Goal: Task Accomplishment & Management: Manage account settings

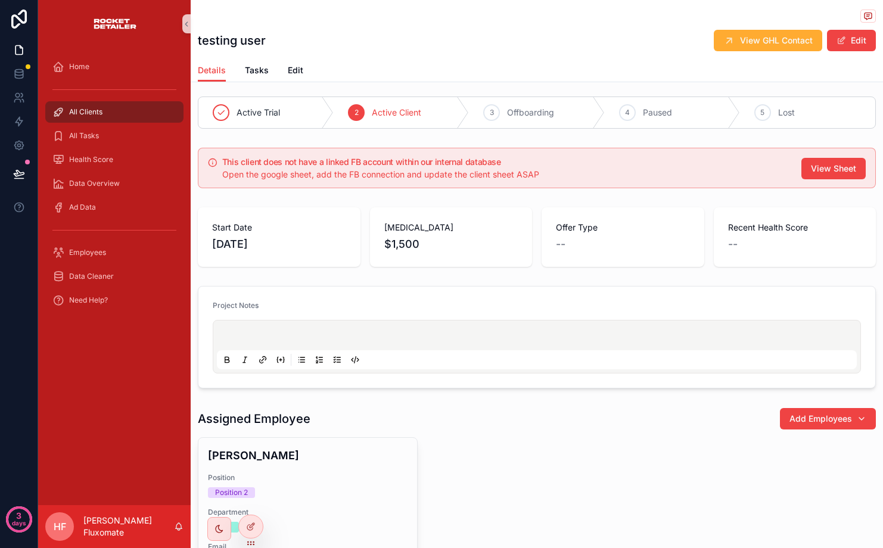
scroll to position [7, 0]
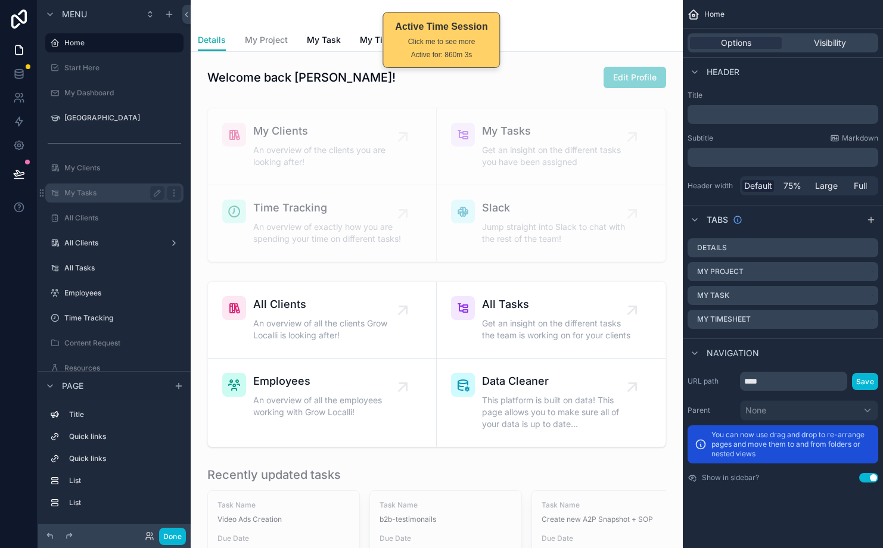
click at [76, 198] on div "My Tasks" at bounding box center [114, 193] width 100 height 14
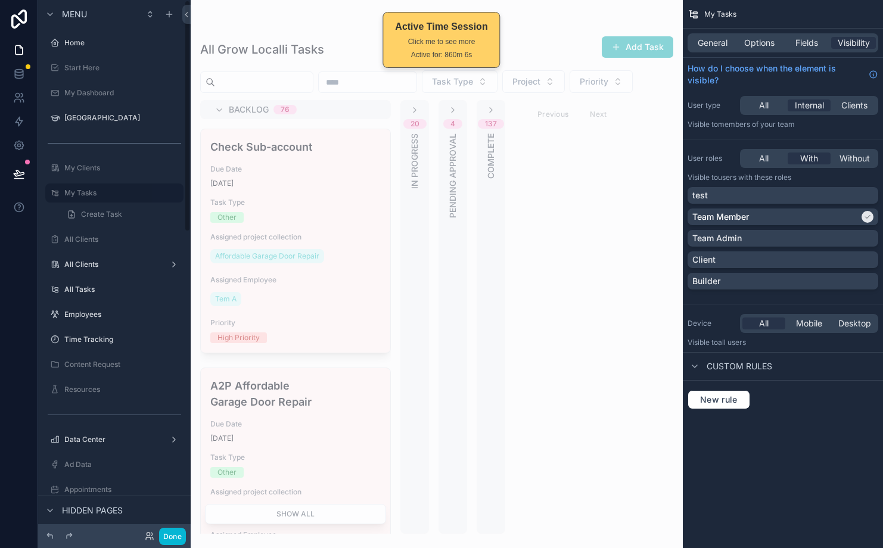
click at [297, 185] on div "scrollable content" at bounding box center [437, 274] width 492 height 548
click at [123, 294] on div "All Tasks" at bounding box center [114, 289] width 100 height 14
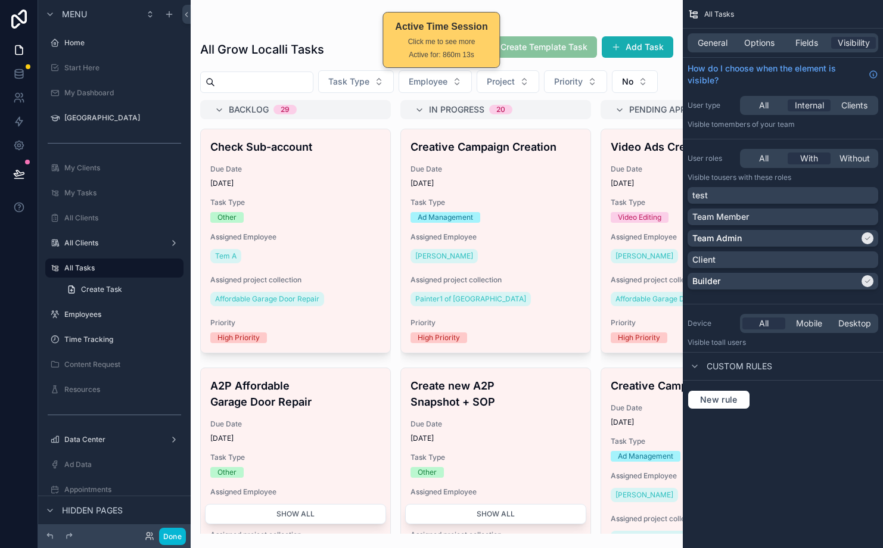
click at [474, 208] on div "scrollable content" at bounding box center [437, 274] width 492 height 548
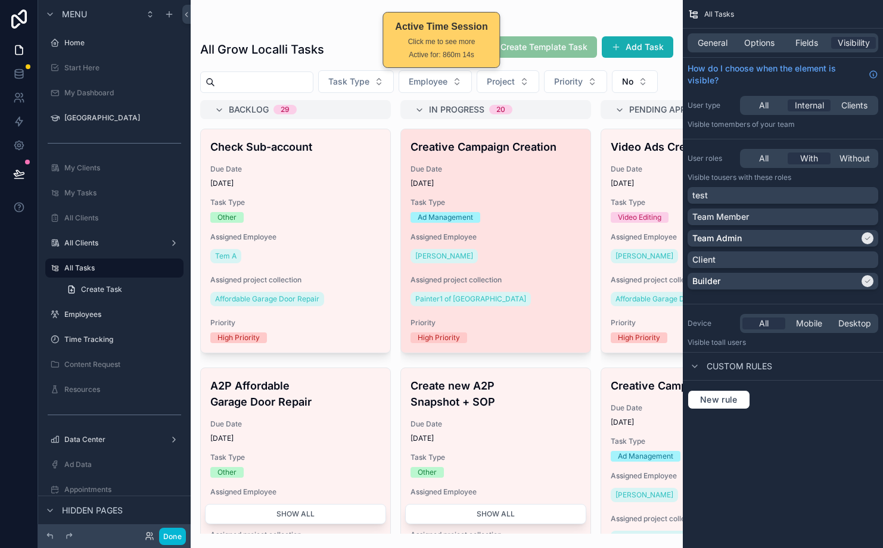
click at [530, 184] on div "Creative Campaign Creation Due Date 6/15/2025 Task Type Ad Management Assigned …" at bounding box center [495, 240] width 189 height 223
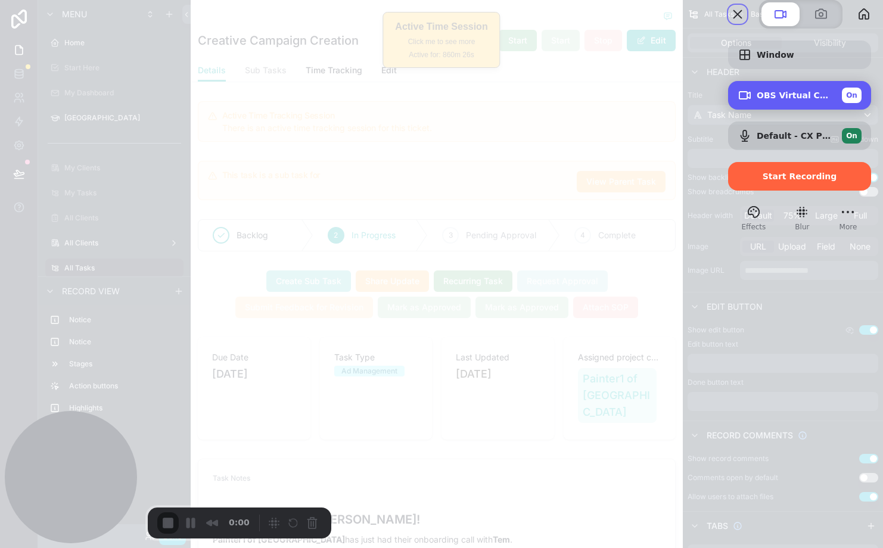
click at [846, 101] on span "On" at bounding box center [851, 95] width 11 height 11
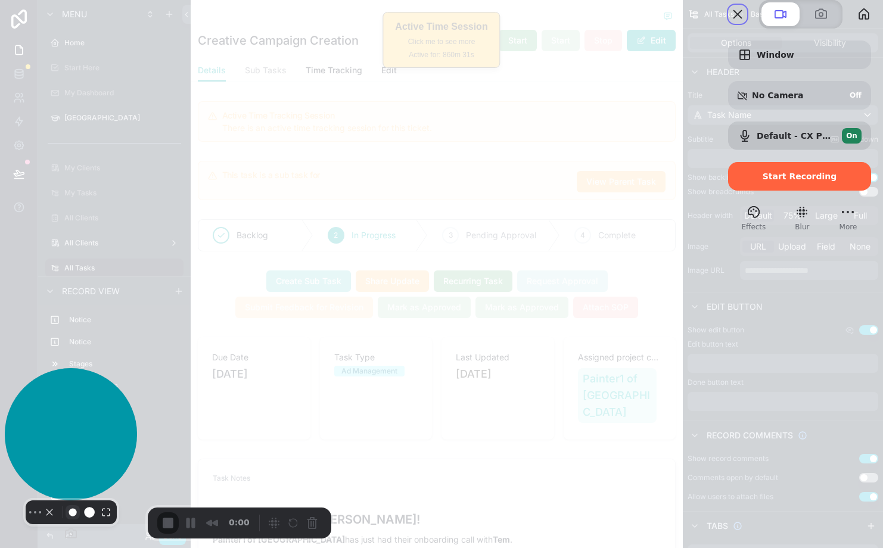
drag, startPoint x: 73, startPoint y: 515, endPoint x: 63, endPoint y: 518, distance: 11.1
click at [63, 518] on fieldset "Select video screen size" at bounding box center [86, 512] width 53 height 19
click at [66, 520] on button "Resize small" at bounding box center [73, 512] width 14 height 14
click at [80, 520] on button "Resize medium" at bounding box center [89, 512] width 19 height 19
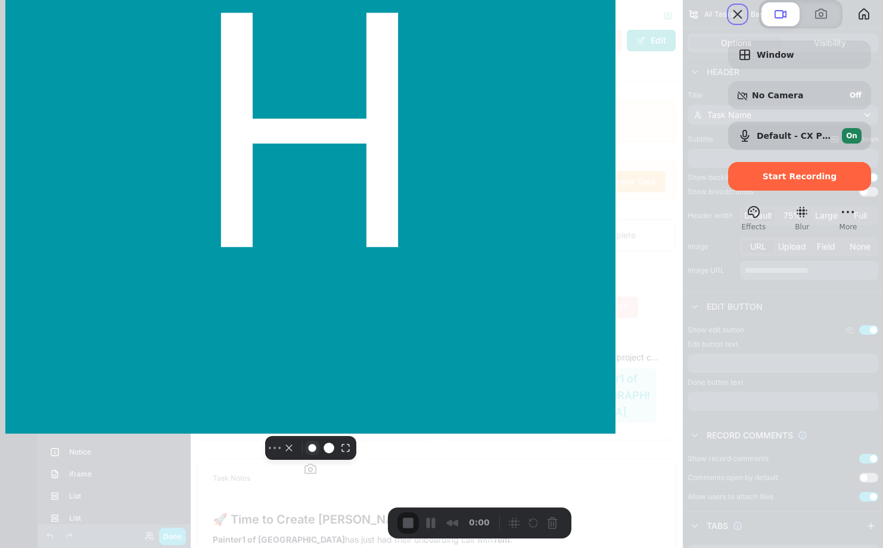
click at [305, 455] on button "Resize small" at bounding box center [312, 448] width 14 height 14
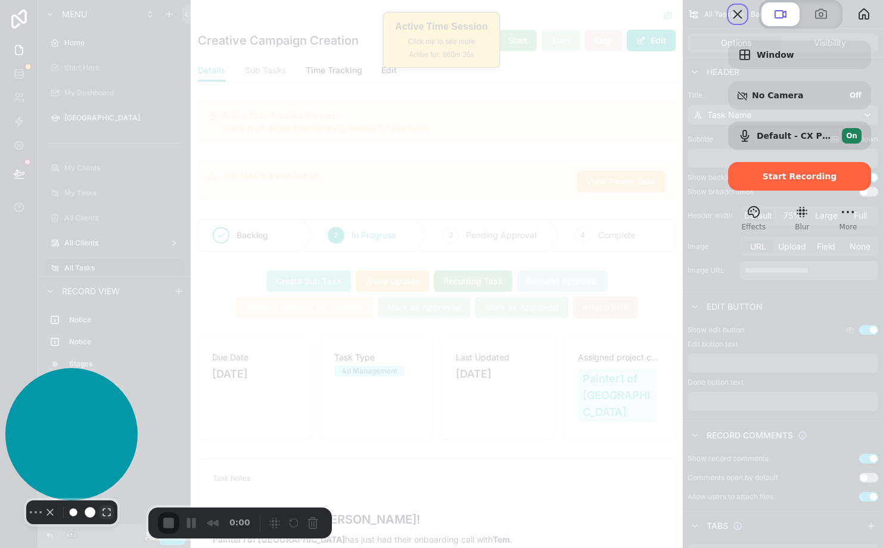
click at [99, 518] on button "Resize large" at bounding box center [106, 512] width 14 height 14
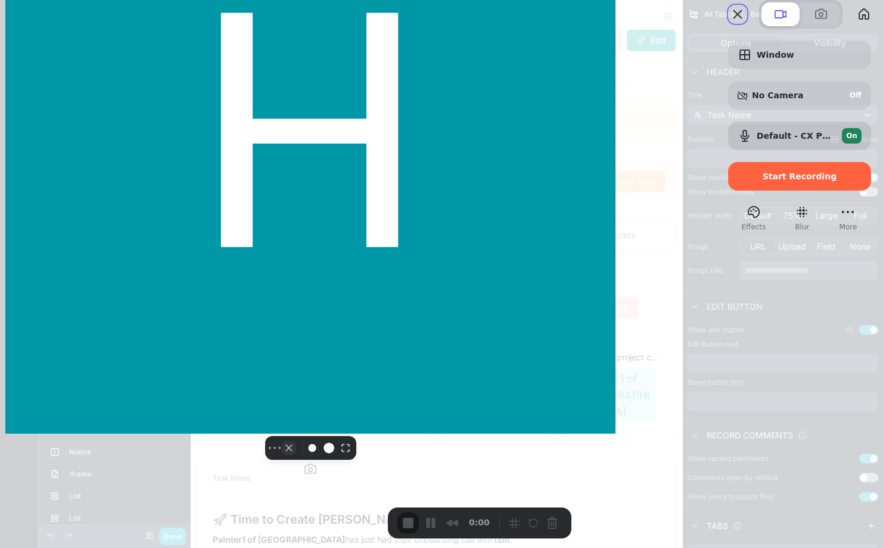
click at [282, 455] on button "Camera off" at bounding box center [289, 448] width 14 height 14
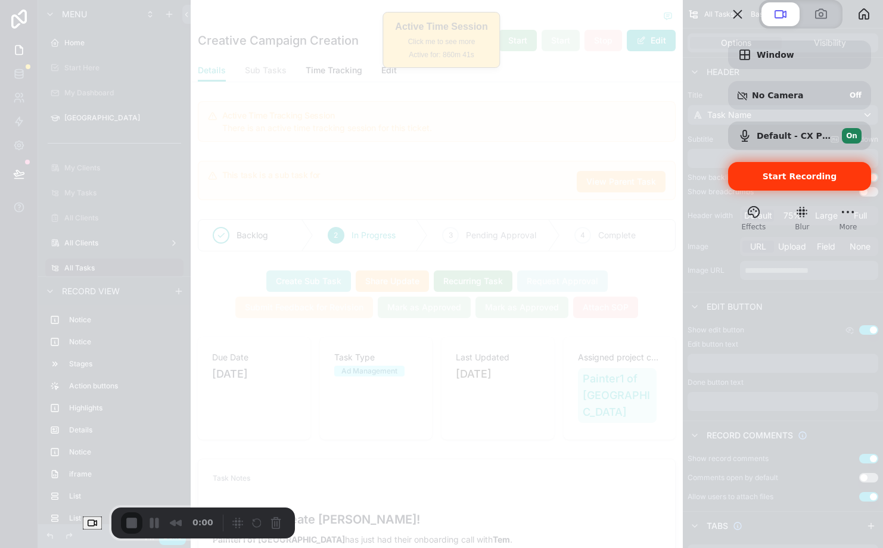
click at [783, 181] on span "Start Recording" at bounding box center [800, 177] width 74 height 10
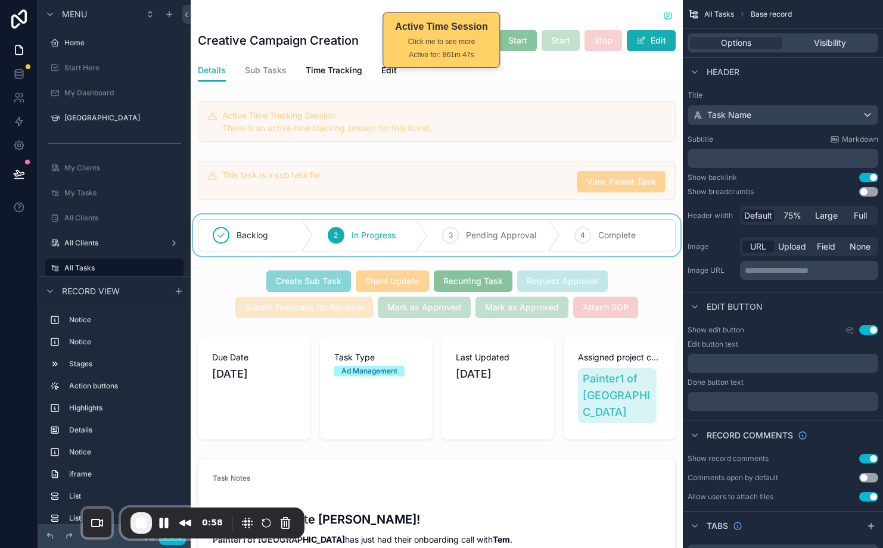
click at [655, 254] on div "scrollable content" at bounding box center [437, 235] width 492 height 42
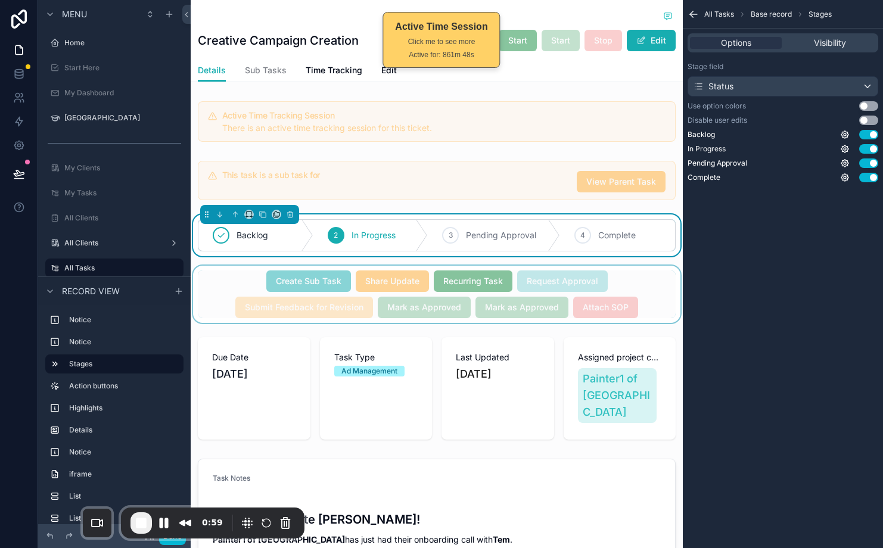
click at [645, 283] on div "scrollable content" at bounding box center [437, 294] width 492 height 57
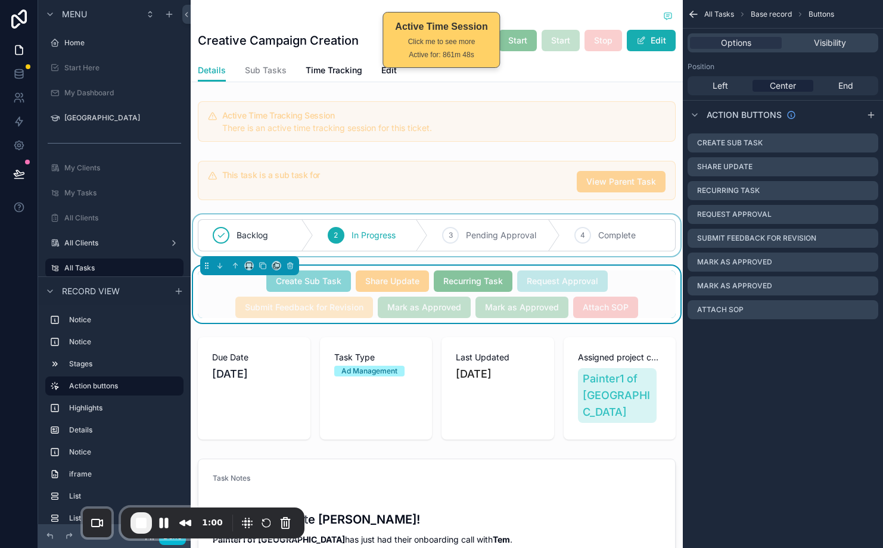
click at [646, 278] on div "Create Sub Task Share Update Recurring Task Request Approval Submit Feedback fo…" at bounding box center [437, 294] width 478 height 48
click at [871, 238] on icon "scrollable content" at bounding box center [869, 239] width 10 height 10
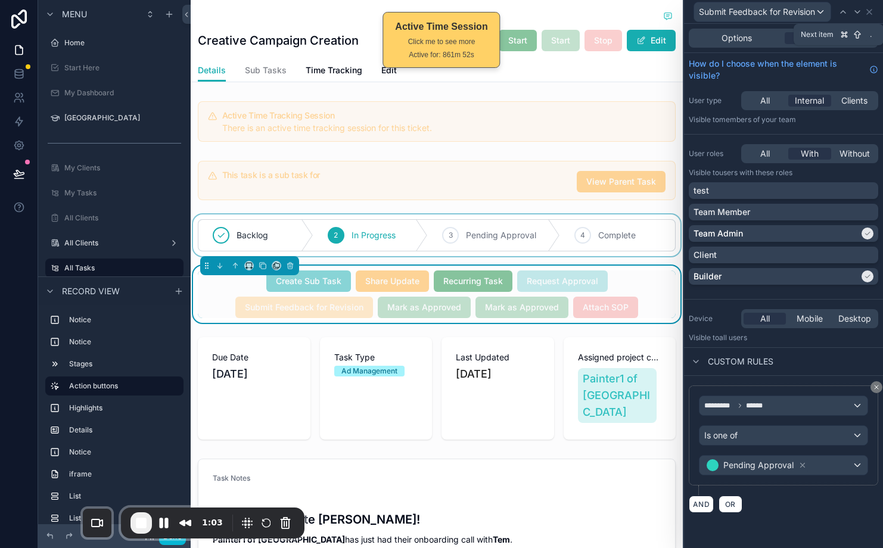
click at [860, 11] on icon at bounding box center [858, 12] width 10 height 10
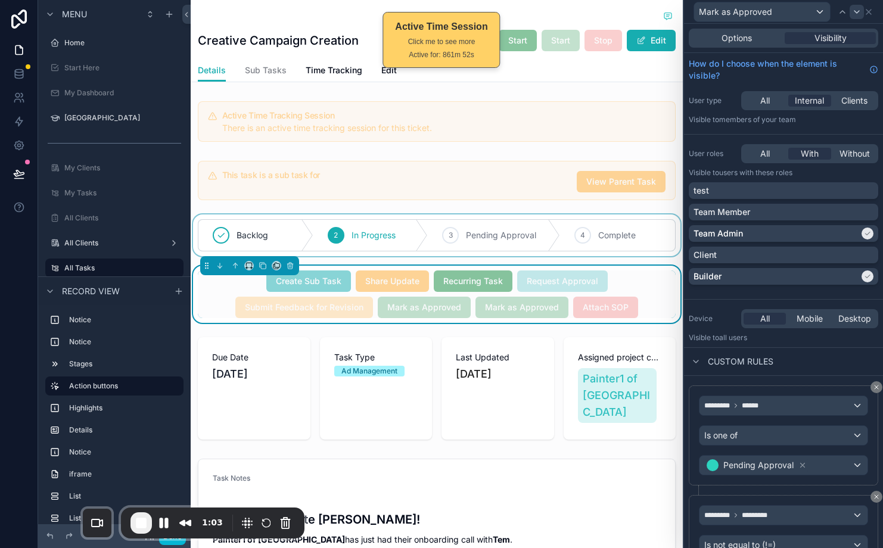
click at [859, 11] on icon at bounding box center [857, 12] width 10 height 10
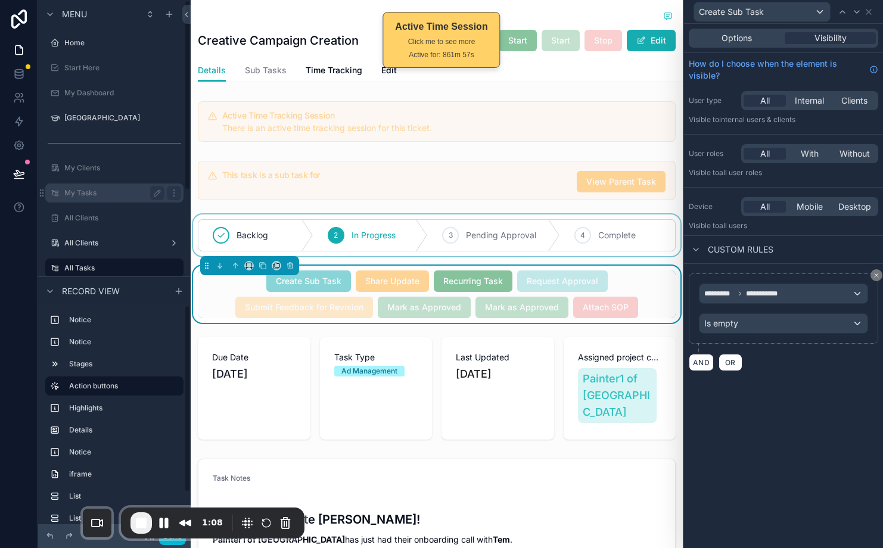
click at [90, 199] on div "My Tasks" at bounding box center [114, 193] width 100 height 14
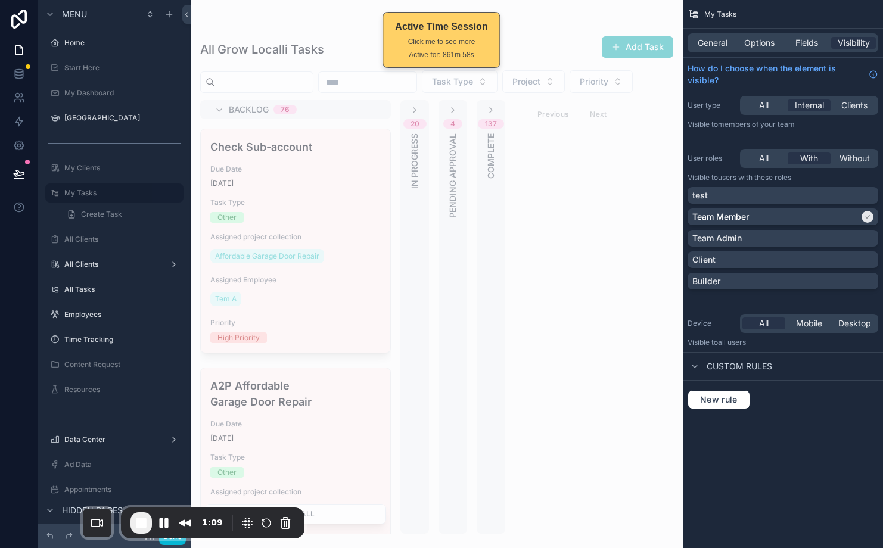
click at [349, 199] on div "scrollable content" at bounding box center [437, 274] width 492 height 548
click at [348, 200] on span "Task Type" at bounding box center [295, 203] width 170 height 10
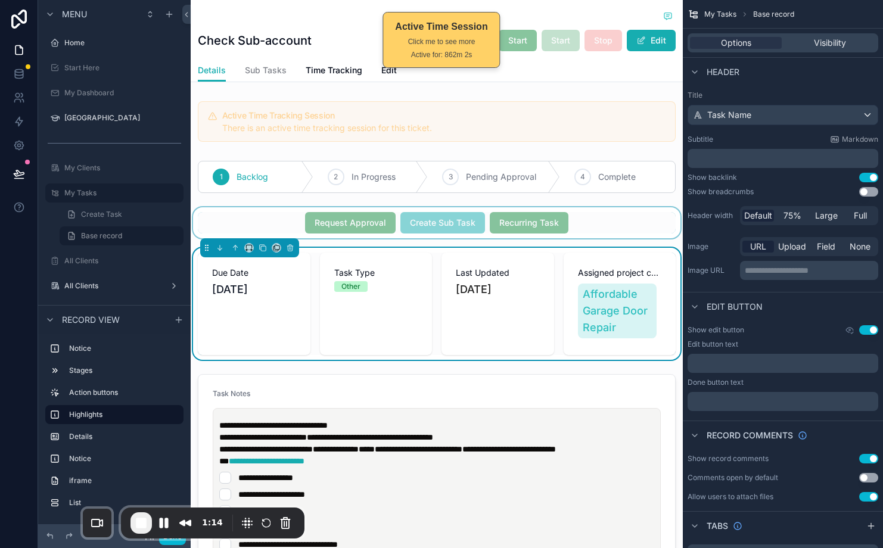
click at [449, 224] on div "scrollable content" at bounding box center [437, 222] width 492 height 31
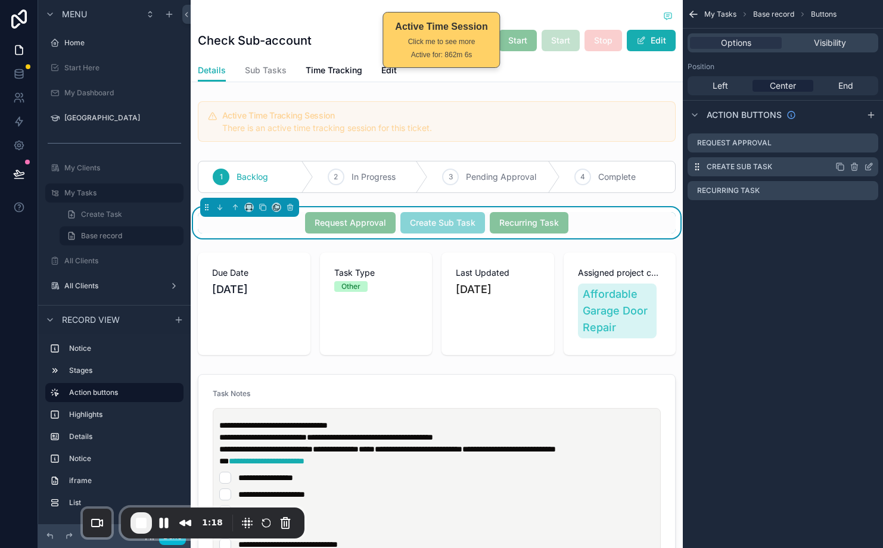
click at [870, 168] on icon "scrollable content" at bounding box center [868, 167] width 5 height 5
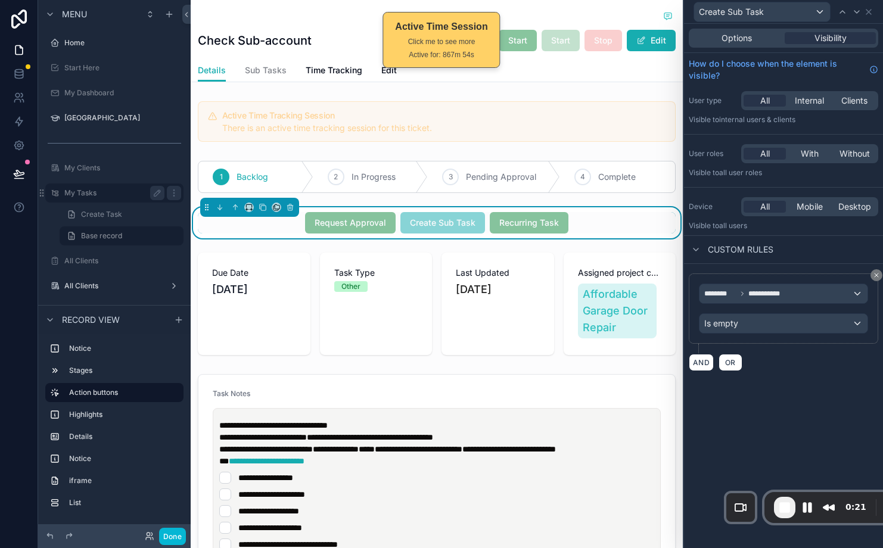
click at [85, 191] on label "My Tasks" at bounding box center [111, 193] width 95 height 10
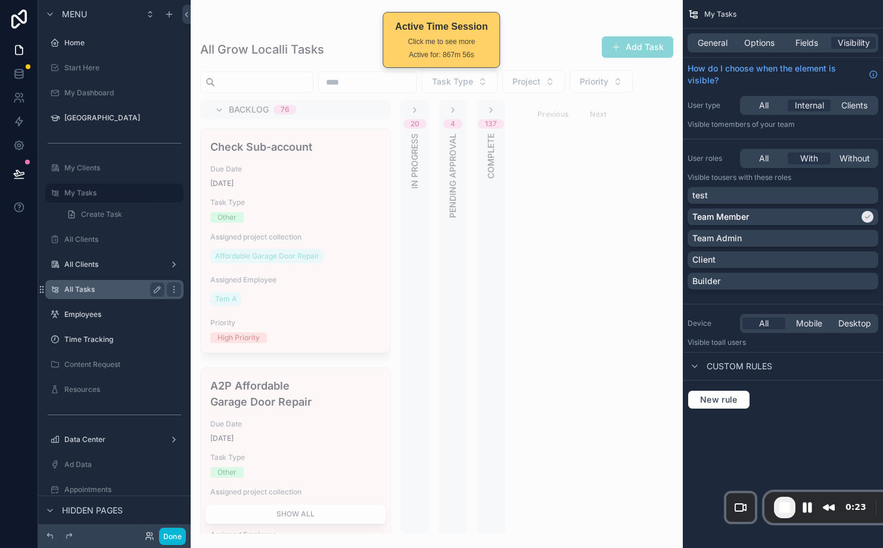
click at [86, 287] on label "All Tasks" at bounding box center [111, 290] width 95 height 10
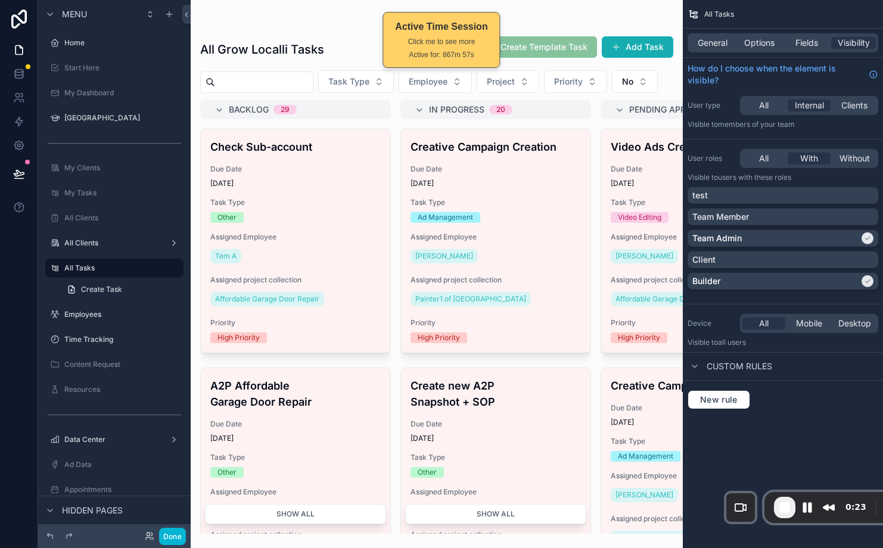
click at [322, 232] on div "scrollable content" at bounding box center [437, 274] width 492 height 548
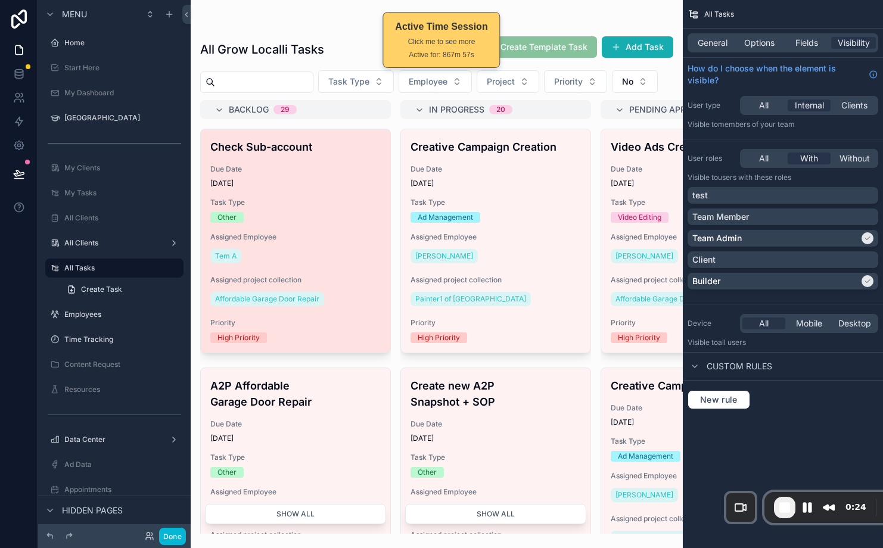
click at [322, 207] on span "Task Type" at bounding box center [295, 203] width 170 height 10
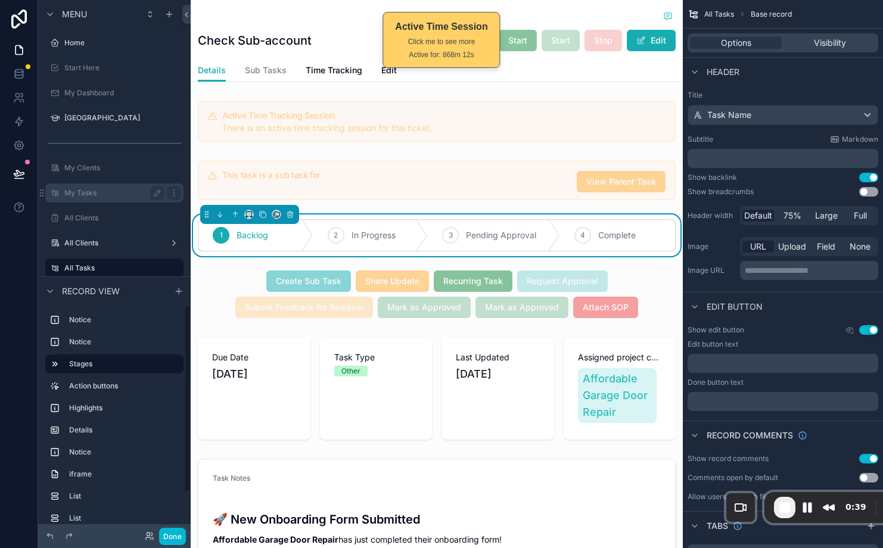
click at [99, 198] on div "My Tasks" at bounding box center [114, 193] width 100 height 14
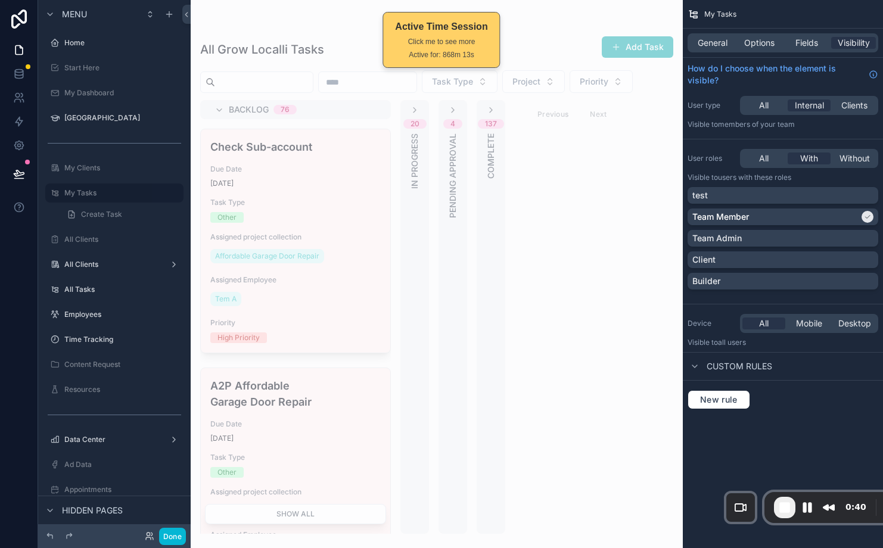
click at [300, 206] on div "scrollable content" at bounding box center [437, 274] width 492 height 548
click at [346, 171] on span "Due Date" at bounding box center [295, 169] width 170 height 10
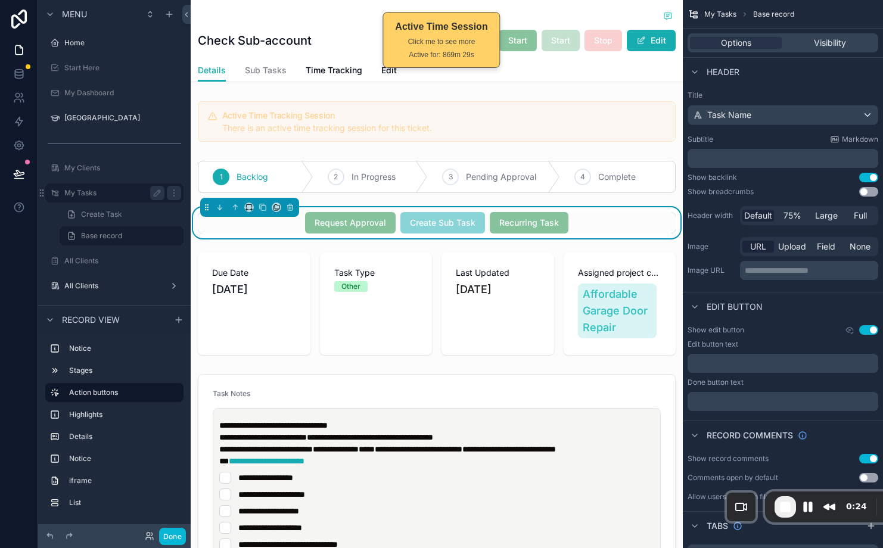
click at [88, 197] on label "My Tasks" at bounding box center [111, 193] width 95 height 10
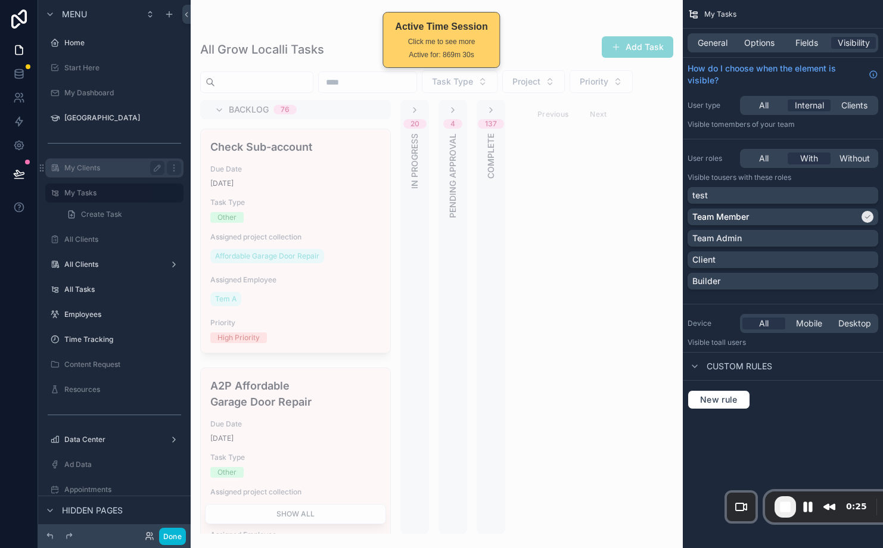
click at [85, 169] on label "My Clients" at bounding box center [111, 168] width 95 height 10
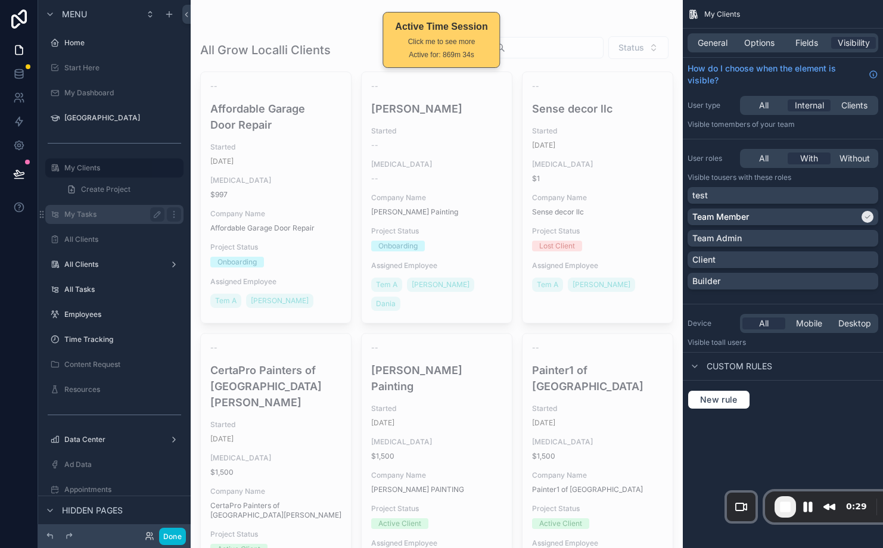
click at [95, 217] on label "My Tasks" at bounding box center [111, 215] width 95 height 10
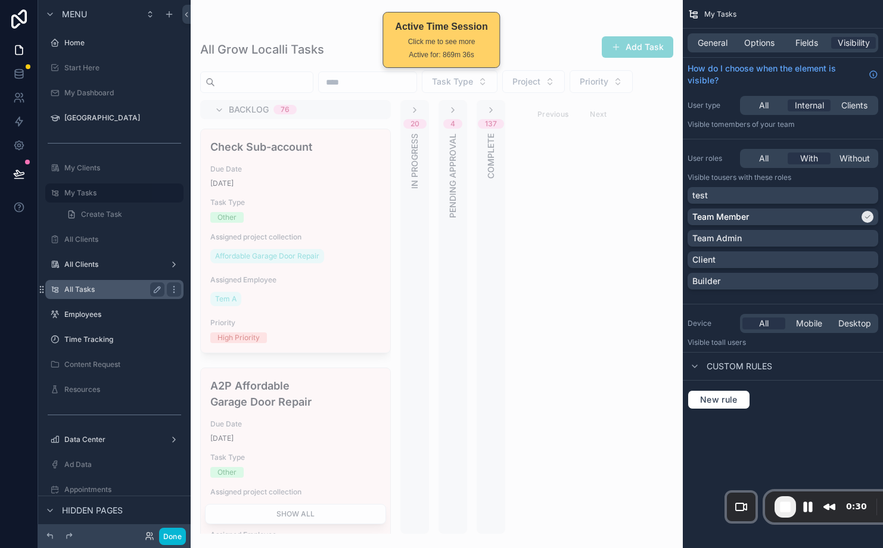
click at [85, 288] on label "All Tasks" at bounding box center [111, 290] width 95 height 10
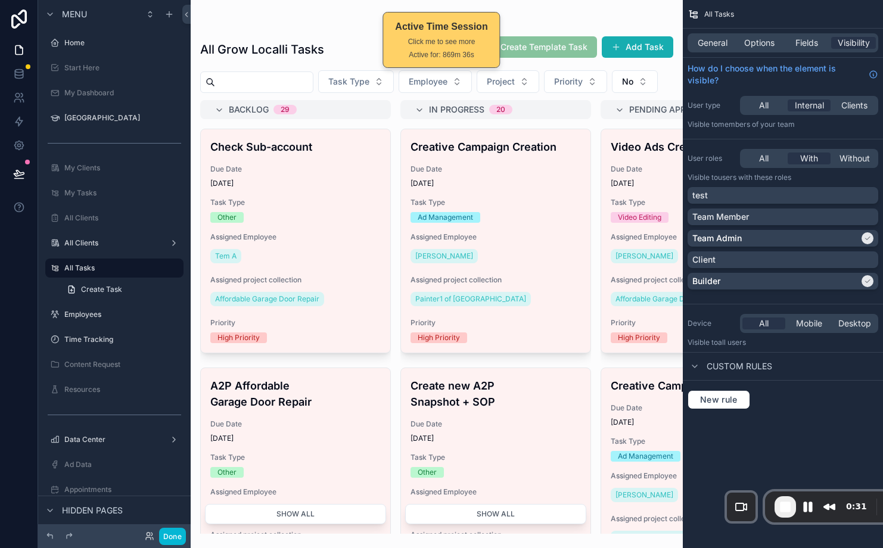
click at [276, 263] on div "scrollable content" at bounding box center [437, 274] width 492 height 548
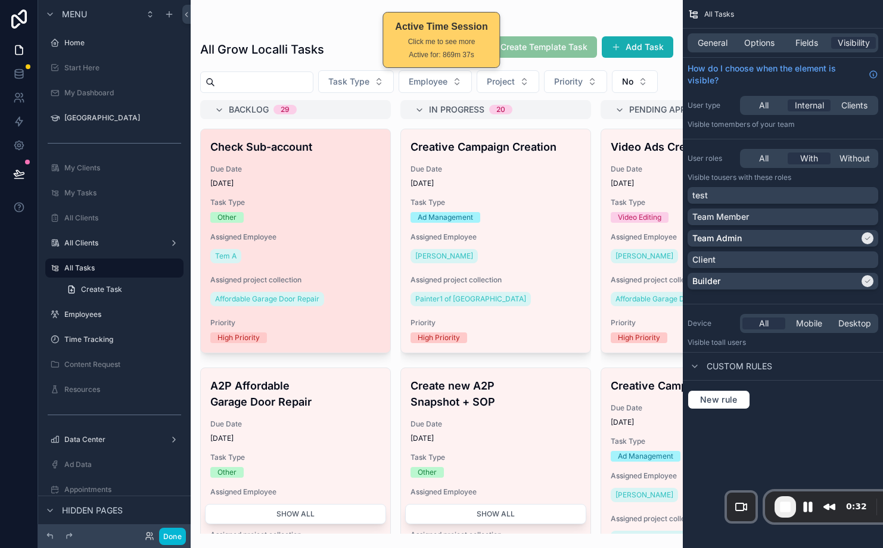
click at [327, 223] on div "Task Type Other" at bounding box center [295, 210] width 170 height 25
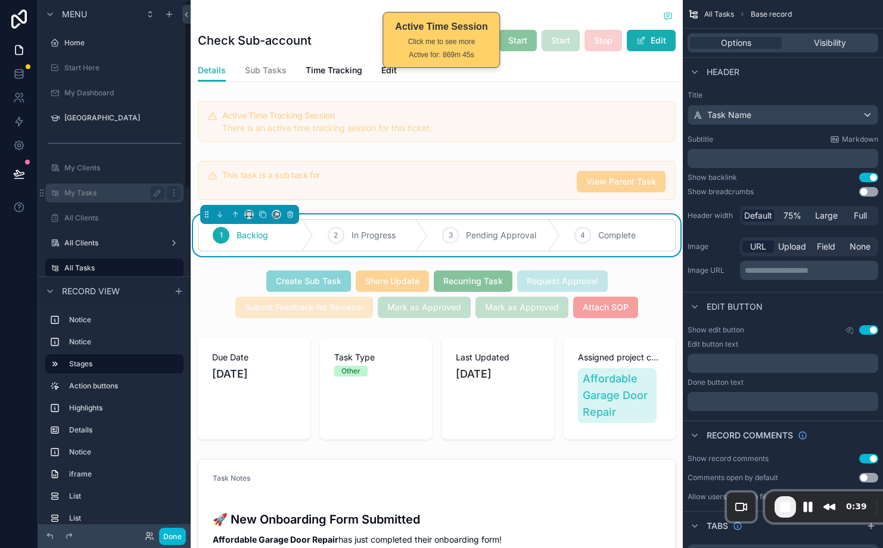
click at [99, 191] on label "My Tasks" at bounding box center [111, 193] width 95 height 10
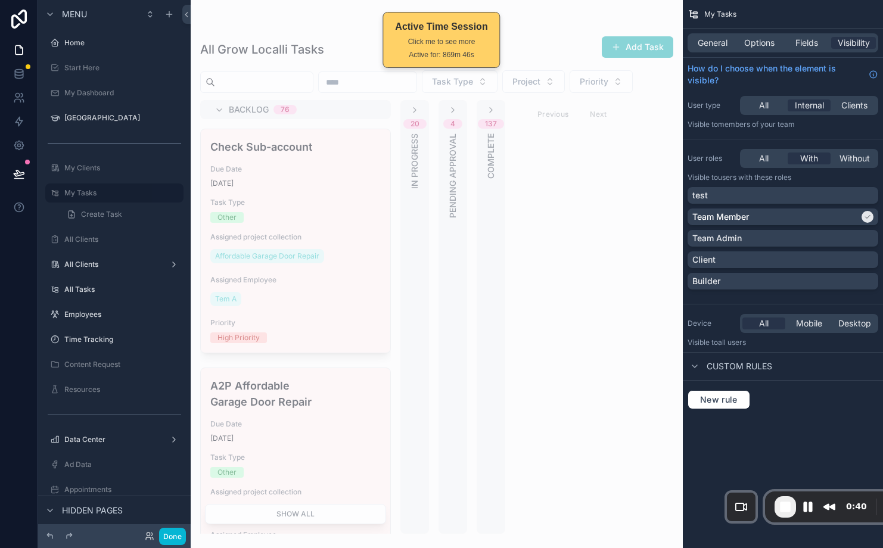
click at [314, 185] on div "scrollable content" at bounding box center [437, 274] width 492 height 548
click at [351, 188] on span "8/6/2025" at bounding box center [295, 184] width 170 height 10
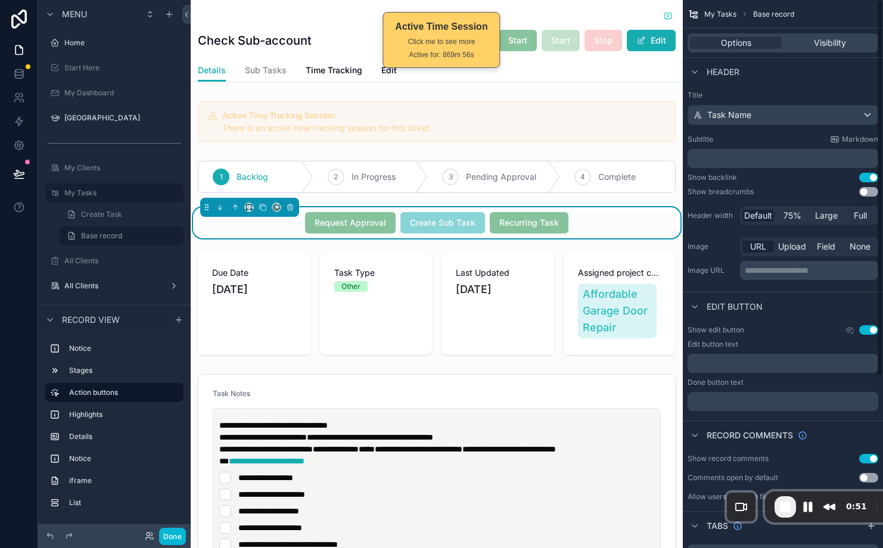
click at [434, 226] on span "Create Sub Task" at bounding box center [442, 222] width 85 height 12
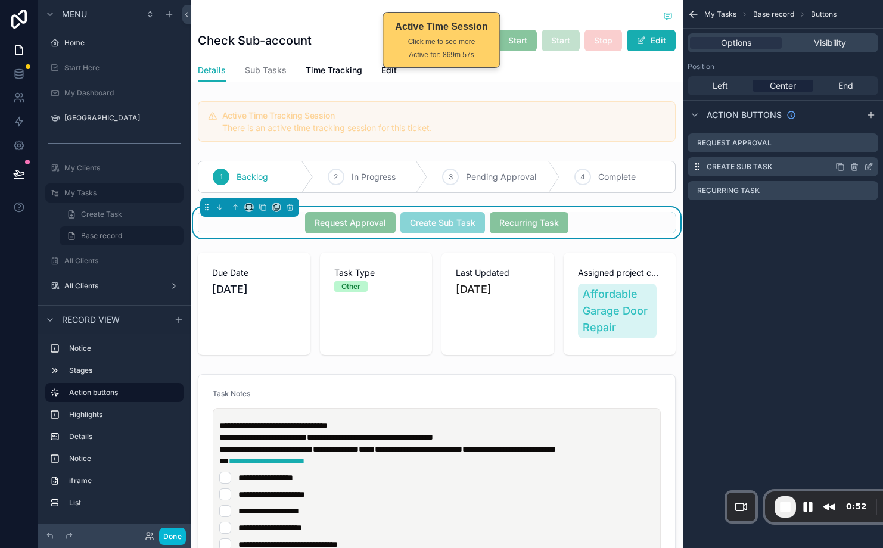
click at [868, 168] on icon "scrollable content" at bounding box center [869, 165] width 5 height 5
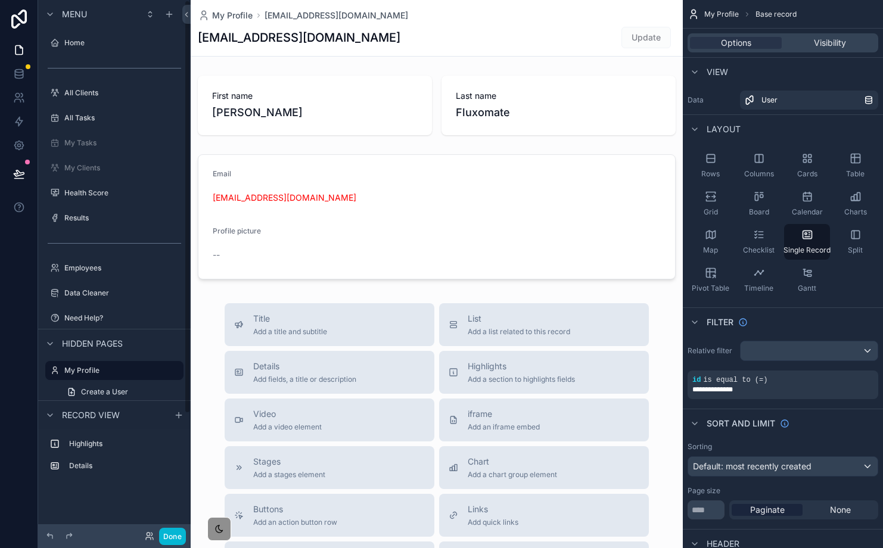
click at [181, 526] on div "Done" at bounding box center [114, 536] width 153 height 24
click at [179, 528] on button "Done" at bounding box center [172, 536] width 27 height 17
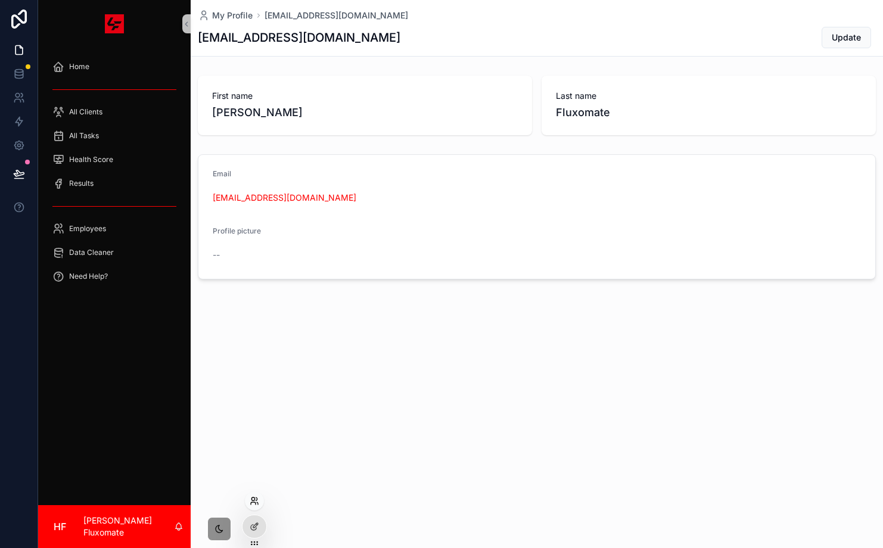
click at [253, 499] on icon at bounding box center [255, 501] width 10 height 10
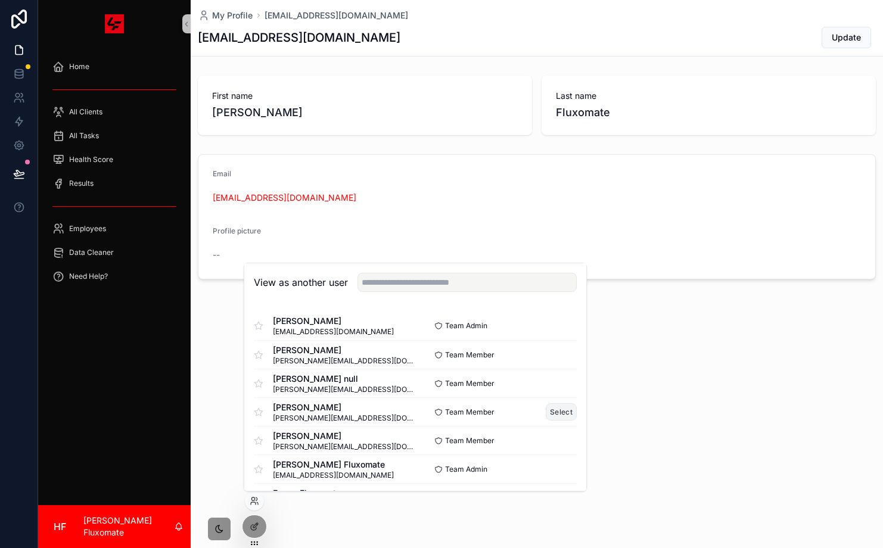
click at [553, 413] on button "Select" at bounding box center [561, 411] width 31 height 17
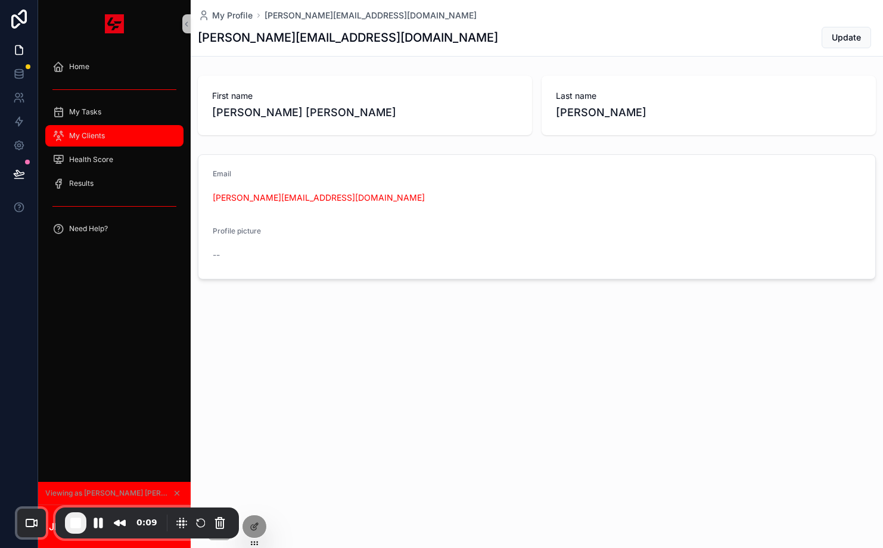
click at [79, 144] on div "My Clients" at bounding box center [114, 135] width 124 height 19
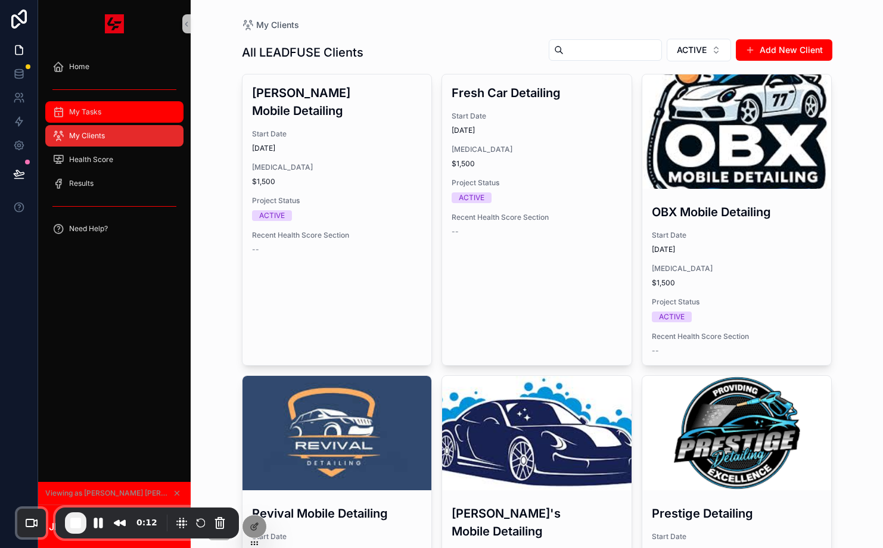
click at [119, 108] on div "My Tasks" at bounding box center [114, 111] width 124 height 19
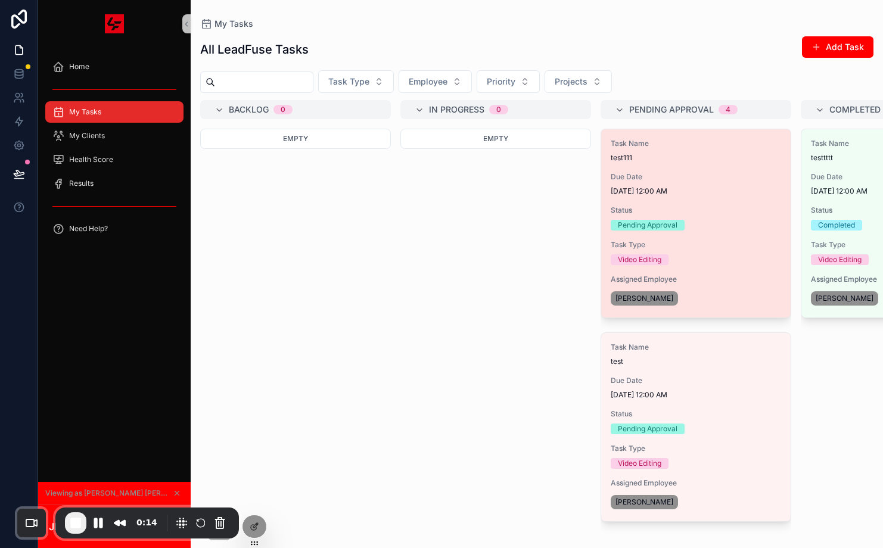
click at [727, 186] on span "8/13/2025 12:00 AM" at bounding box center [696, 191] width 170 height 10
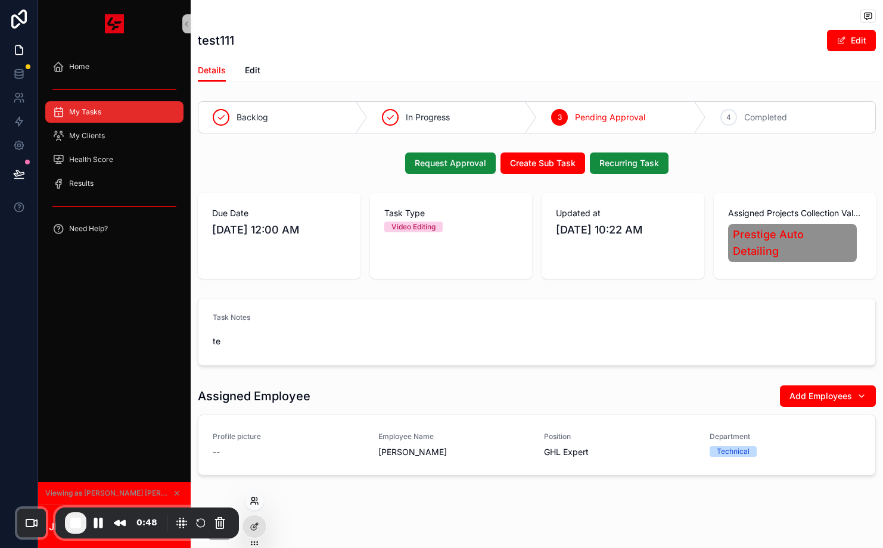
click at [252, 499] on icon at bounding box center [255, 501] width 10 height 10
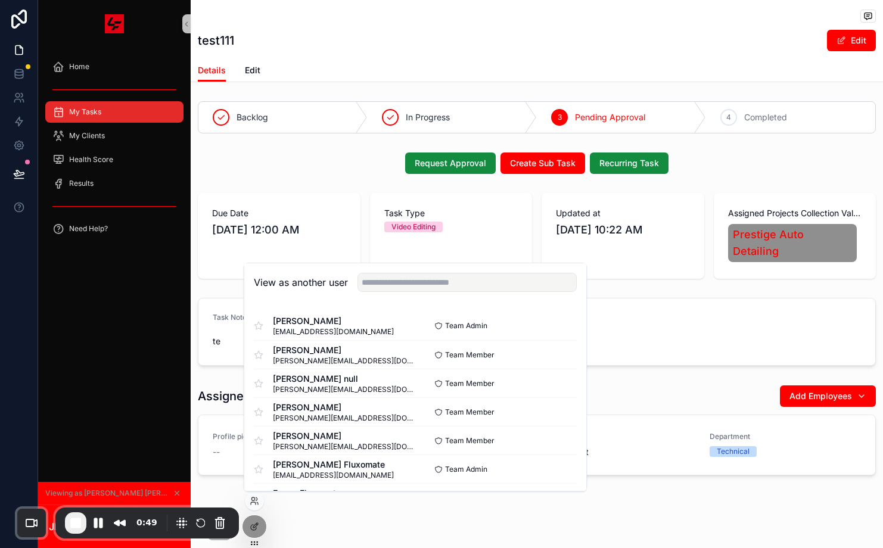
click at [342, 512] on div "test111 Edit Details Details Edit Backlog In Progress 3 Pending Approval 4 Comp…" at bounding box center [537, 278] width 692 height 556
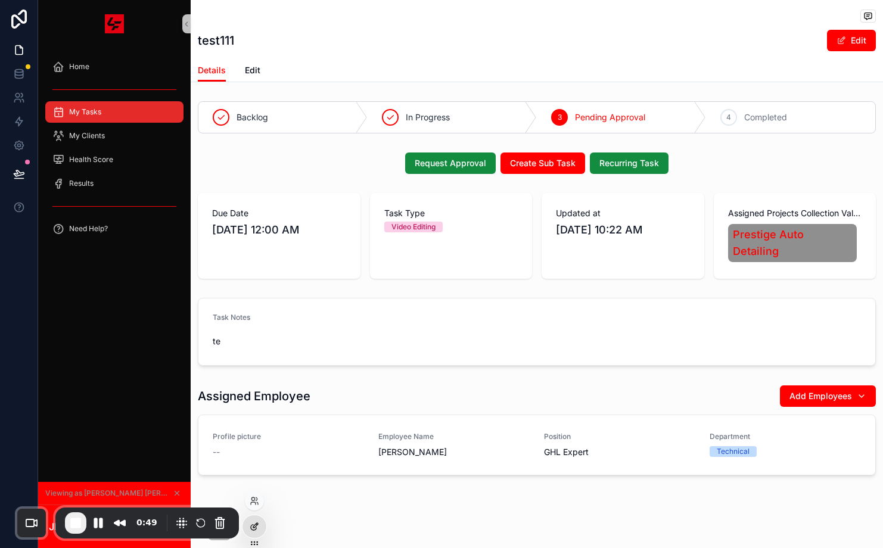
click at [256, 531] on icon at bounding box center [255, 527] width 10 height 10
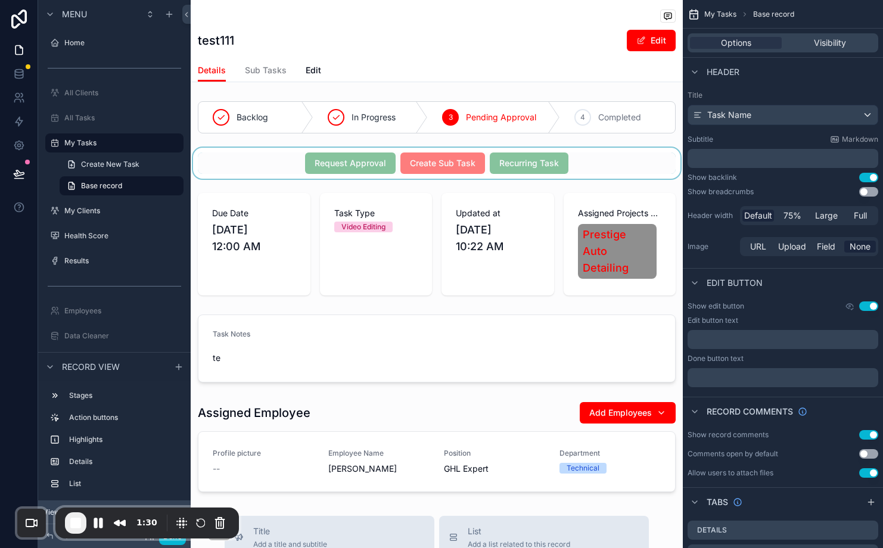
click at [574, 154] on div "scrollable content" at bounding box center [437, 163] width 492 height 31
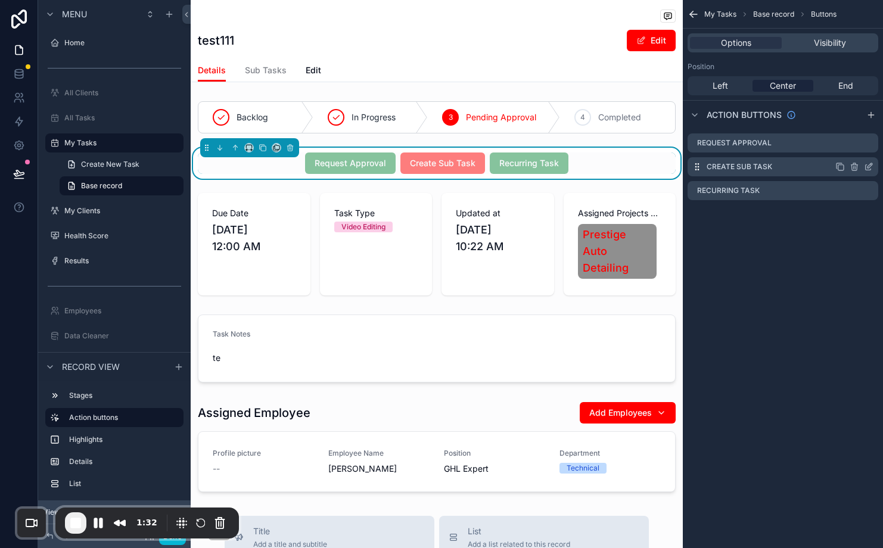
click at [870, 165] on icon "scrollable content" at bounding box center [870, 164] width 1 height 1
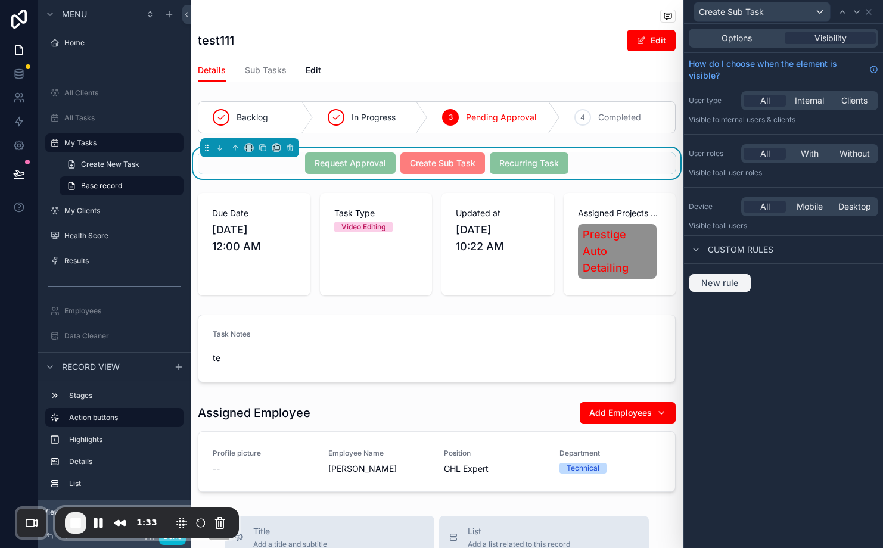
click at [726, 285] on span "New rule" at bounding box center [719, 283] width 47 height 11
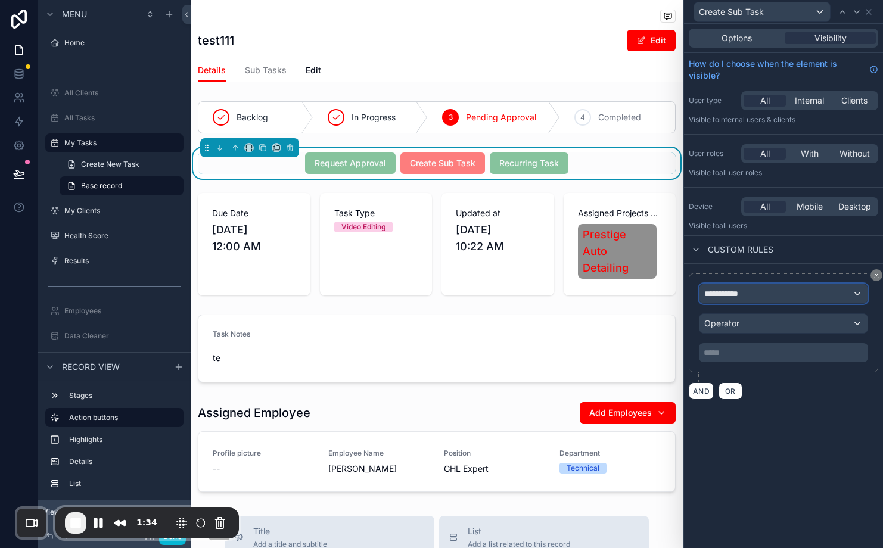
click at [799, 289] on div "**********" at bounding box center [783, 293] width 168 height 19
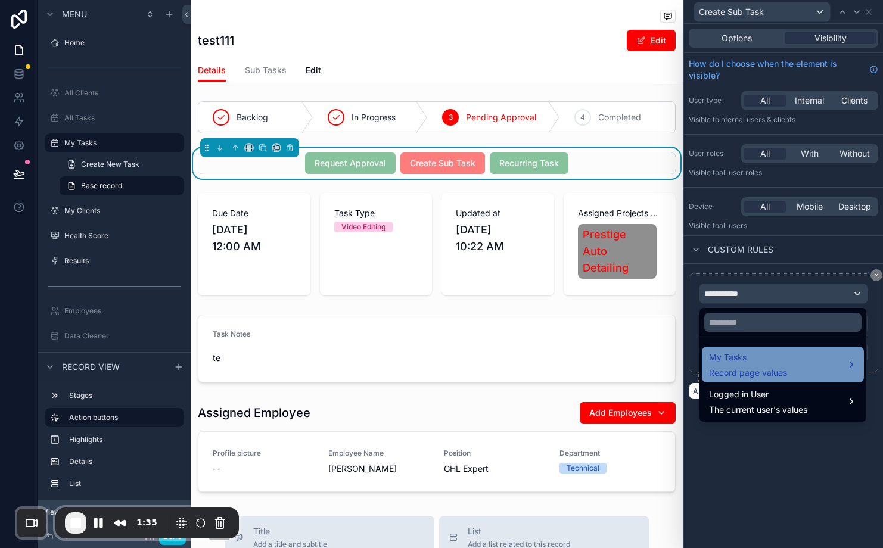
click at [792, 360] on div "My Tasks Record page values" at bounding box center [783, 364] width 148 height 29
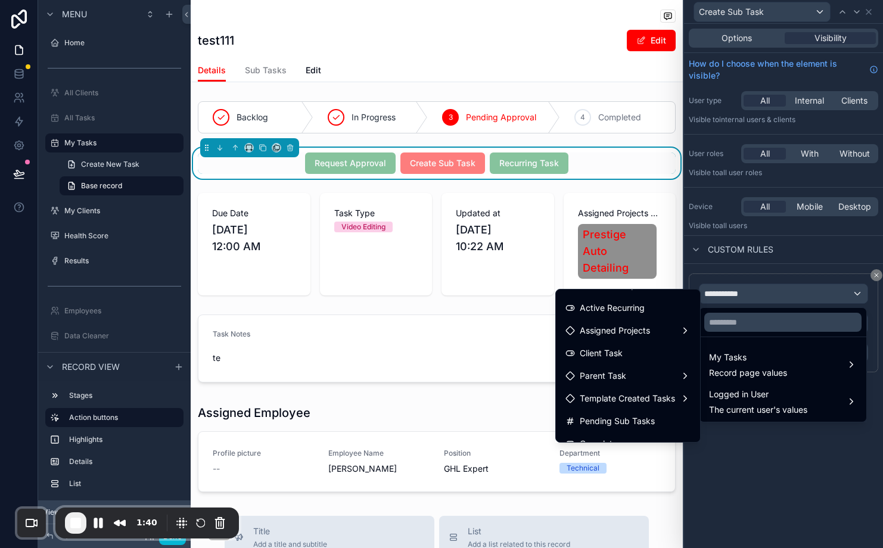
scroll to position [408, 0]
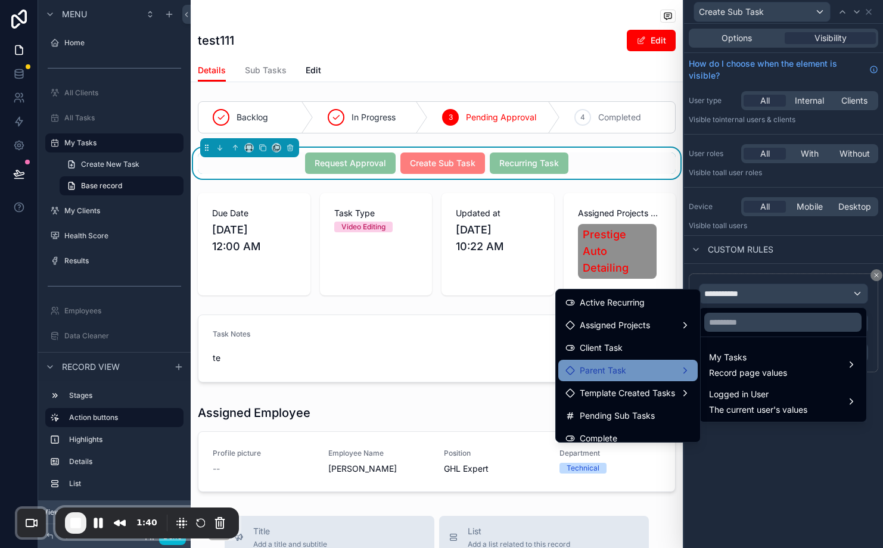
click at [661, 372] on div "Parent Task" at bounding box center [627, 370] width 125 height 14
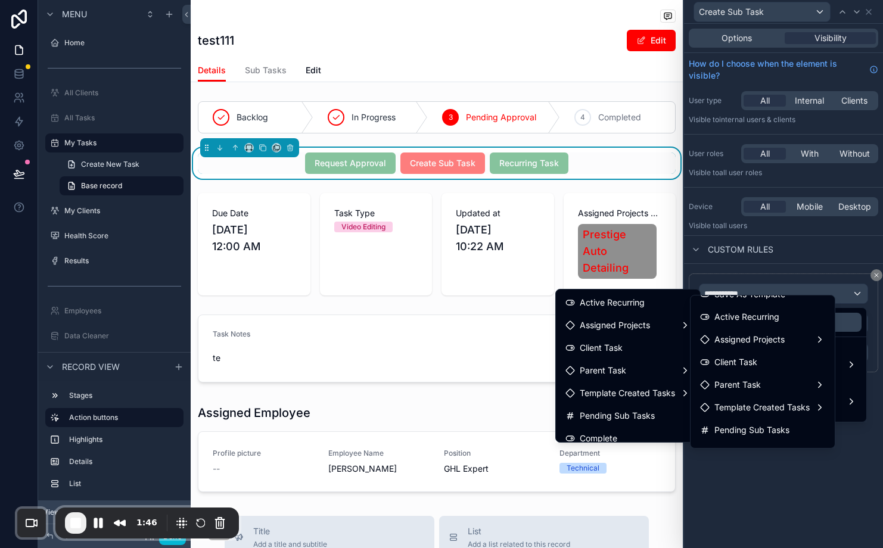
scroll to position [413, 0]
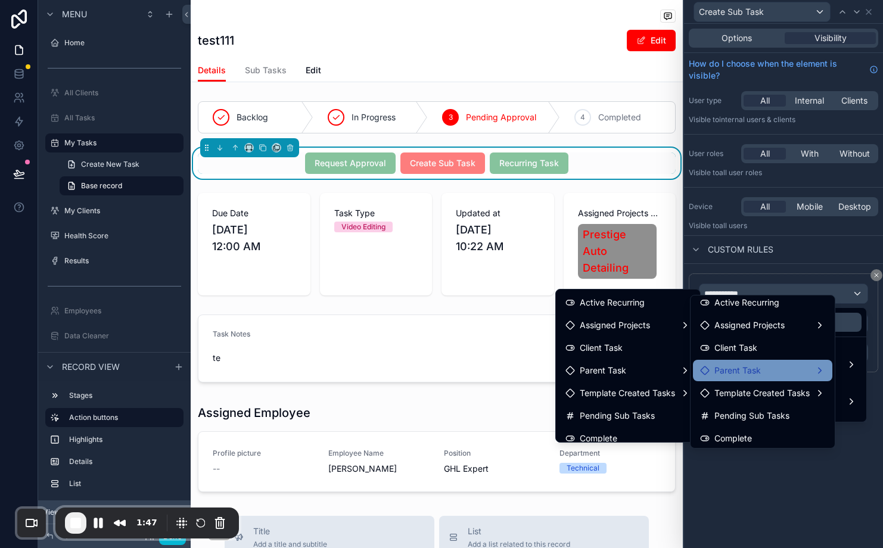
click at [785, 374] on div "Parent Task" at bounding box center [762, 370] width 125 height 14
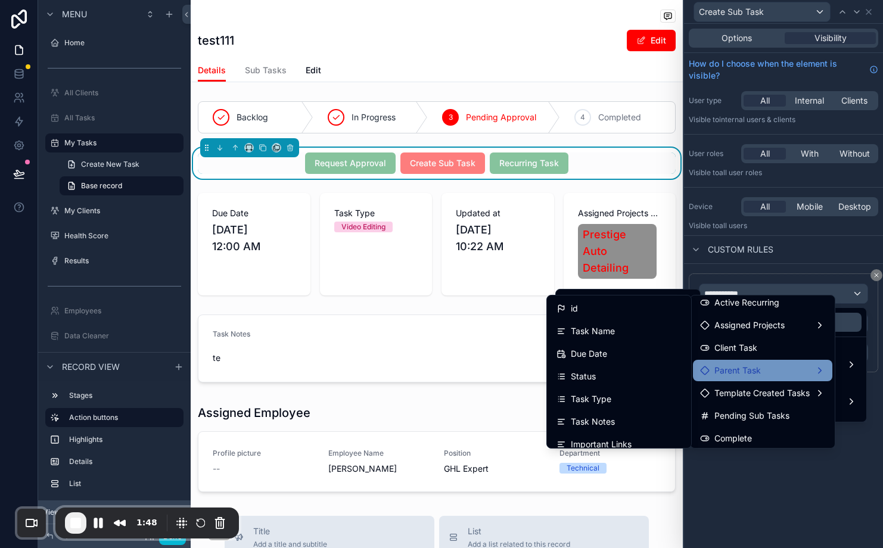
click at [729, 496] on div at bounding box center [783, 274] width 199 height 548
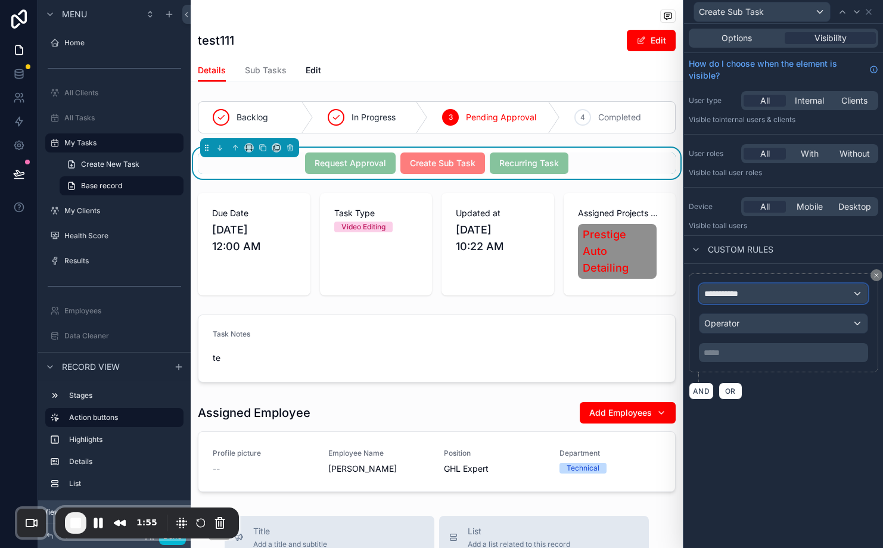
click at [791, 296] on div "**********" at bounding box center [783, 293] width 168 height 19
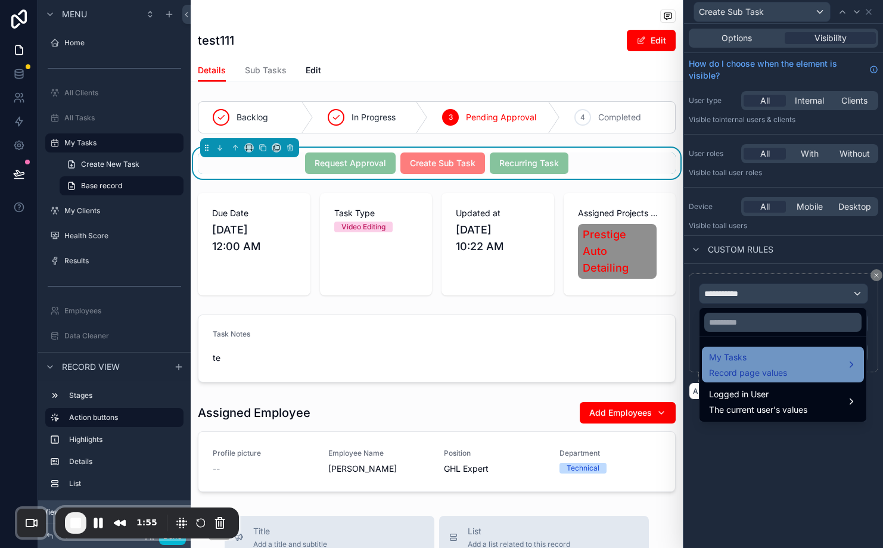
click at [800, 363] on div "My Tasks Record page values" at bounding box center [783, 364] width 148 height 29
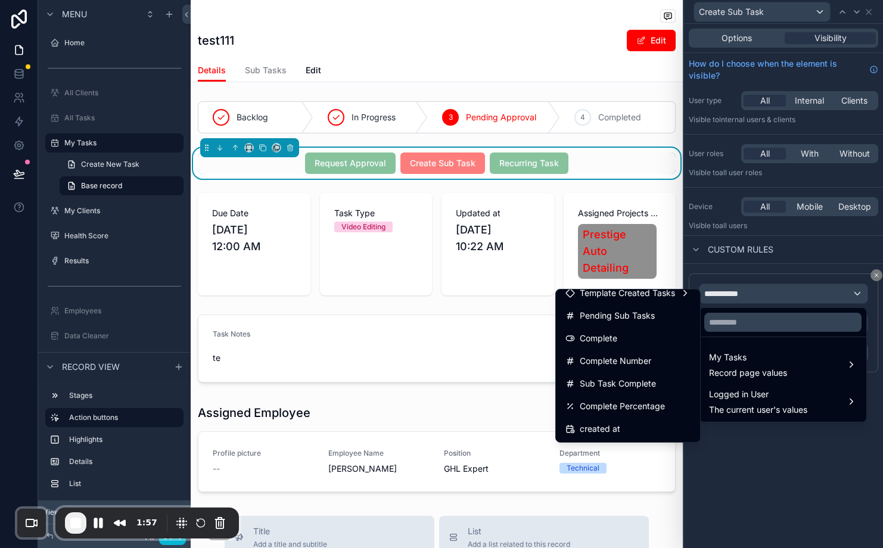
scroll to position [510, 0]
click at [801, 468] on div at bounding box center [783, 274] width 199 height 548
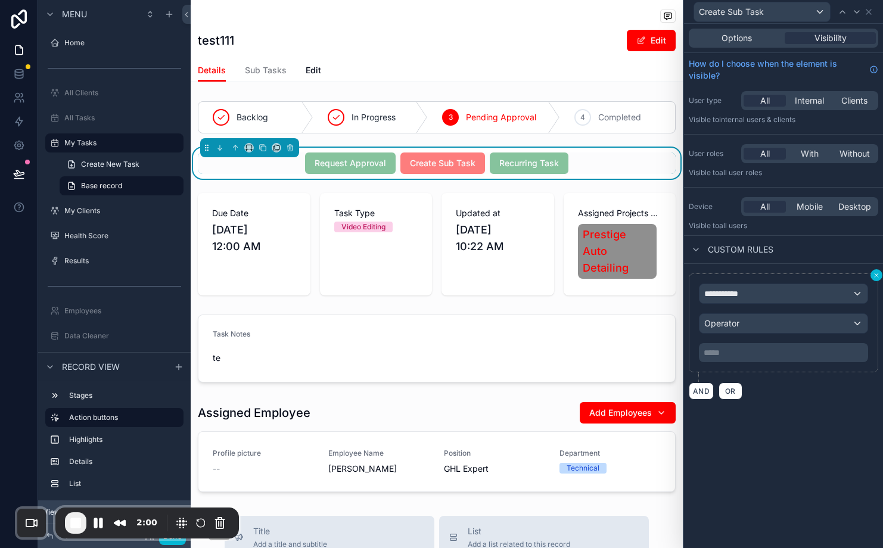
click at [876, 275] on icon at bounding box center [876, 275] width 7 height 7
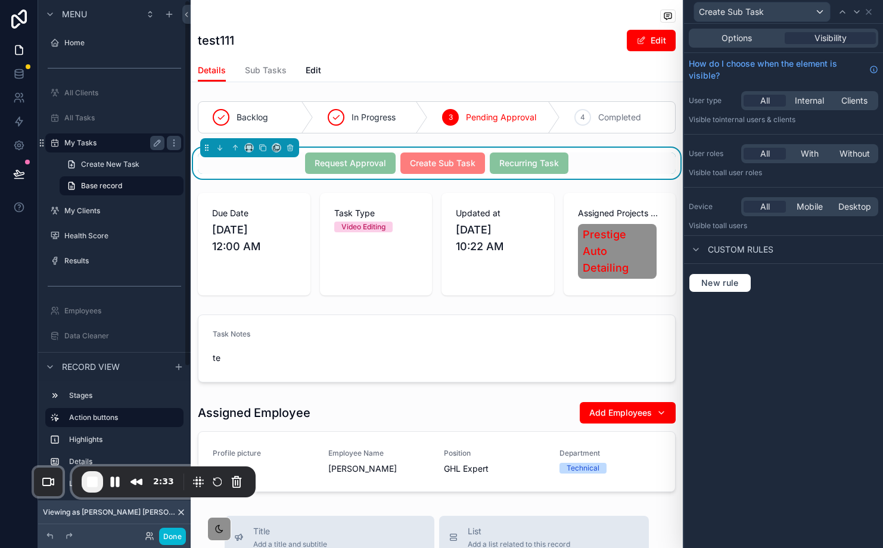
click at [79, 143] on label "My Tasks" at bounding box center [111, 143] width 95 height 10
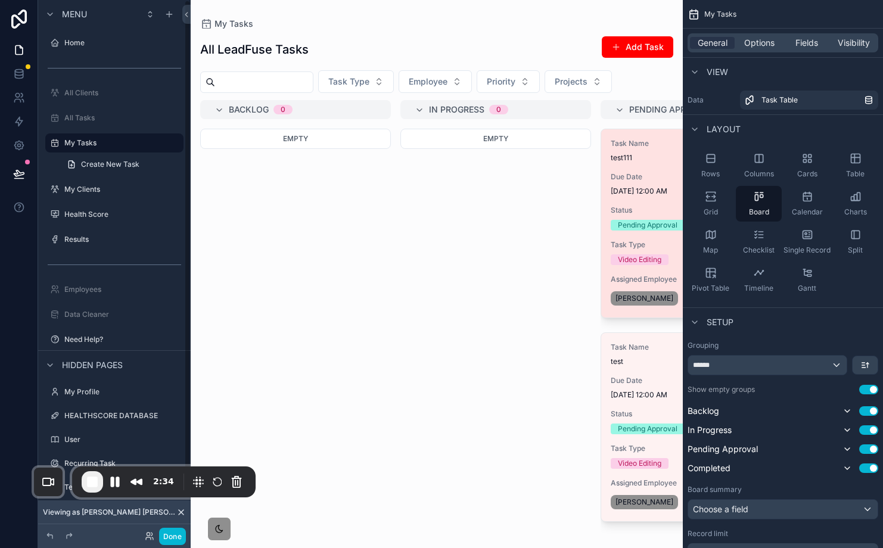
click at [659, 188] on span "8/13/2025 12:00 AM" at bounding box center [696, 191] width 170 height 10
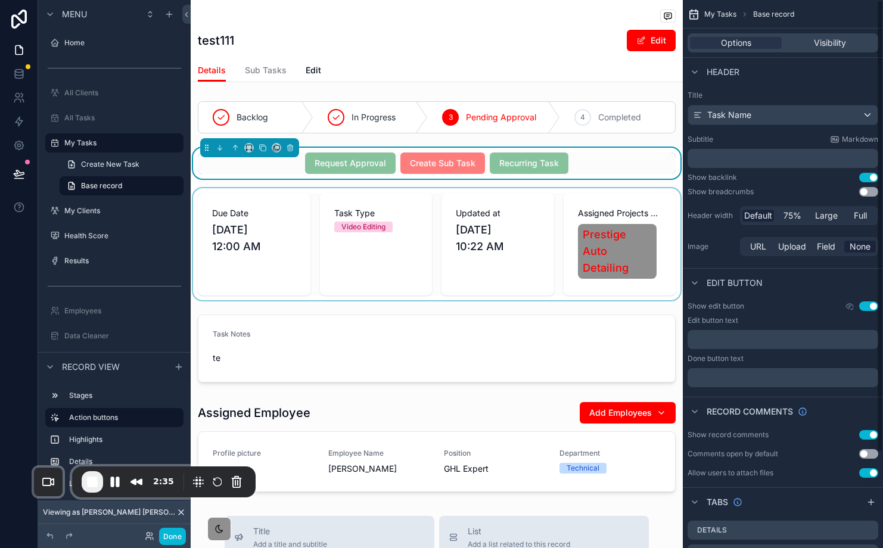
click at [594, 253] on div "scrollable content" at bounding box center [437, 244] width 492 height 112
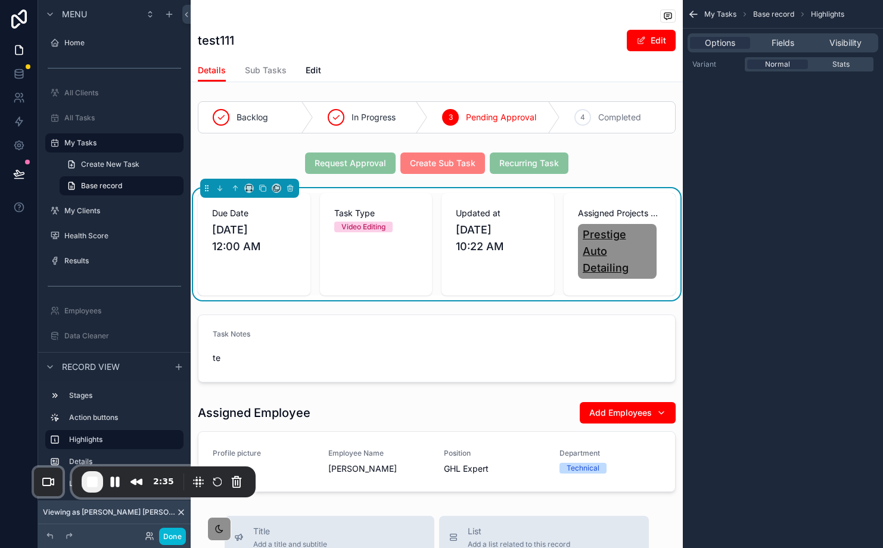
click at [593, 248] on span "Prestige Auto Detailing" at bounding box center [618, 251] width 70 height 50
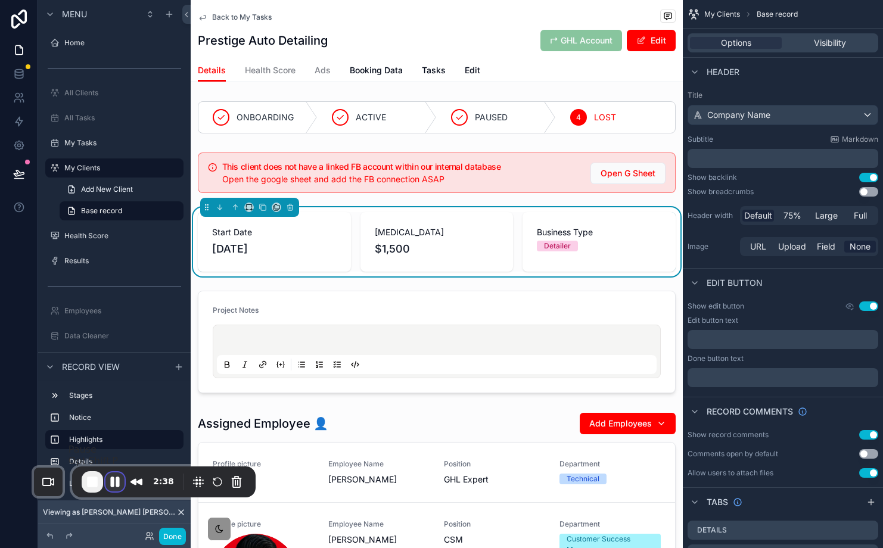
click at [118, 484] on button "Pause Recording" at bounding box center [114, 481] width 19 height 19
click at [433, 74] on span "Tasks" at bounding box center [434, 70] width 24 height 12
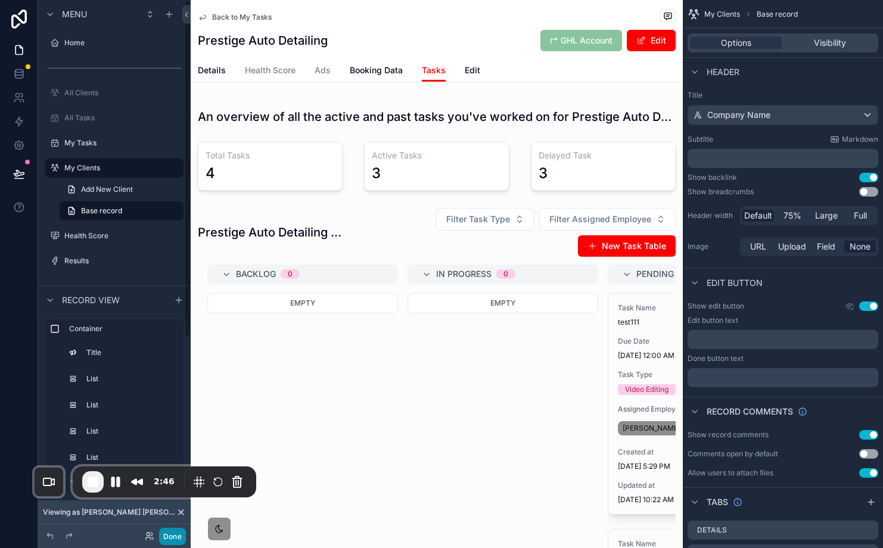
click at [170, 534] on button "Done" at bounding box center [172, 536] width 27 height 17
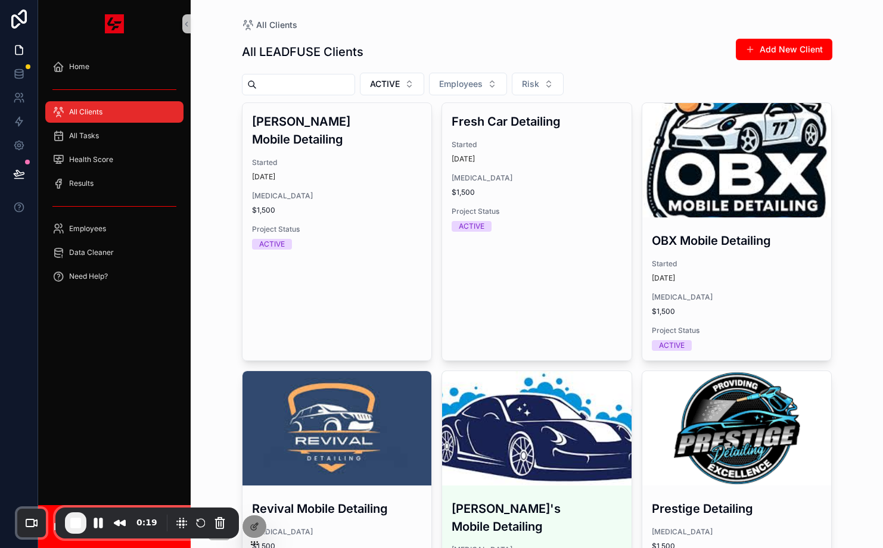
click at [85, 108] on span "All Clients" at bounding box center [85, 112] width 33 height 10
click at [94, 127] on div "All Tasks" at bounding box center [114, 135] width 124 height 19
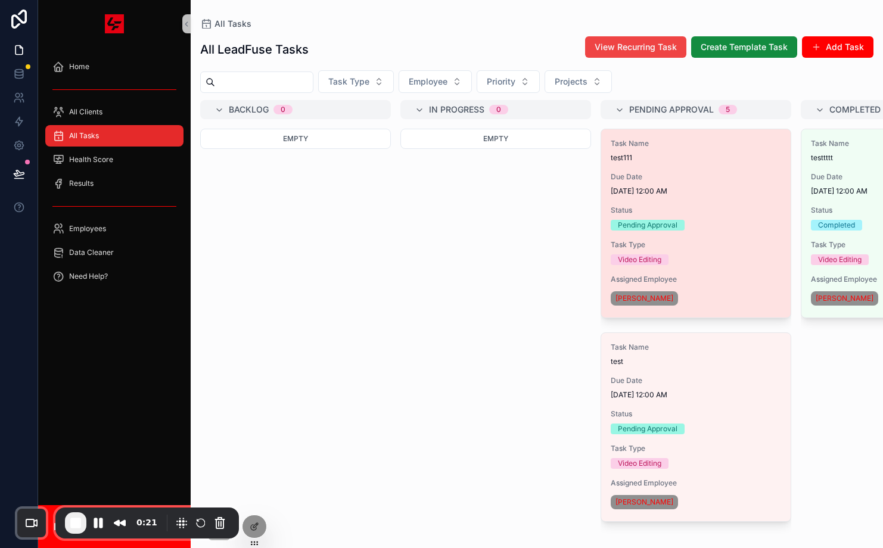
click at [686, 166] on div "Task Name test111 Due Date 8/13/2025 12:00 AM Status Pending Approval Task Type…" at bounding box center [695, 223] width 189 height 188
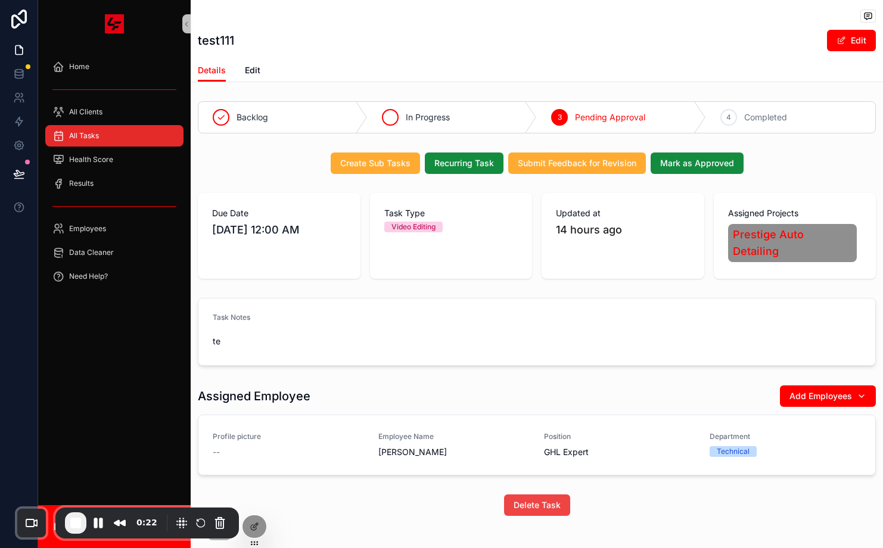
click at [486, 129] on div "In Progress" at bounding box center [452, 117] width 169 height 31
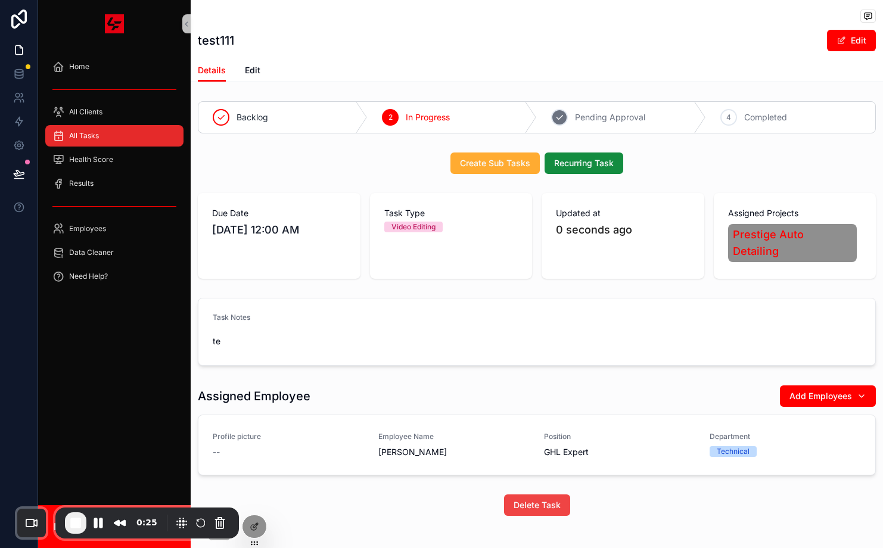
click at [580, 122] on span "Pending Approval" at bounding box center [610, 117] width 70 height 12
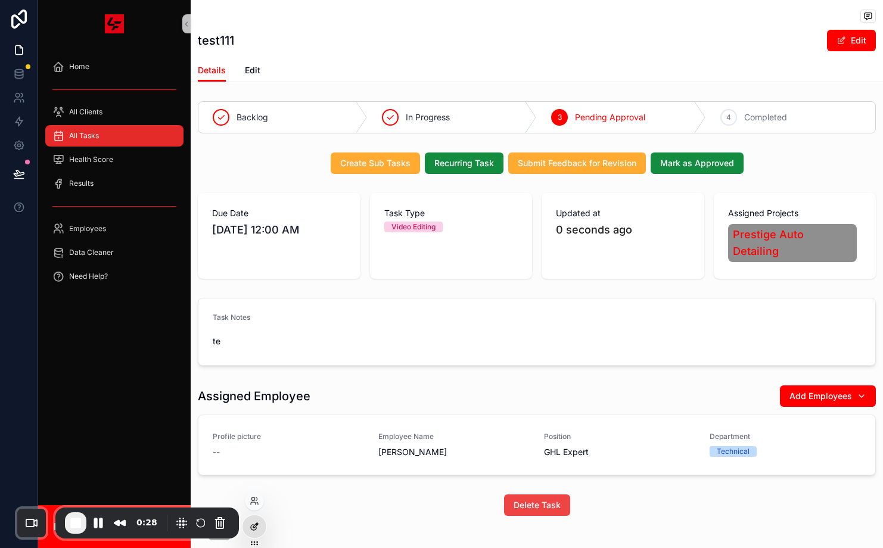
click at [251, 527] on icon at bounding box center [253, 527] width 5 height 5
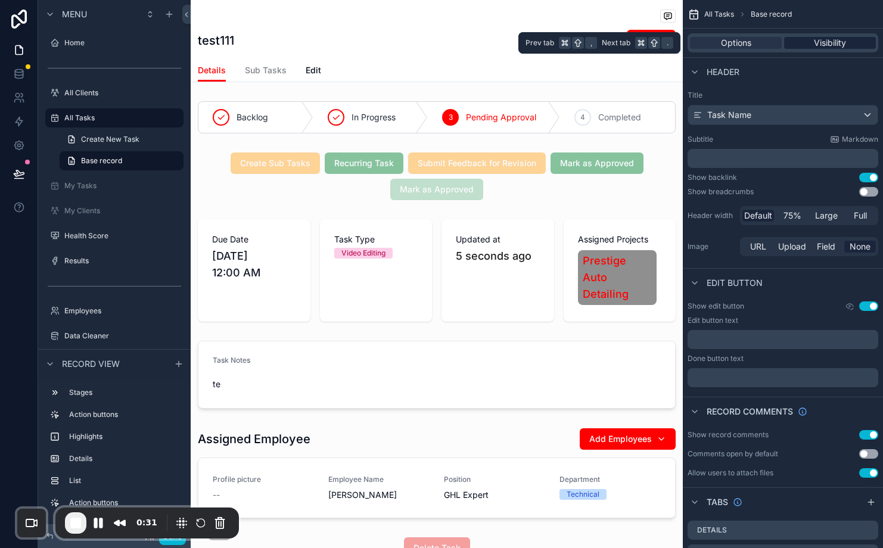
click at [824, 40] on span "Visibility" at bounding box center [830, 43] width 32 height 12
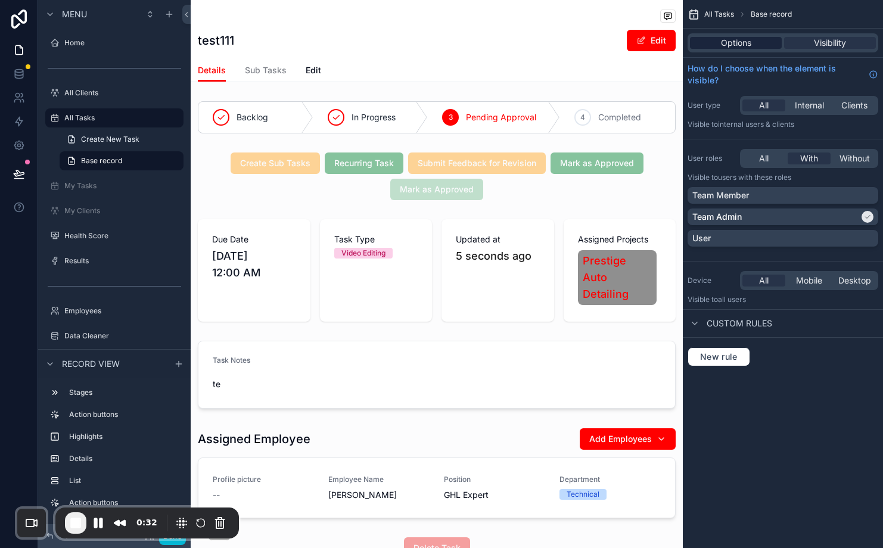
click at [750, 46] on span "Options" at bounding box center [736, 43] width 30 height 12
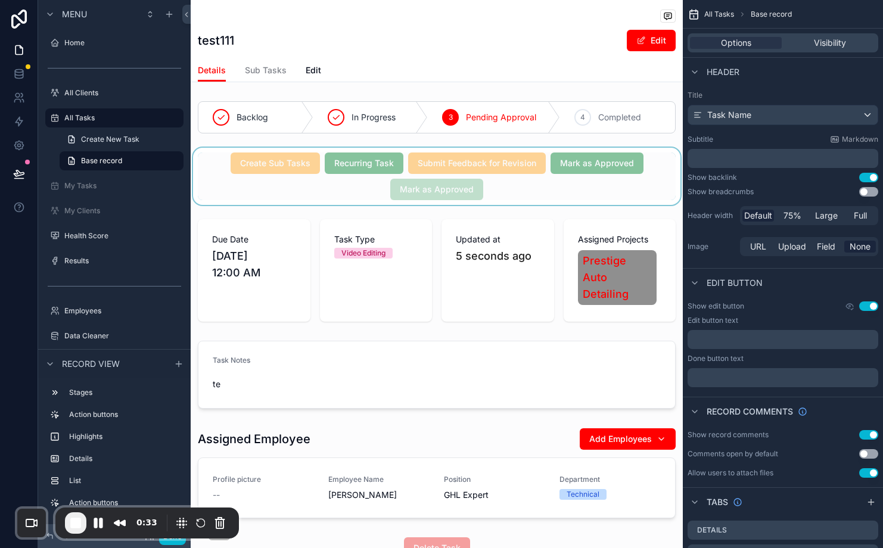
click at [544, 197] on div "scrollable content" at bounding box center [437, 176] width 492 height 57
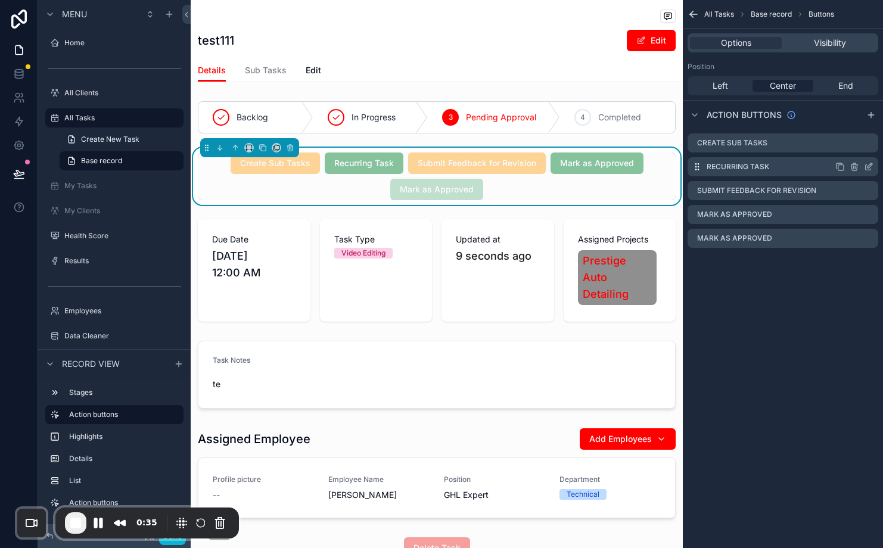
click at [869, 167] on icon "scrollable content" at bounding box center [869, 165] width 5 height 5
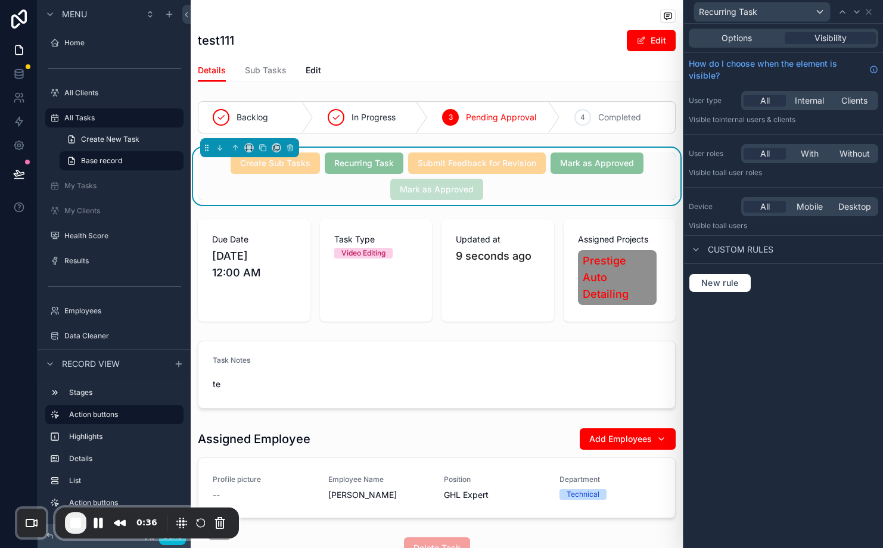
drag, startPoint x: 748, startPoint y: 43, endPoint x: 754, endPoint y: 44, distance: 6.0
click at [748, 43] on span "Options" at bounding box center [737, 38] width 30 height 12
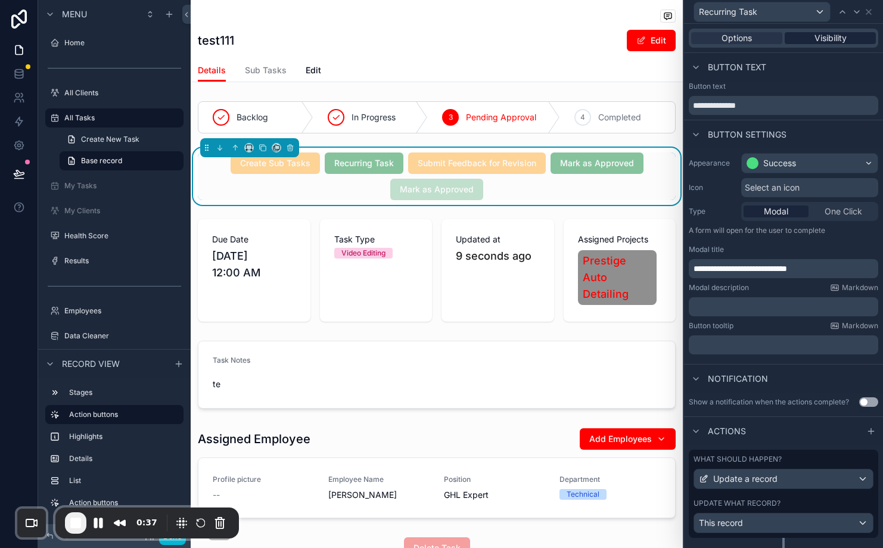
click at [831, 38] on span "Visibility" at bounding box center [830, 38] width 32 height 12
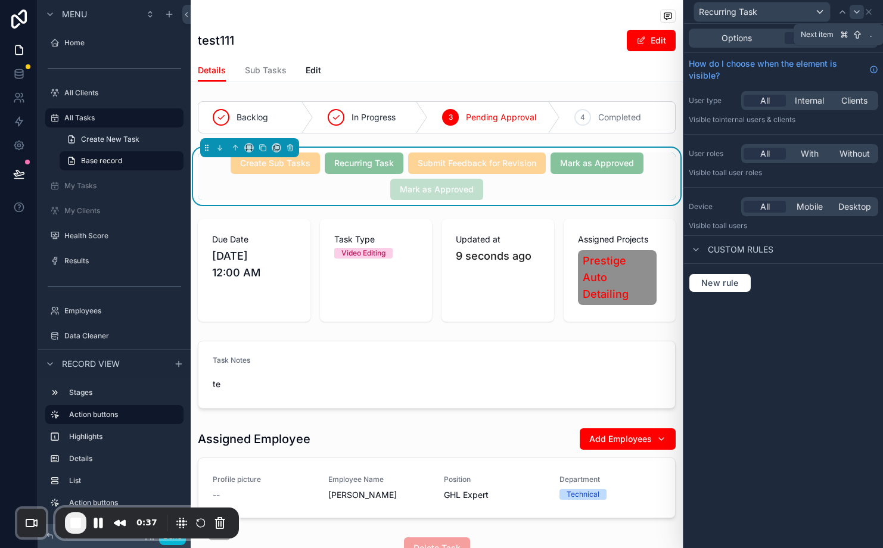
click at [859, 14] on icon at bounding box center [857, 12] width 10 height 10
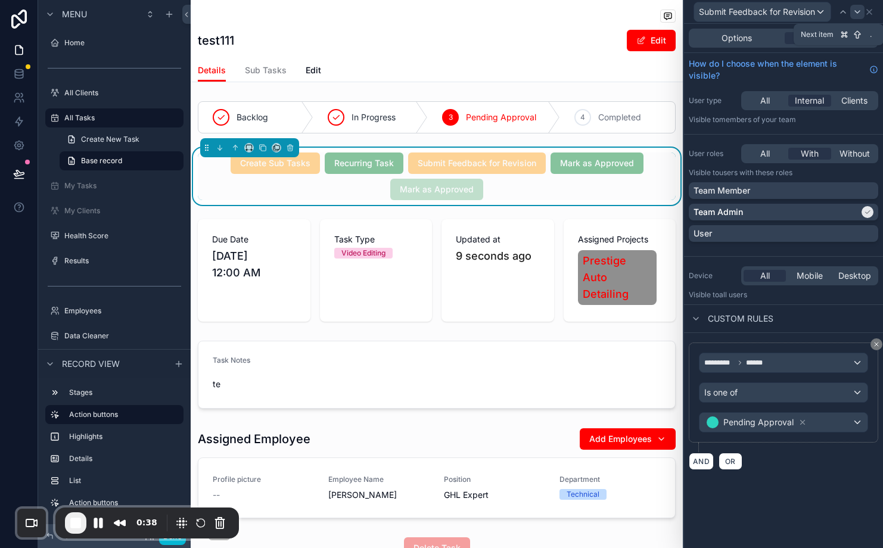
click at [858, 14] on icon at bounding box center [858, 12] width 10 height 10
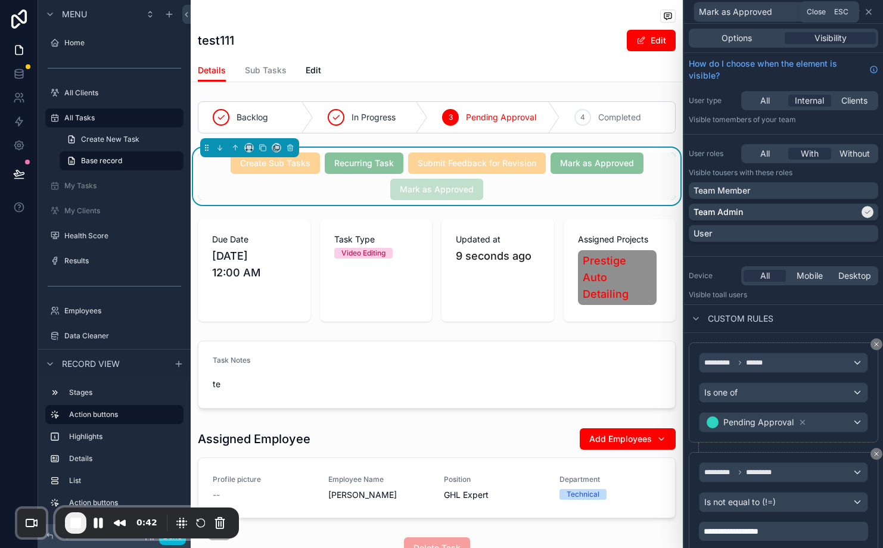
click at [870, 11] on icon at bounding box center [869, 12] width 10 height 10
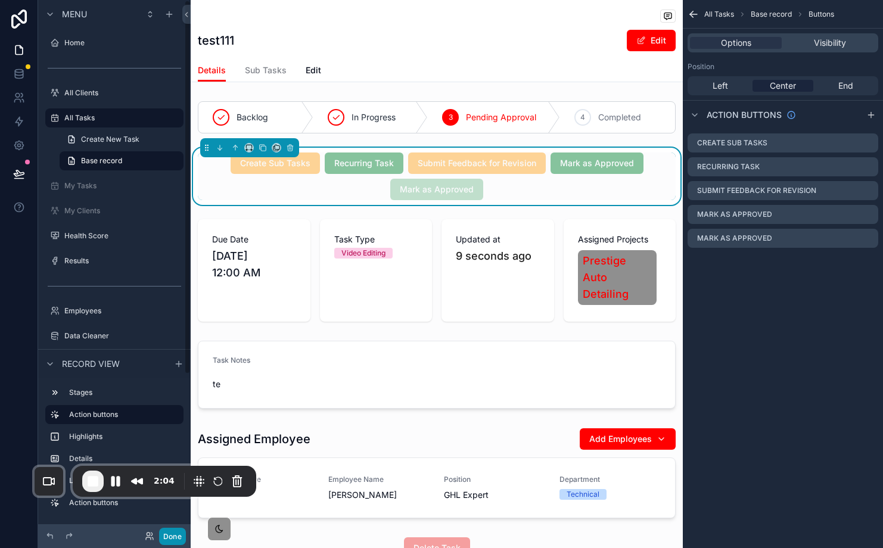
drag, startPoint x: 172, startPoint y: 514, endPoint x: 169, endPoint y: 542, distance: 28.2
click at [189, 473] on div "Recorder controls - play pause" at bounding box center [198, 481] width 19 height 19
drag, startPoint x: 173, startPoint y: 539, endPoint x: 178, endPoint y: 534, distance: 6.3
click at [173, 539] on button "Done" at bounding box center [172, 536] width 27 height 17
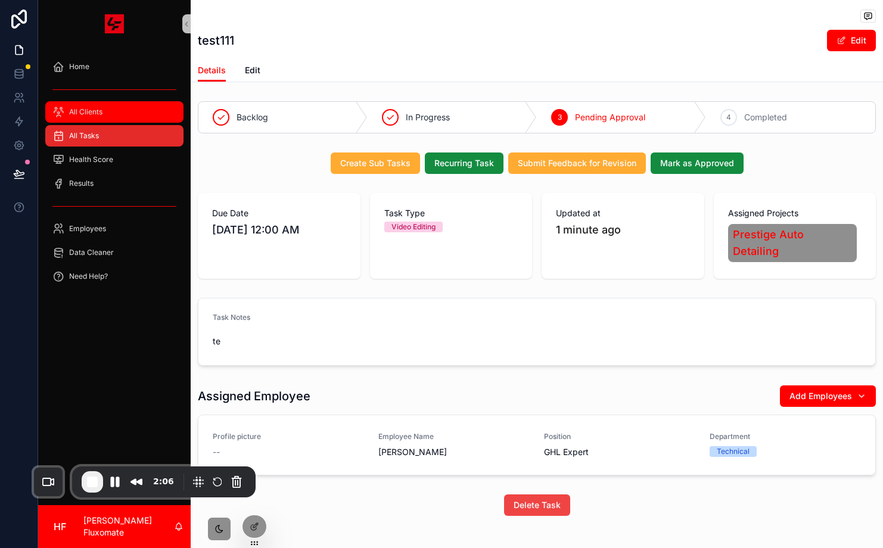
click at [94, 108] on span "All Clients" at bounding box center [85, 112] width 33 height 10
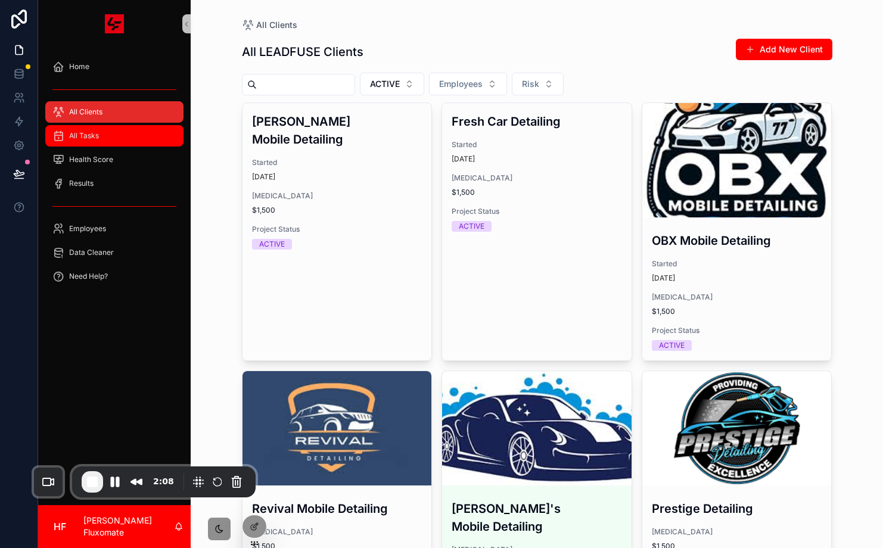
click at [60, 138] on icon "scrollable content" at bounding box center [58, 136] width 12 height 12
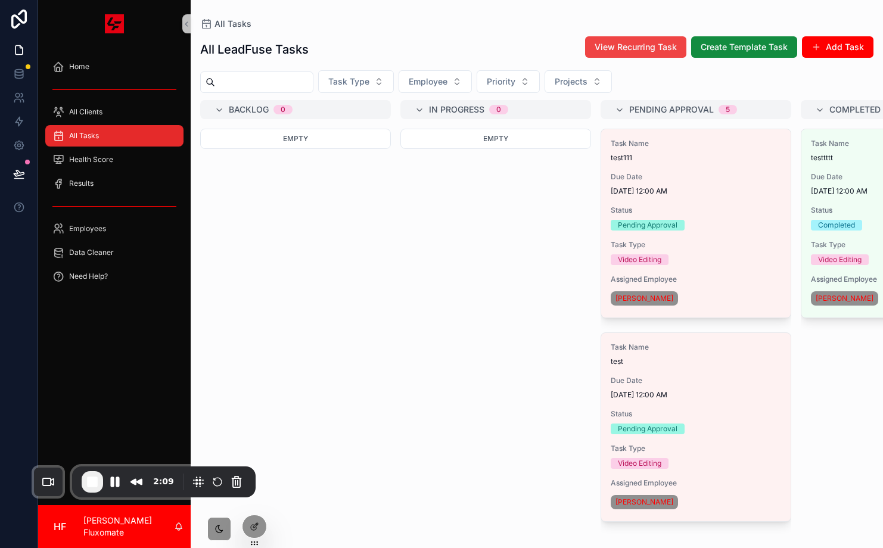
click at [639, 241] on span "Task Type" at bounding box center [696, 245] width 170 height 10
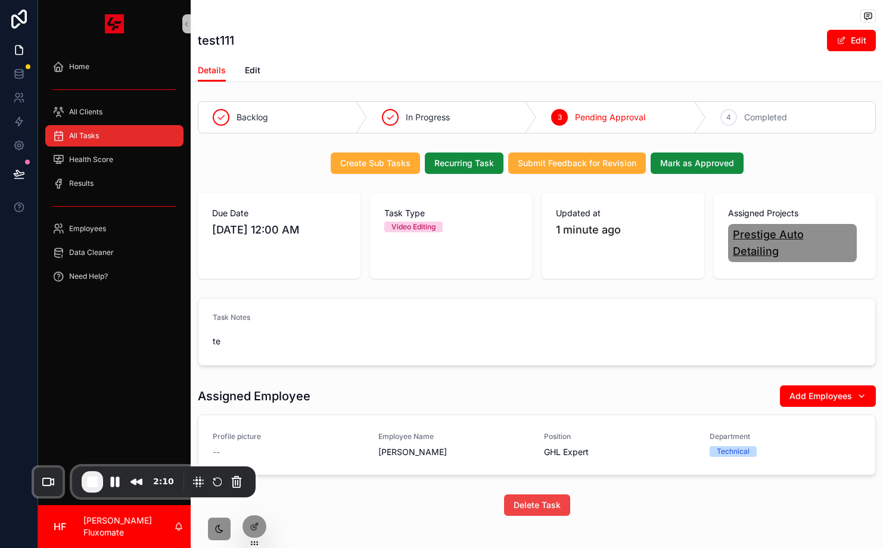
click at [786, 238] on span "Prestige Auto Detailing" at bounding box center [793, 242] width 120 height 33
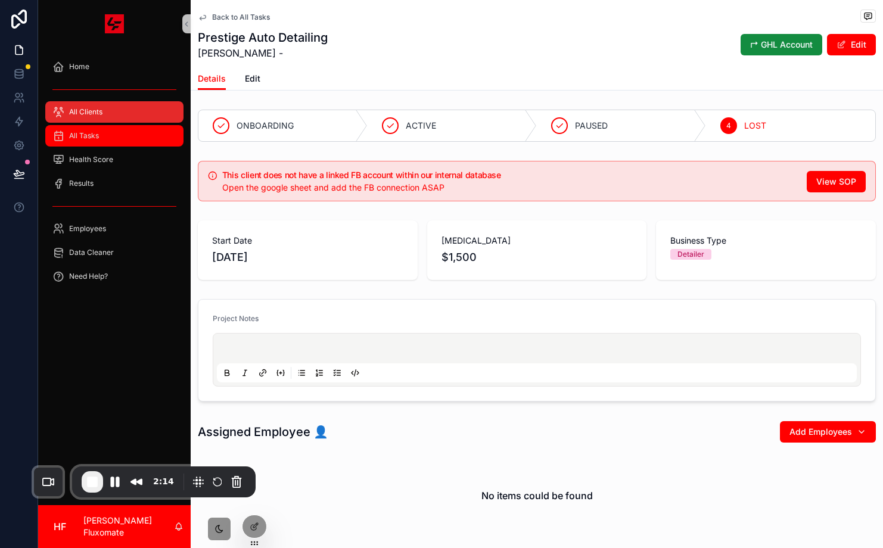
click at [84, 134] on span "All Tasks" at bounding box center [84, 136] width 30 height 10
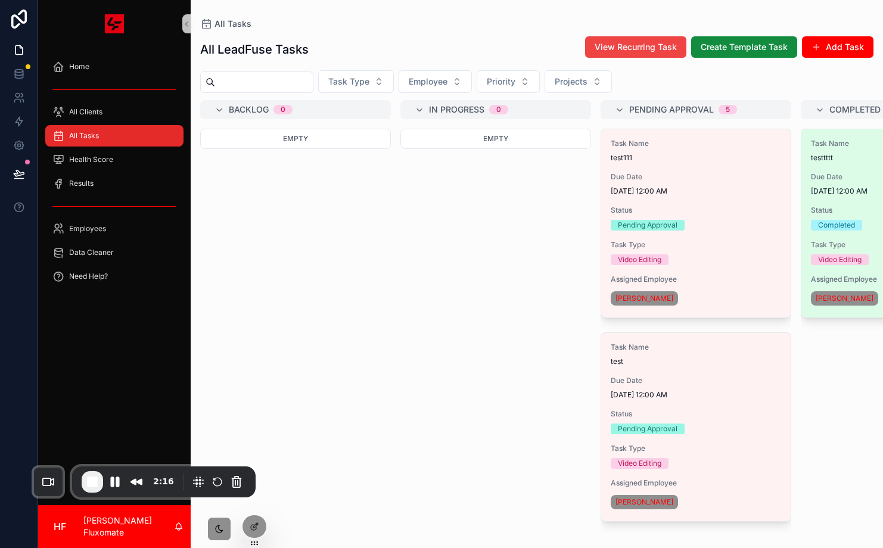
click at [848, 195] on span "8/27/2025 12:00 AM" at bounding box center [896, 191] width 170 height 10
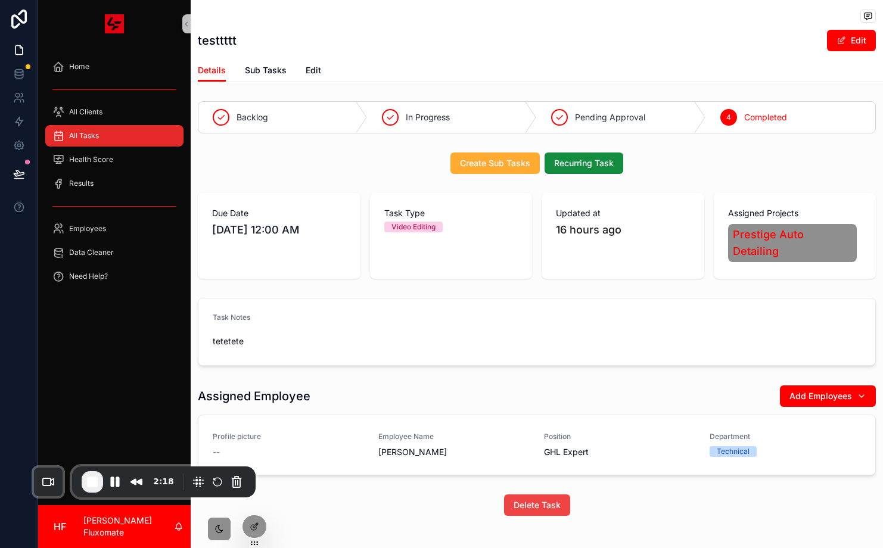
click at [802, 229] on span "Prestige Auto Detailing" at bounding box center [793, 242] width 120 height 33
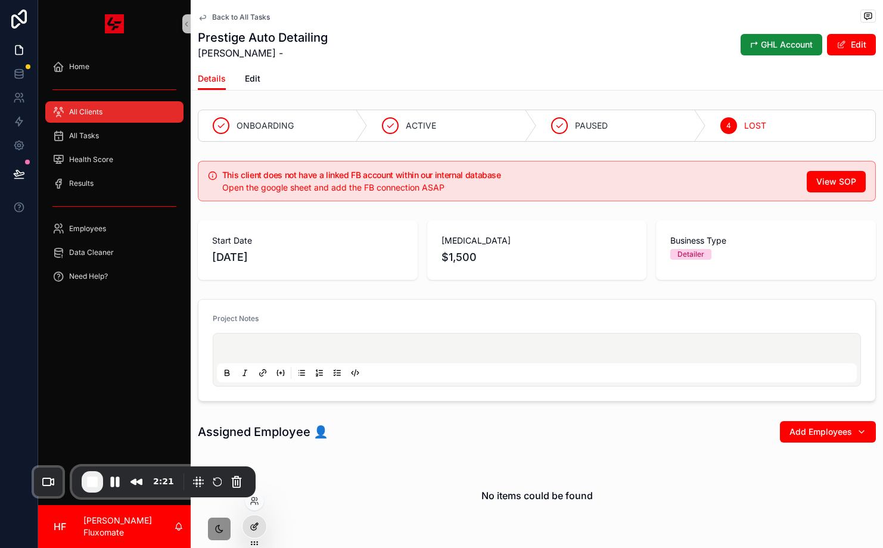
click at [254, 525] on icon at bounding box center [255, 527] width 10 height 10
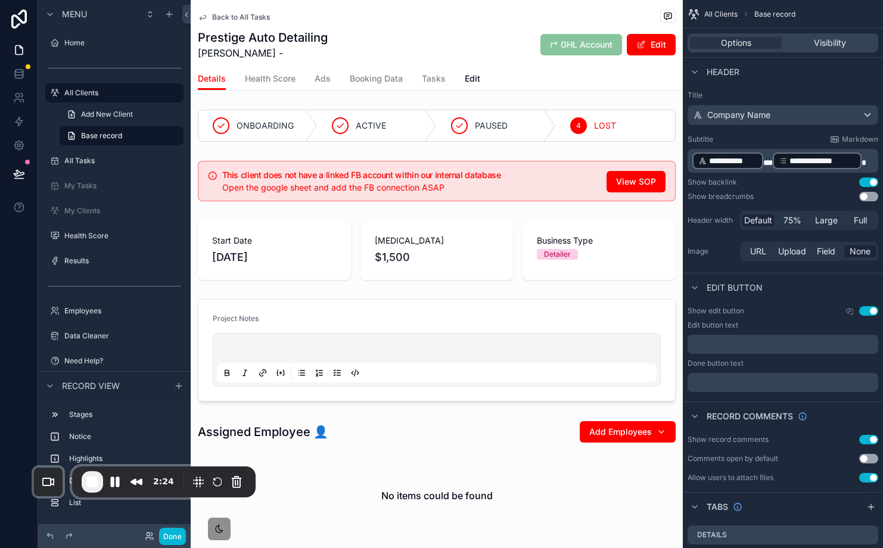
click at [438, 85] on link "Tasks" at bounding box center [434, 80] width 24 height 24
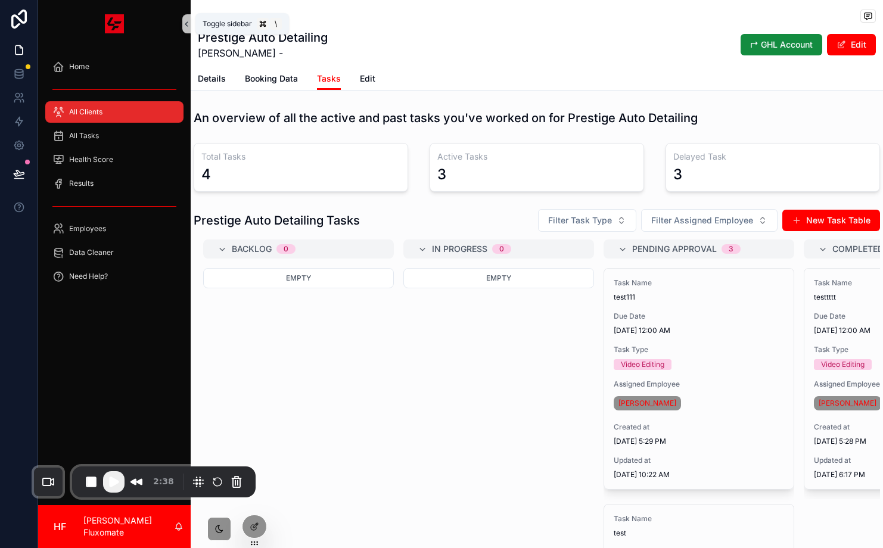
click at [184, 20] on icon "scrollable content" at bounding box center [186, 24] width 8 height 9
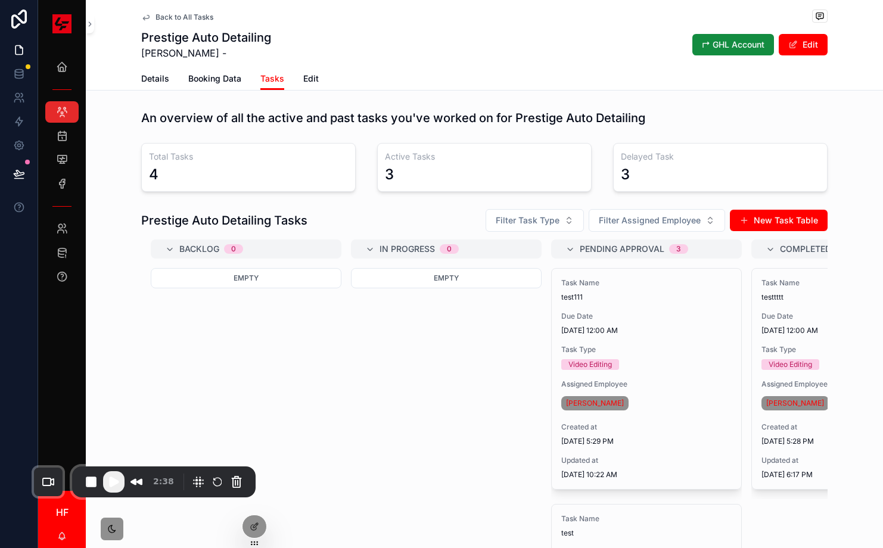
click at [108, 484] on span "Play Recording" at bounding box center [114, 482] width 14 height 14
click at [93, 23] on icon "scrollable content" at bounding box center [90, 24] width 8 height 9
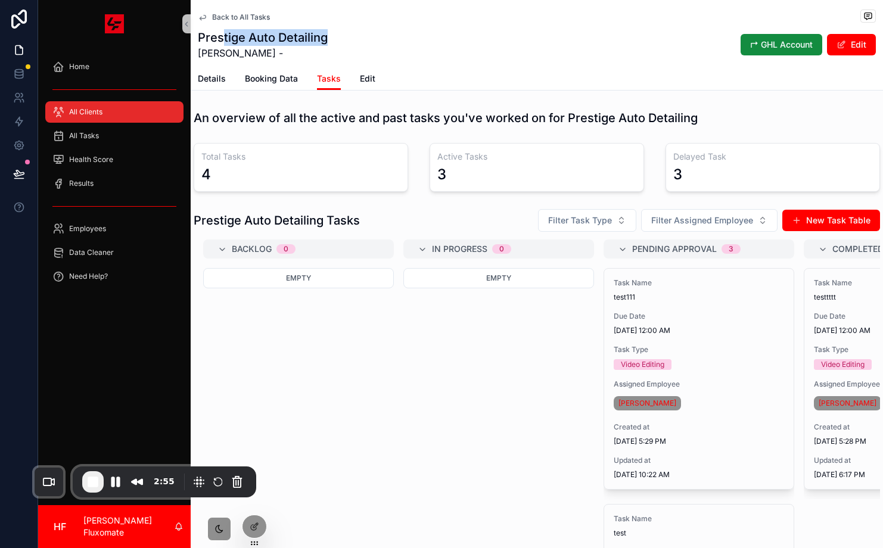
drag, startPoint x: 336, startPoint y: 36, endPoint x: 220, endPoint y: 41, distance: 115.7
click at [220, 41] on div "Prestige Auto Detailing [PERSON_NAME] - ↱ GHL Account Edit" at bounding box center [537, 44] width 678 height 31
click at [445, 41] on div "Prestige Auto Detailing [PERSON_NAME] - ↱ GHL Account Edit" at bounding box center [537, 44] width 678 height 31
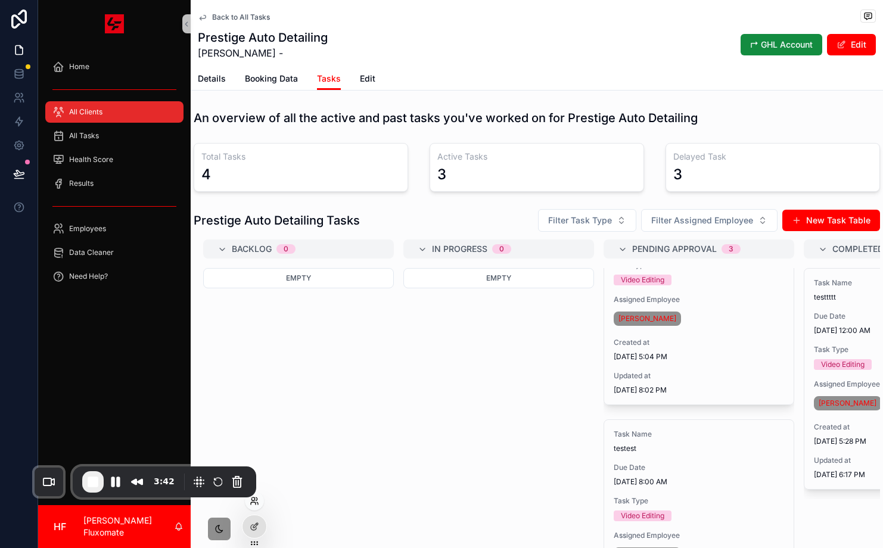
click at [255, 503] on icon at bounding box center [253, 503] width 5 height 2
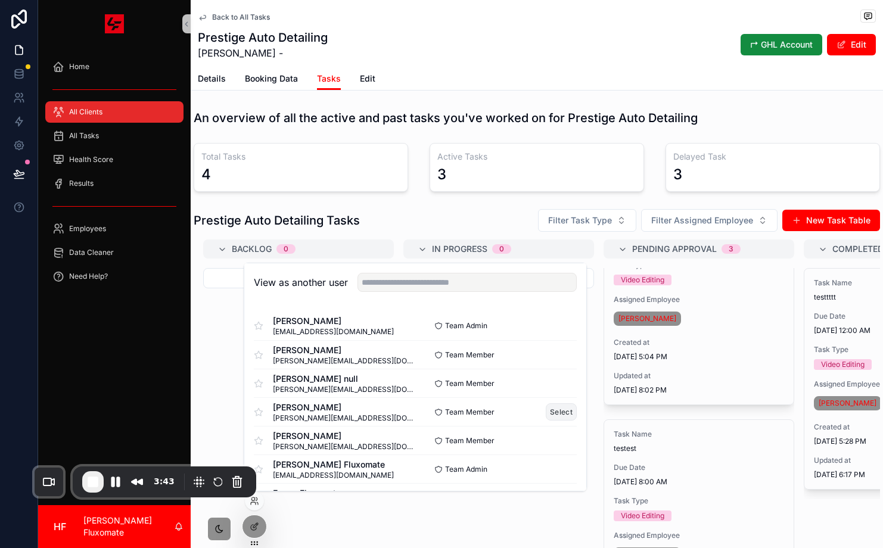
click at [546, 411] on button "Select" at bounding box center [561, 411] width 31 height 17
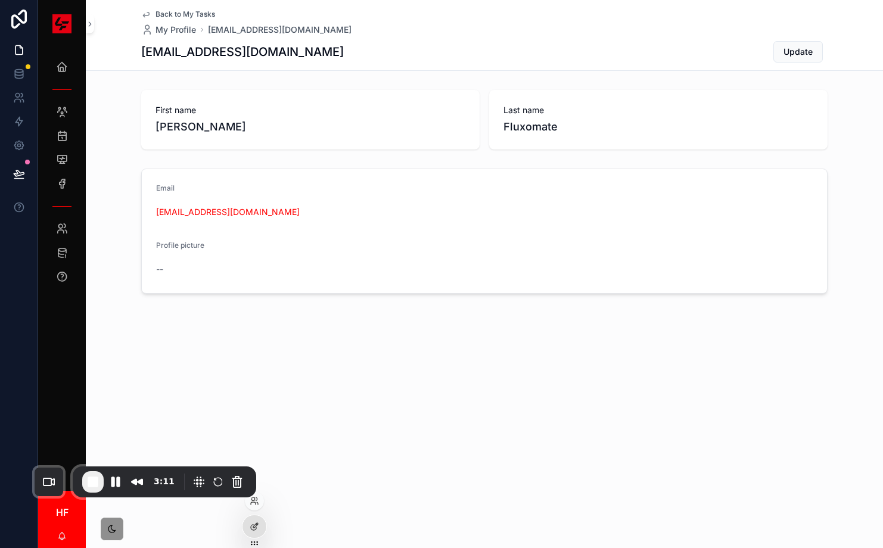
click at [254, 508] on div at bounding box center [254, 501] width 19 height 19
click at [256, 504] on icon at bounding box center [255, 501] width 10 height 10
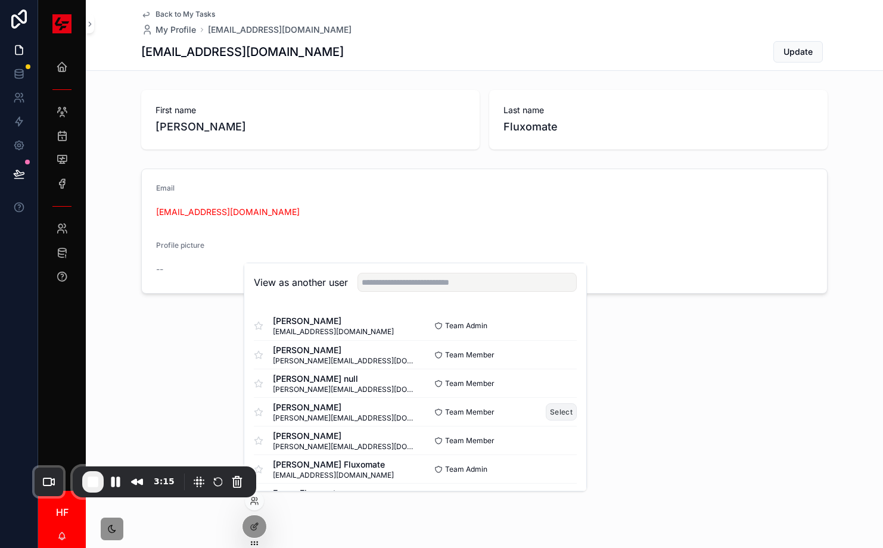
click at [553, 410] on button "Select" at bounding box center [561, 411] width 31 height 17
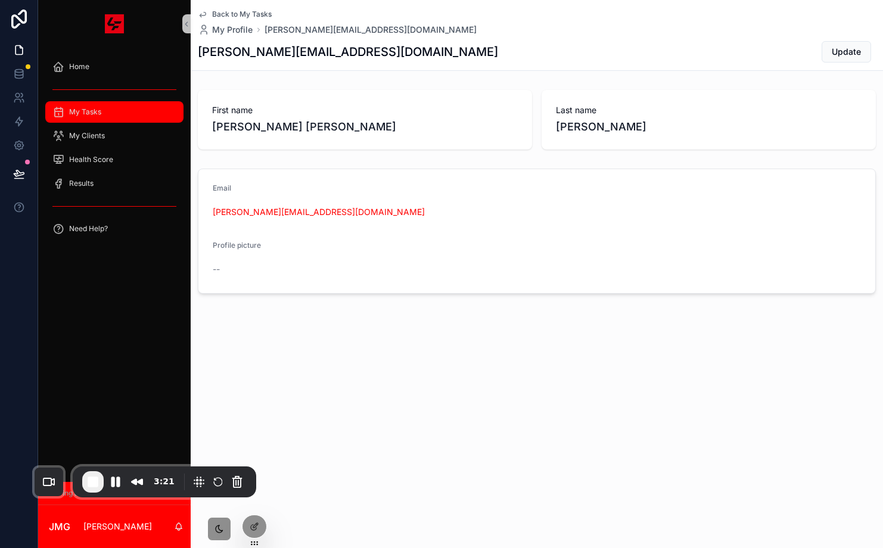
click at [96, 117] on div "My Tasks" at bounding box center [114, 111] width 124 height 19
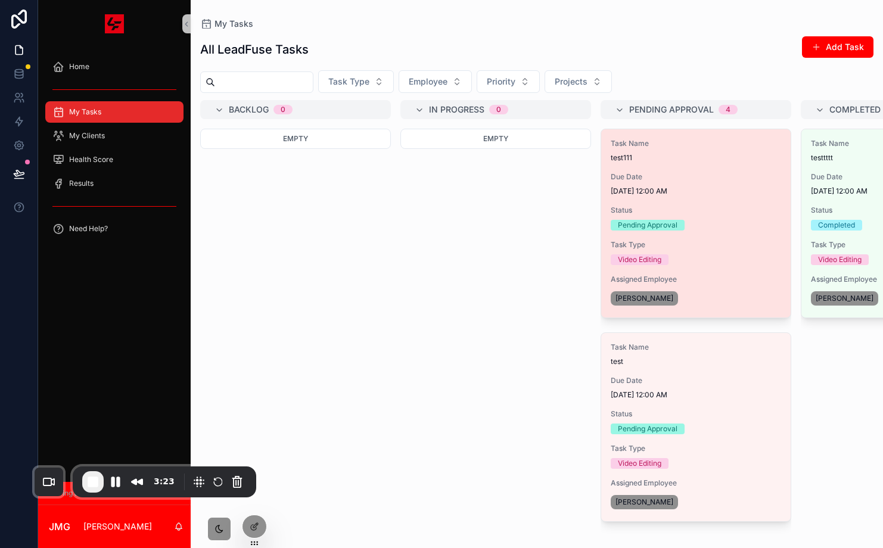
click at [749, 186] on span "[DATE] 12:00 AM" at bounding box center [696, 191] width 170 height 10
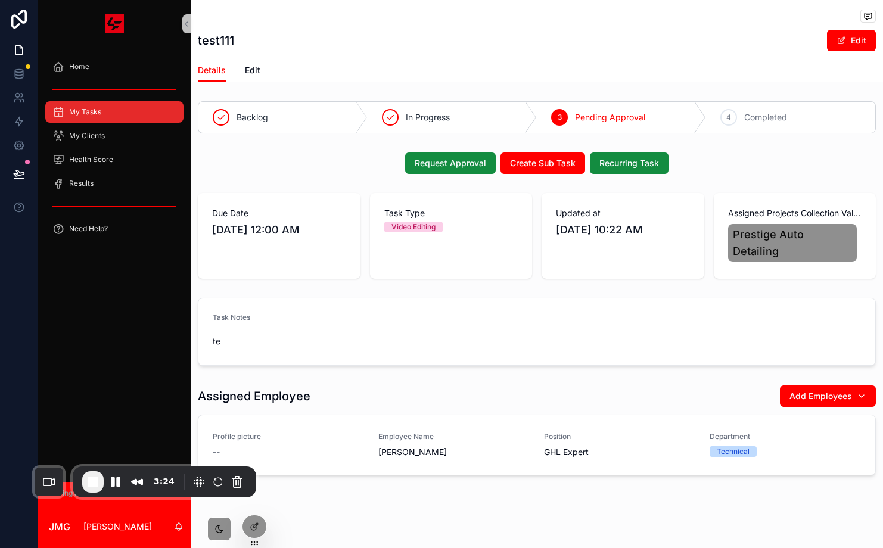
click at [797, 228] on span "Prestige Auto Detailing" at bounding box center [793, 242] width 120 height 33
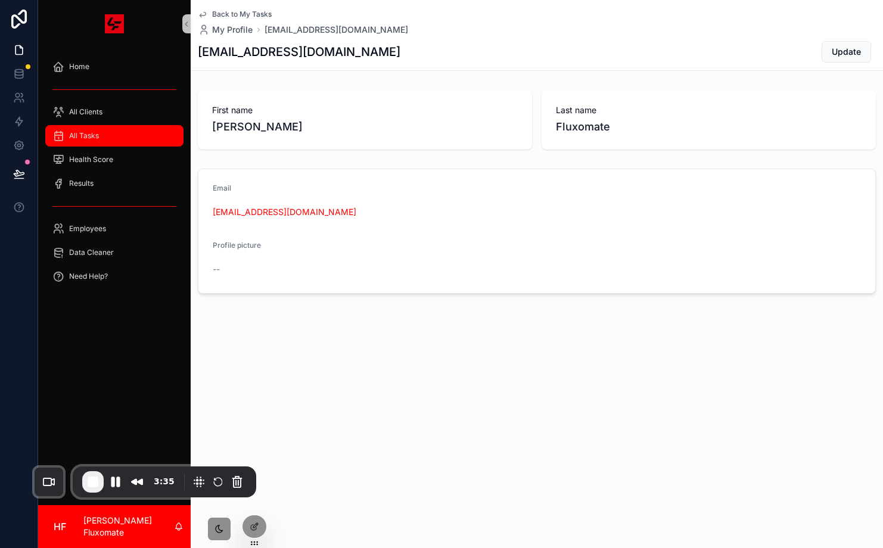
click at [98, 140] on span "All Tasks" at bounding box center [84, 136] width 30 height 10
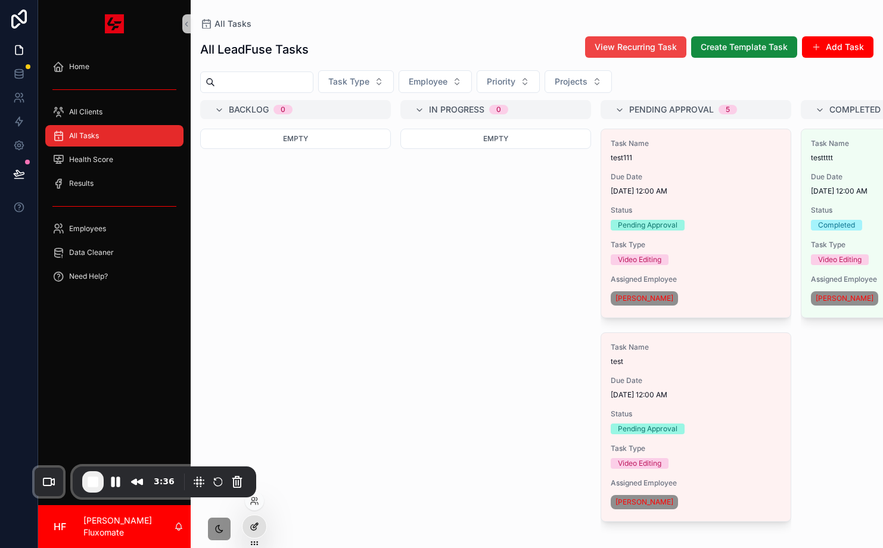
click at [254, 522] on icon at bounding box center [255, 527] width 10 height 10
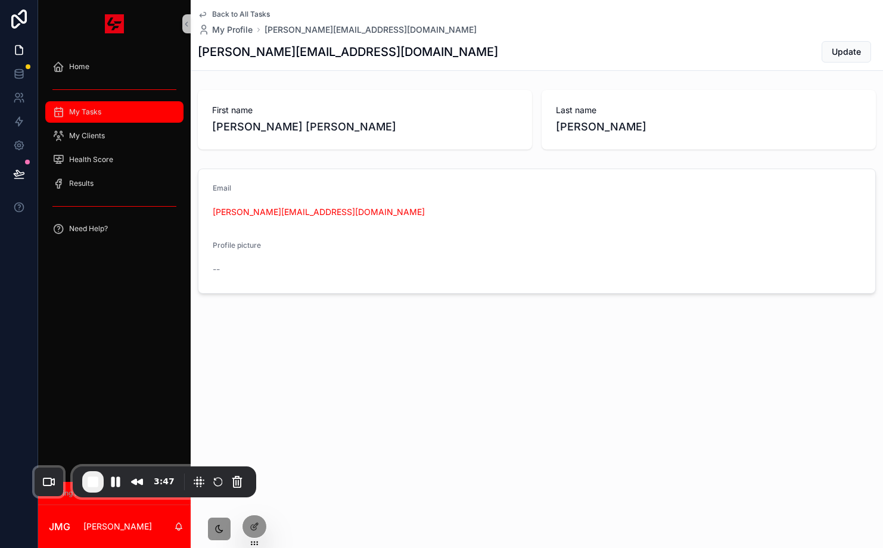
click at [120, 113] on div "My Tasks" at bounding box center [114, 111] width 124 height 19
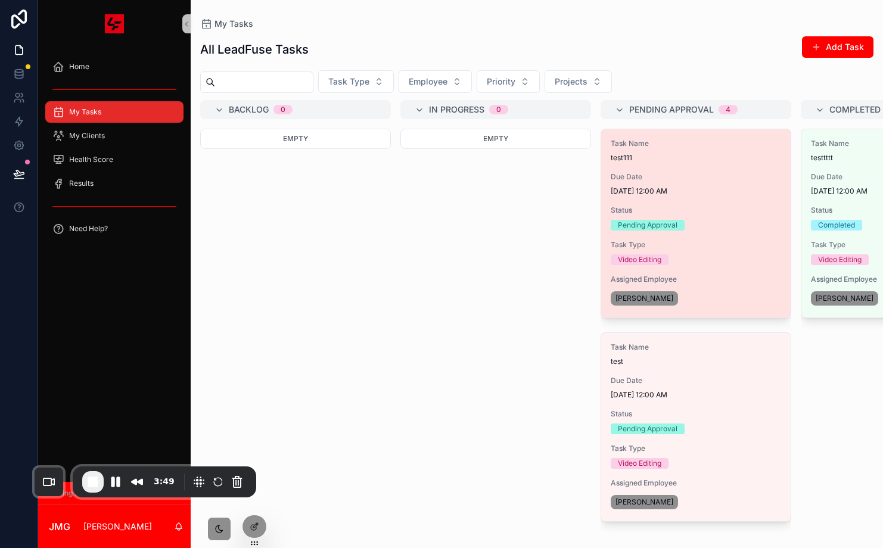
click at [710, 178] on span "Due Date" at bounding box center [696, 177] width 170 height 10
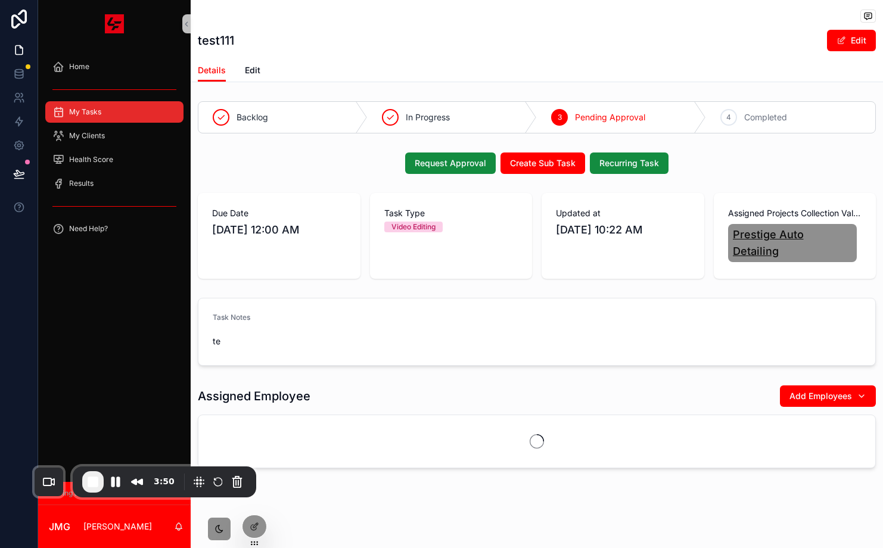
click at [809, 237] on span "Prestige Auto Detailing" at bounding box center [793, 242] width 120 height 33
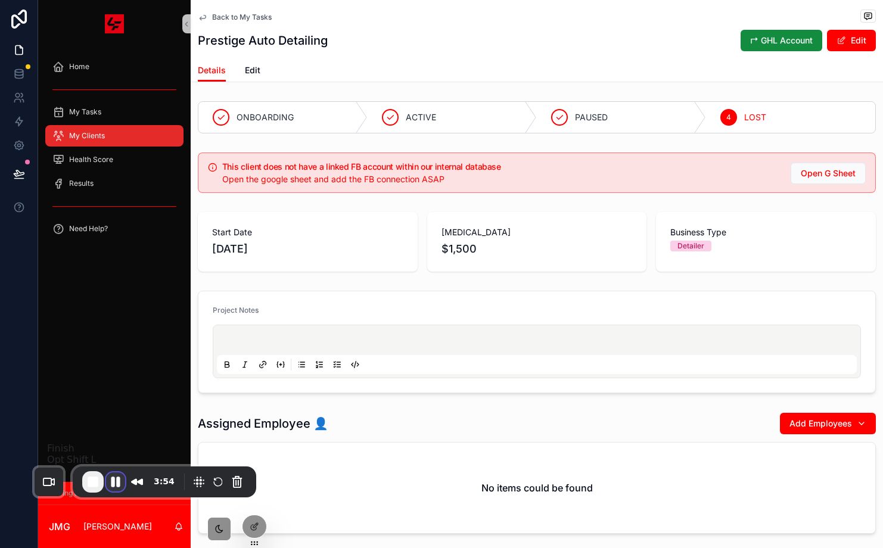
click at [110, 487] on button "Pause Recording" at bounding box center [115, 481] width 19 height 19
click at [255, 531] on div at bounding box center [254, 526] width 24 height 23
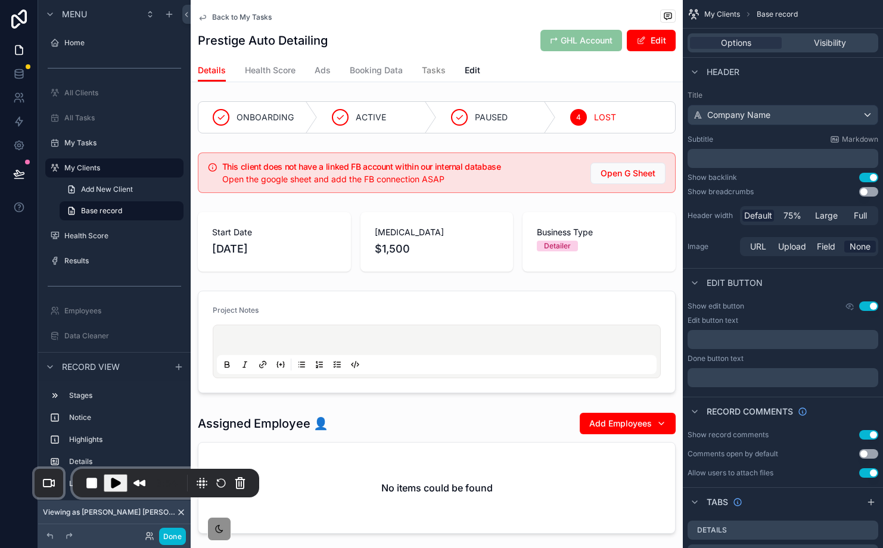
click at [428, 77] on link "Tasks" at bounding box center [434, 72] width 24 height 24
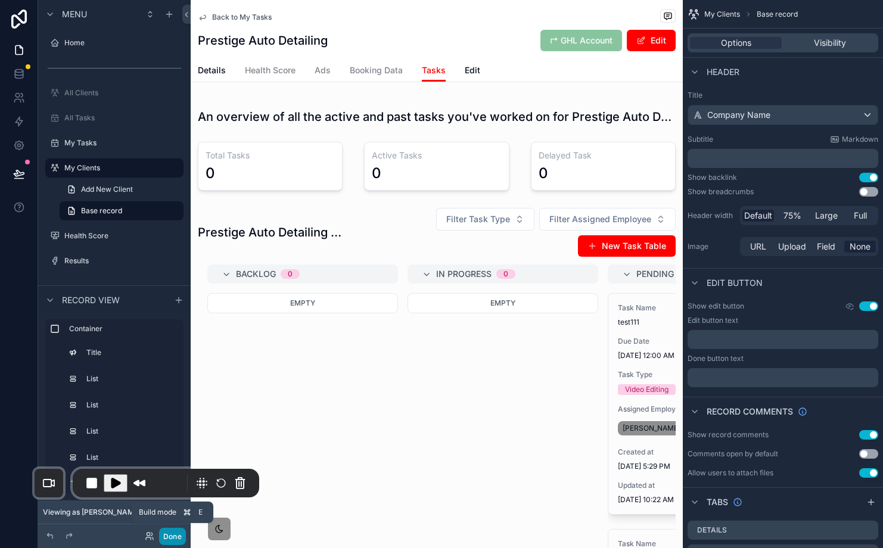
click at [178, 536] on button "Done" at bounding box center [172, 536] width 27 height 17
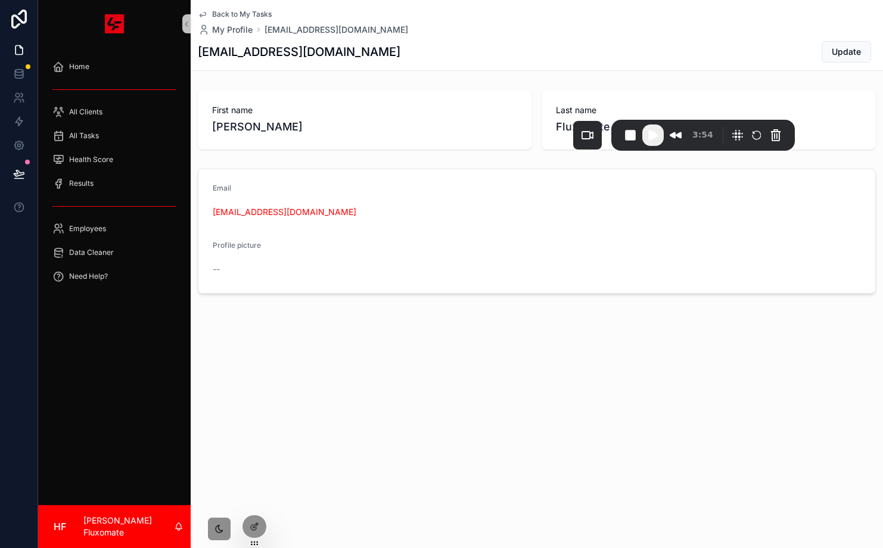
drag, startPoint x: 186, startPoint y: 474, endPoint x: 792, endPoint y: 175, distance: 675.2
click at [785, 145] on div "Recorder controls - play pause" at bounding box center [751, 135] width 67 height 19
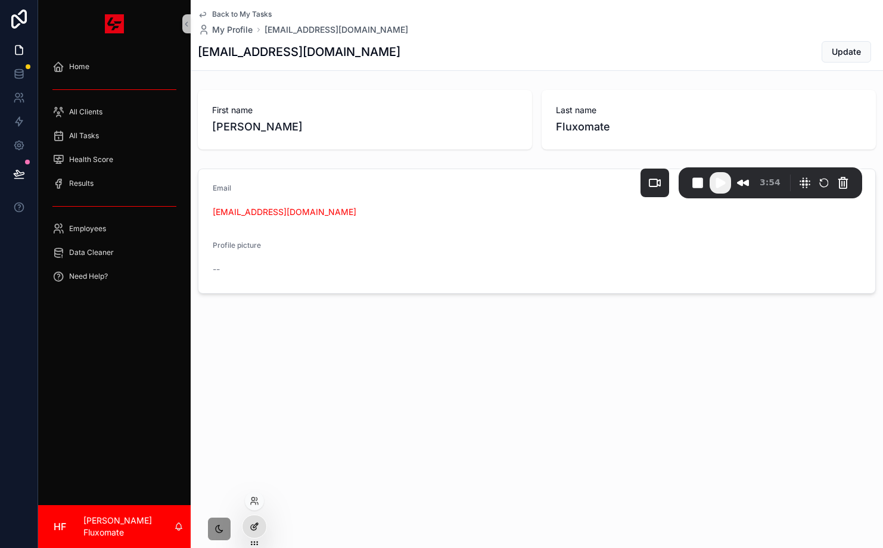
click at [261, 519] on div at bounding box center [254, 526] width 24 height 23
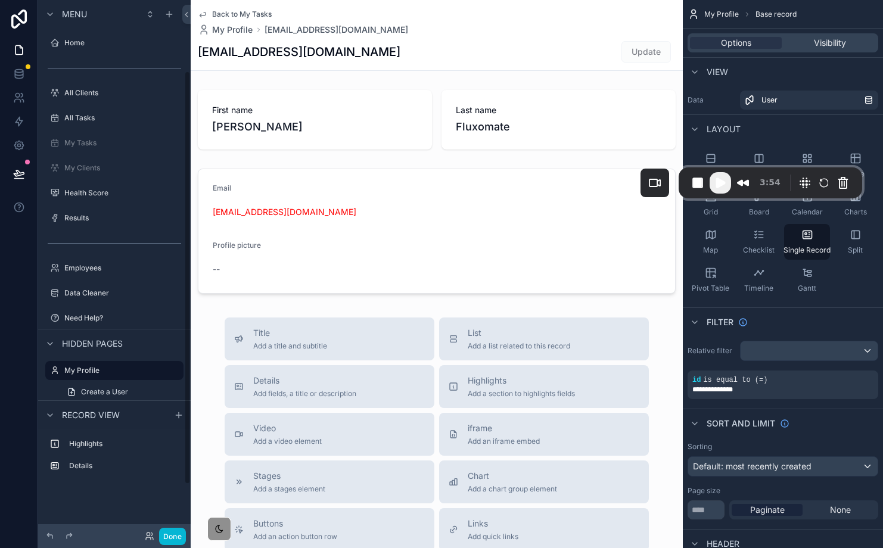
scroll to position [92, 0]
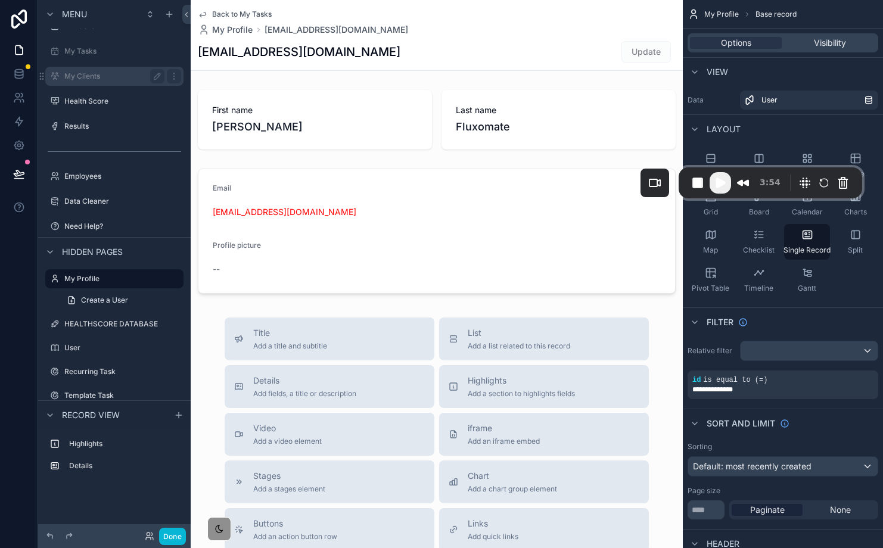
click at [124, 79] on label "My Clients" at bounding box center [111, 76] width 95 height 10
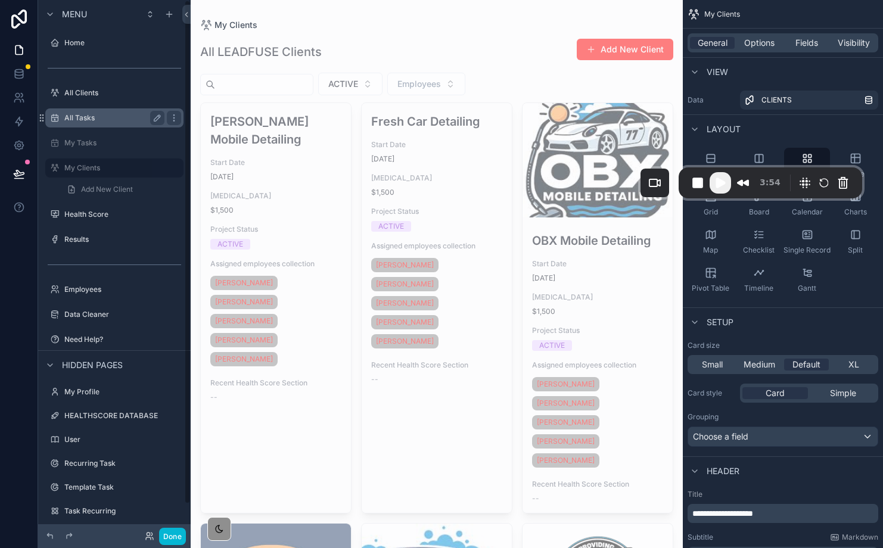
click at [105, 116] on label "All Tasks" at bounding box center [111, 118] width 95 height 10
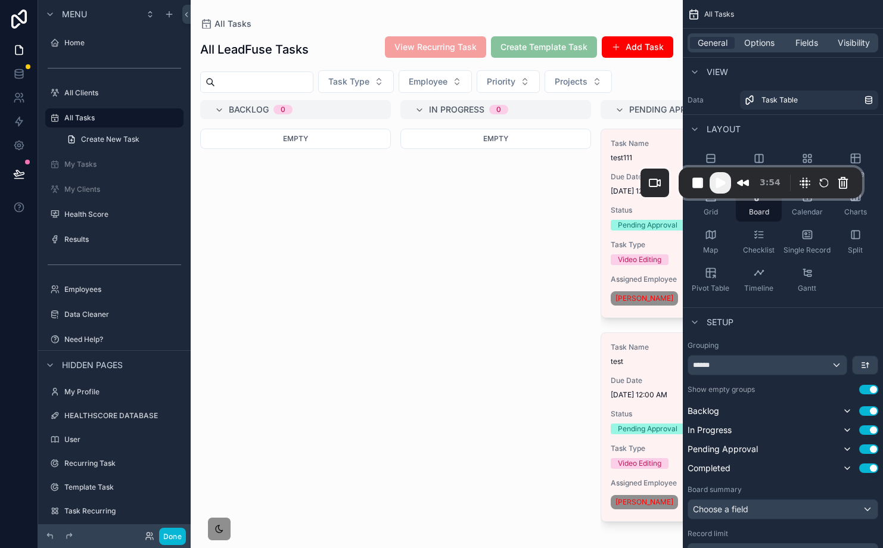
drag, startPoint x: 430, startPoint y: 528, endPoint x: 555, endPoint y: 538, distance: 126.1
click at [555, 538] on div "scrollable content" at bounding box center [437, 274] width 492 height 548
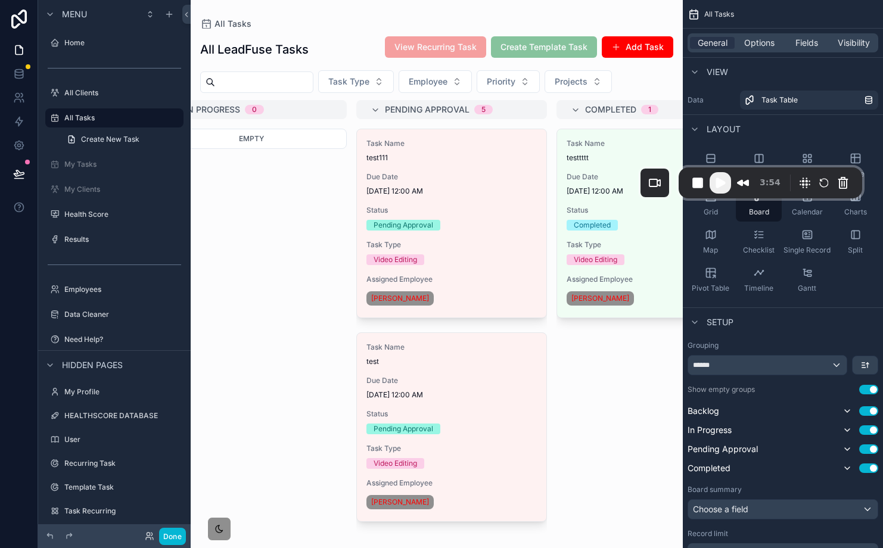
scroll to position [0, 235]
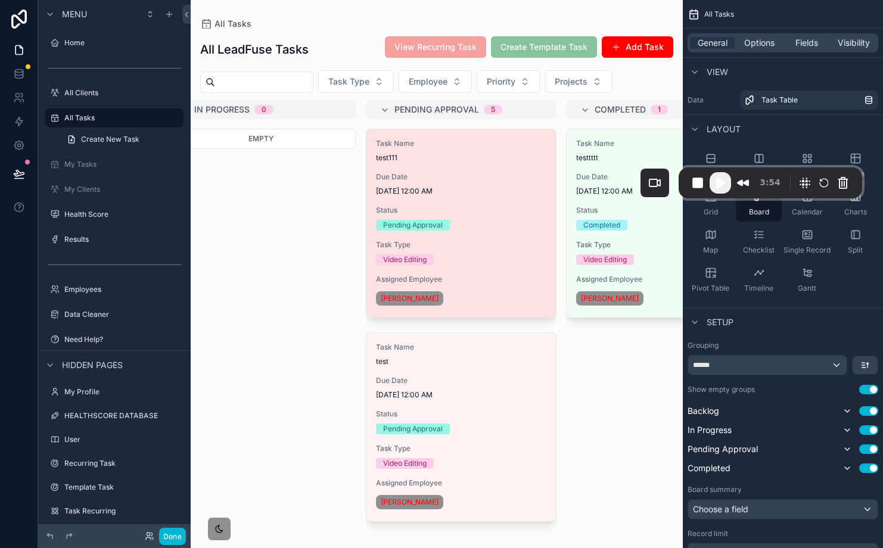
click at [533, 171] on div "Task Name test111 Due Date 8/13/2025 12:00 AM Status Pending Approval Task Type…" at bounding box center [460, 223] width 189 height 188
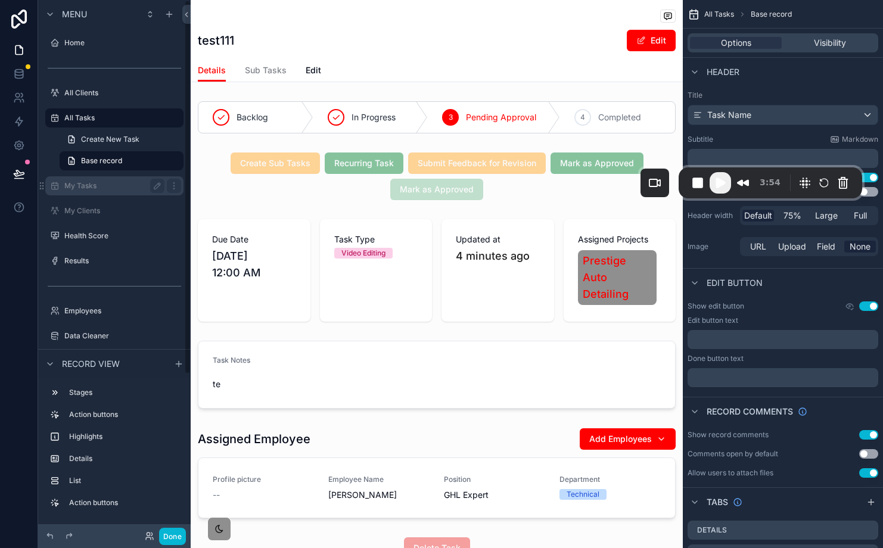
click at [99, 189] on label "My Tasks" at bounding box center [111, 186] width 95 height 10
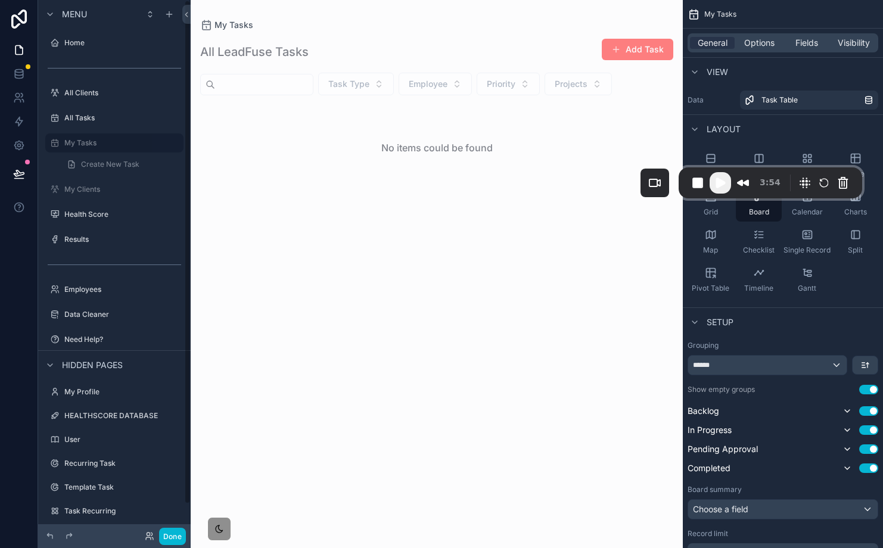
click at [496, 327] on div "scrollable content" at bounding box center [437, 274] width 492 height 548
click at [177, 536] on button "Done" at bounding box center [172, 536] width 27 height 17
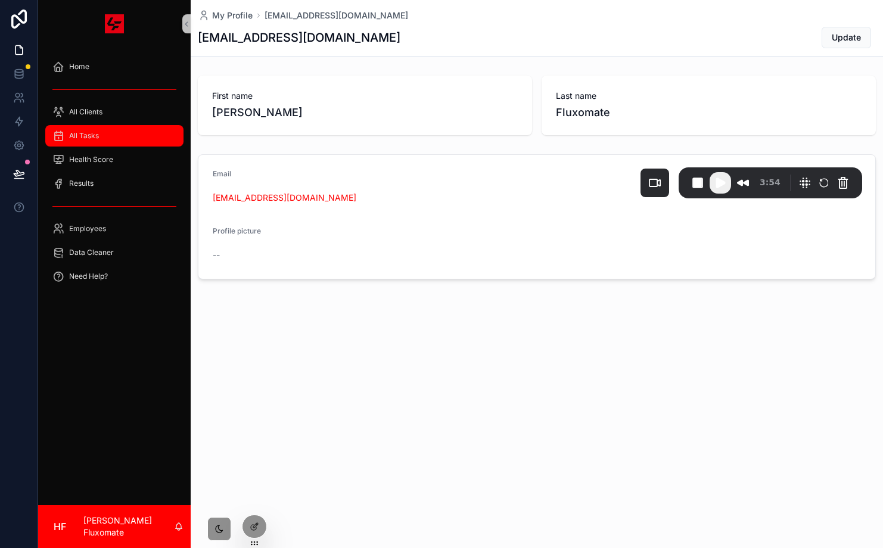
click at [82, 136] on span "All Tasks" at bounding box center [84, 136] width 30 height 10
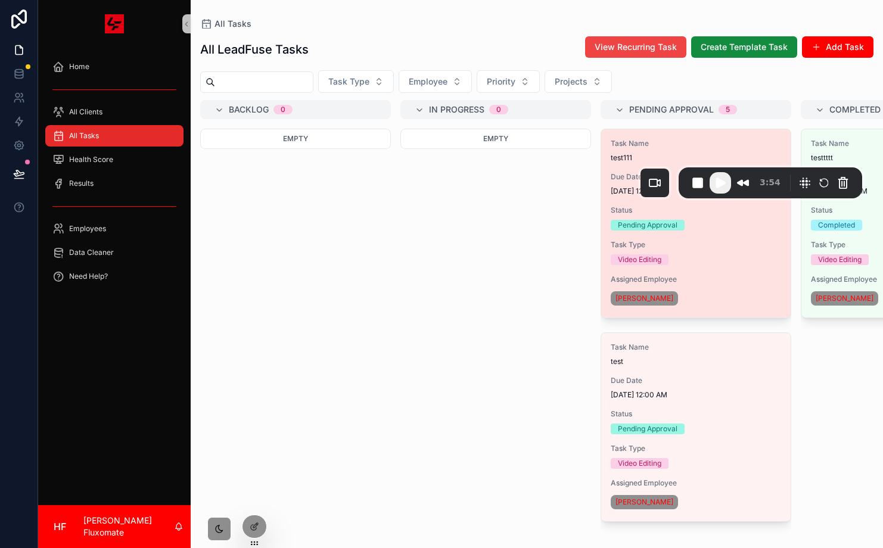
click at [735, 284] on span "Assigned Employee" at bounding box center [696, 280] width 170 height 10
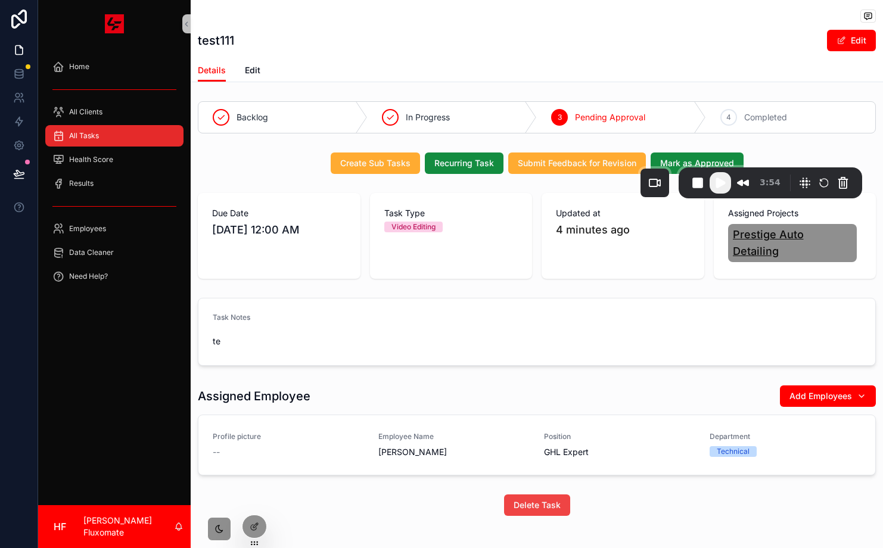
click at [812, 235] on span "Prestige Auto Detailing" at bounding box center [793, 242] width 120 height 33
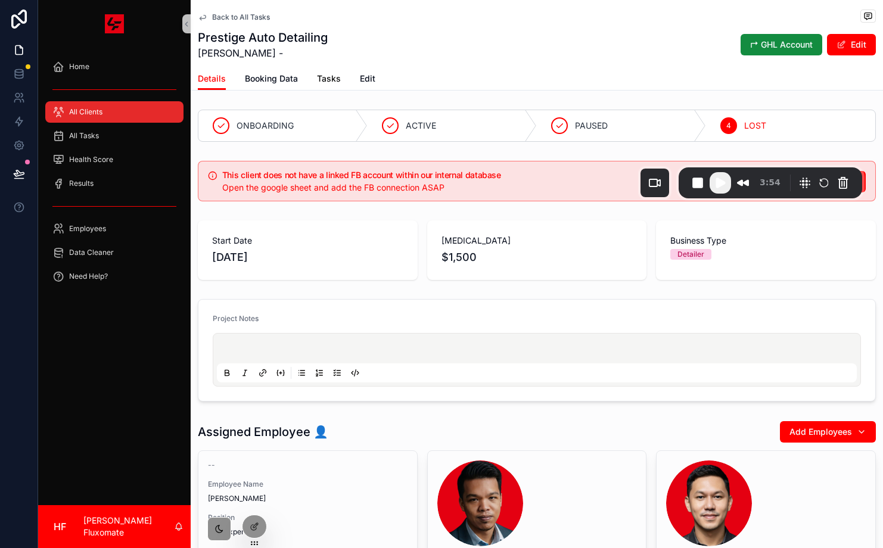
click at [319, 77] on span "Tasks" at bounding box center [329, 79] width 24 height 12
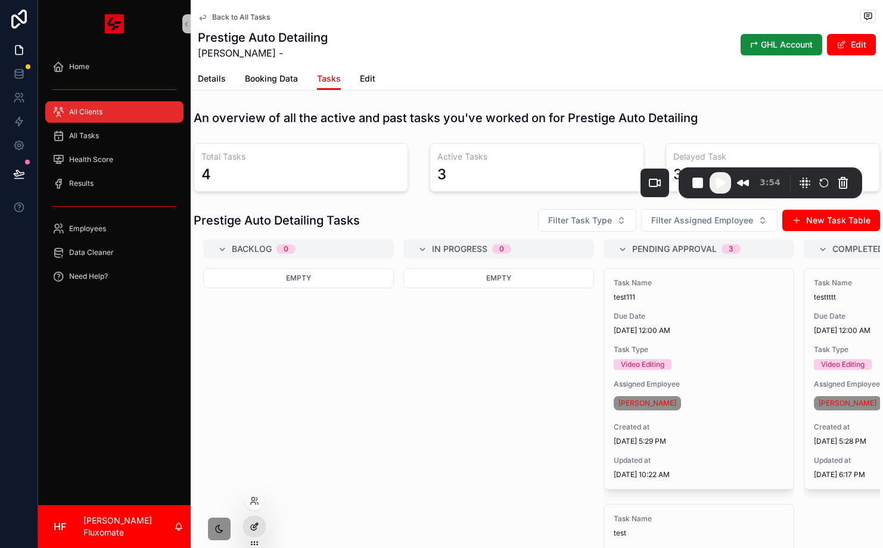
click at [254, 529] on icon at bounding box center [255, 527] width 10 height 10
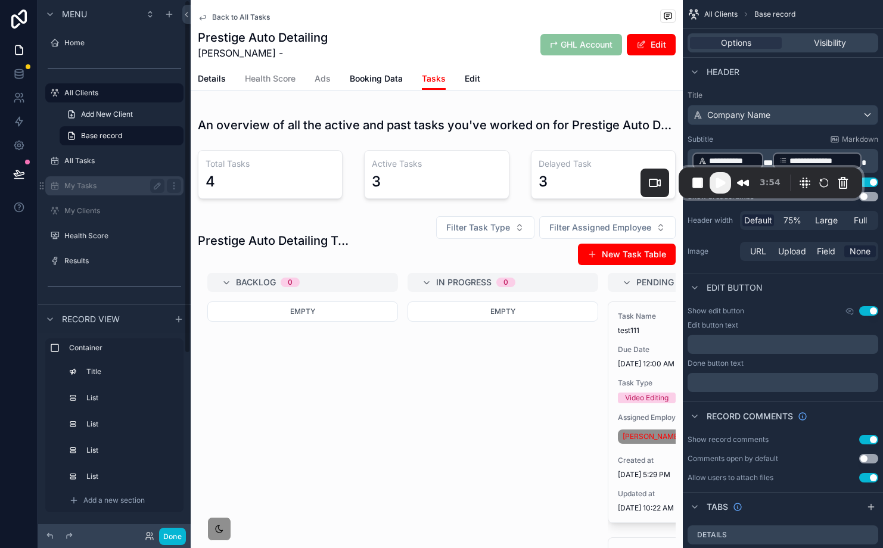
click at [114, 182] on label "My Tasks" at bounding box center [111, 186] width 95 height 10
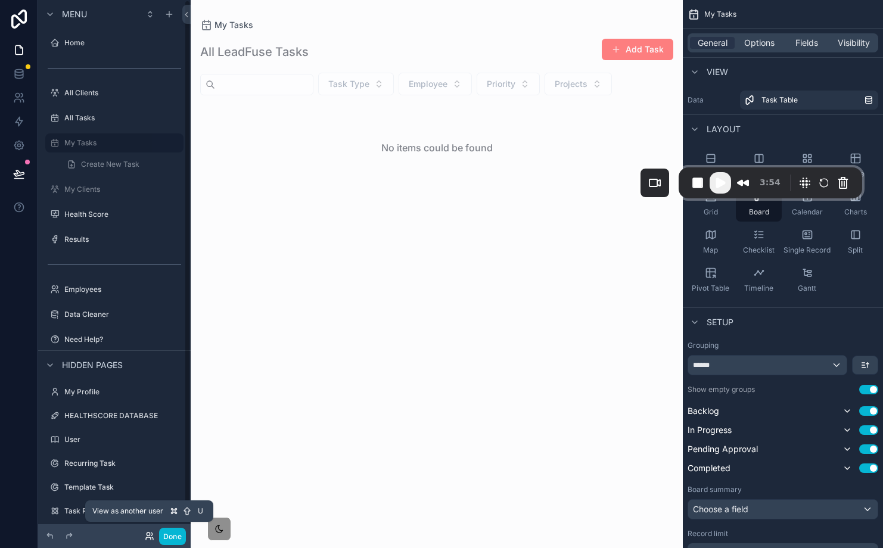
click at [145, 537] on icon at bounding box center [150, 536] width 10 height 10
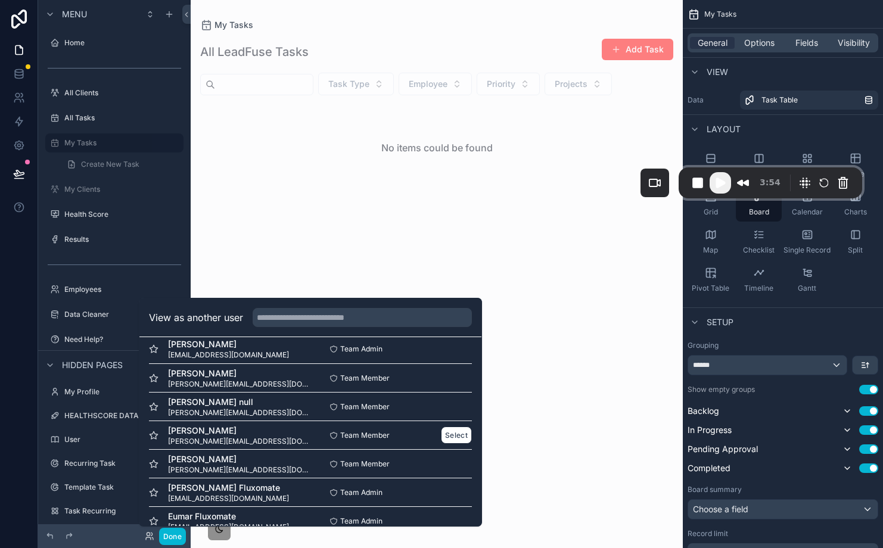
scroll to position [59, 0]
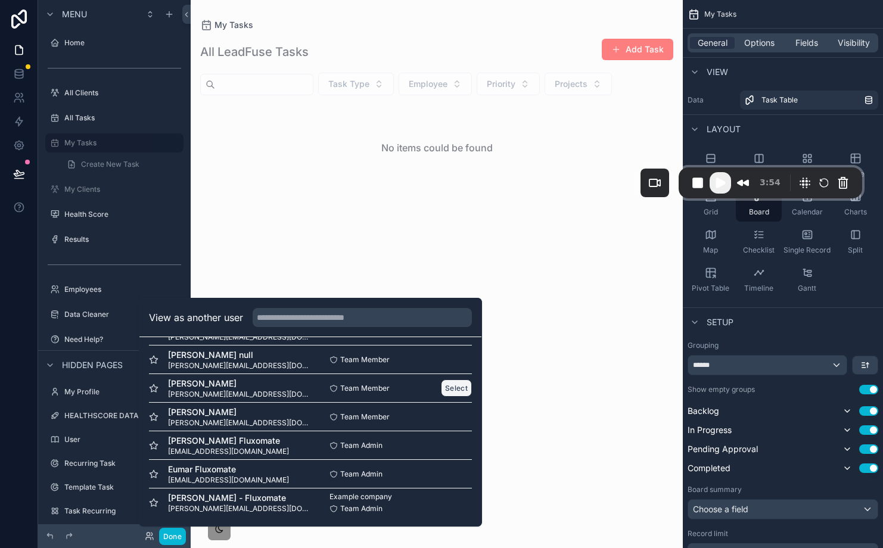
click at [446, 389] on button "Select" at bounding box center [456, 388] width 31 height 17
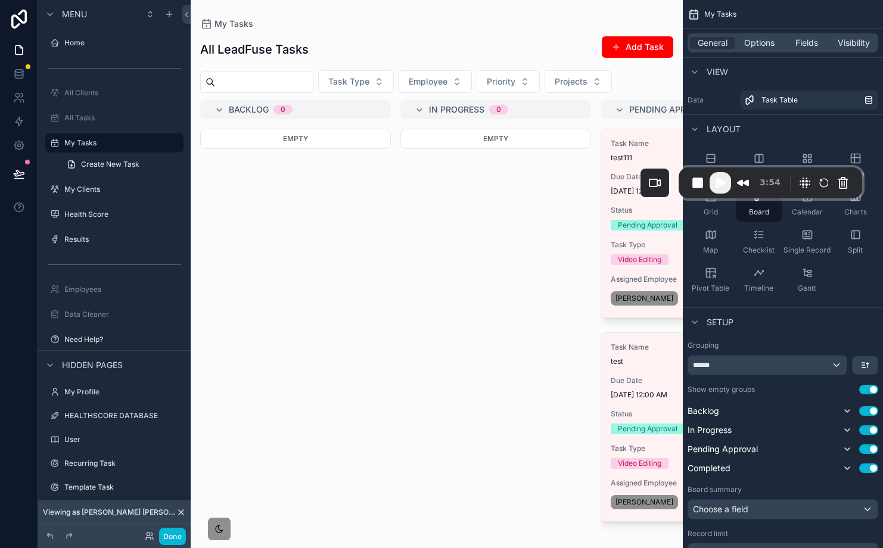
click at [632, 225] on div "scrollable content" at bounding box center [437, 274] width 492 height 548
click at [632, 225] on div "Pending Approval" at bounding box center [648, 225] width 60 height 11
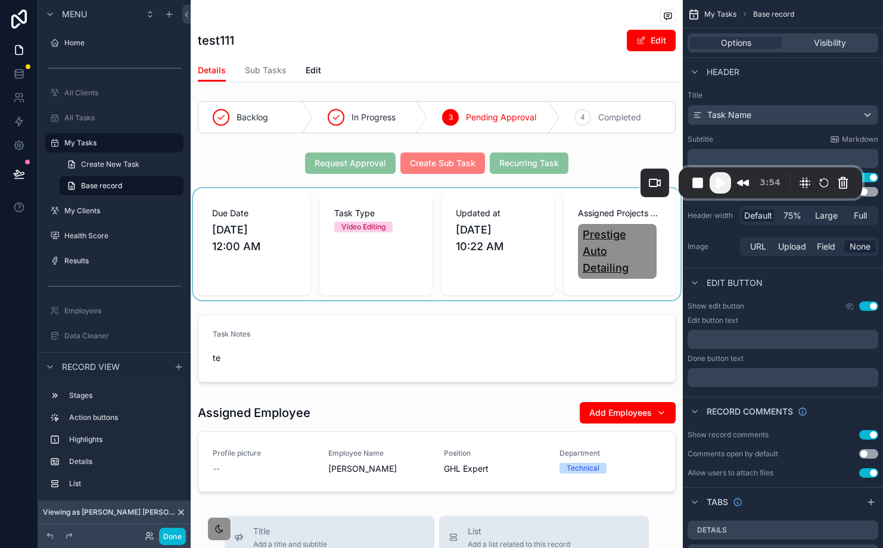
drag, startPoint x: 596, startPoint y: 261, endPoint x: 590, endPoint y: 266, distance: 7.6
click at [596, 261] on div "scrollable content" at bounding box center [437, 244] width 492 height 112
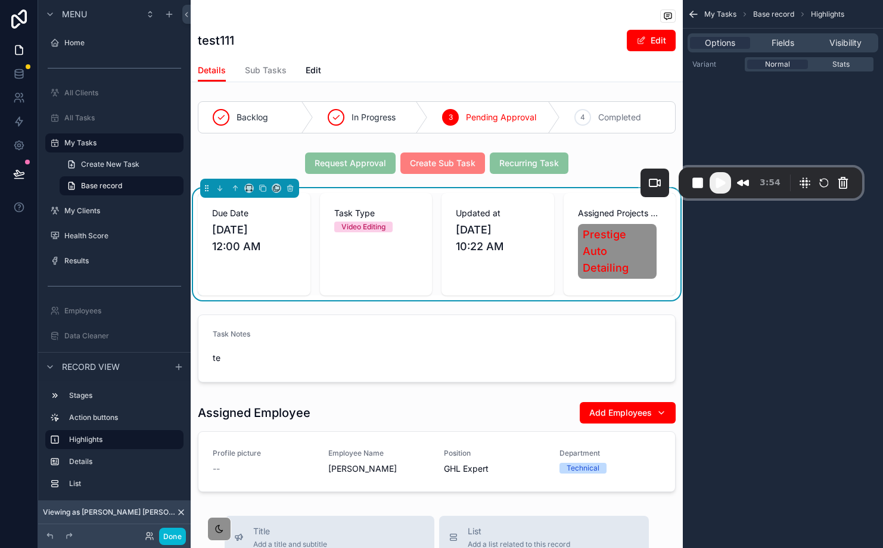
click at [590, 259] on span "Prestige Auto Detailing" at bounding box center [618, 251] width 70 height 50
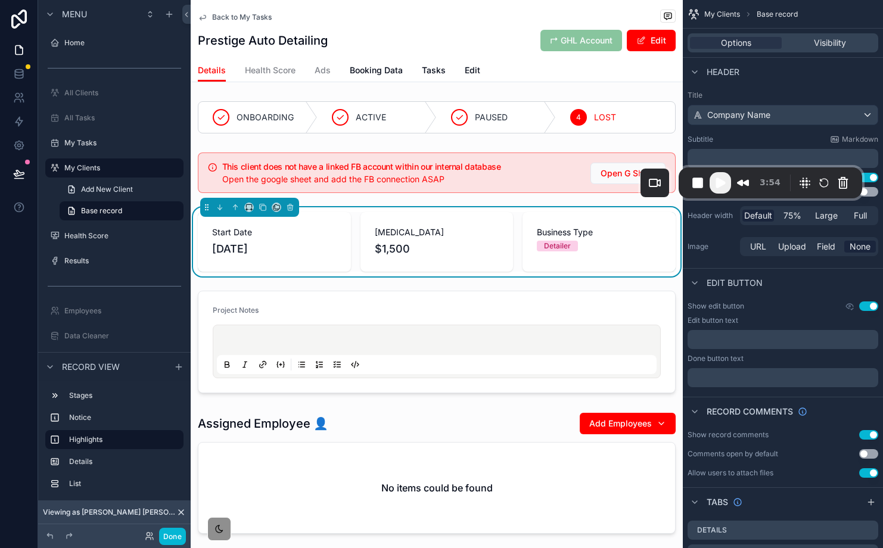
click at [449, 76] on div "Details Health Score Ads Booking Data Tasks Edit" at bounding box center [437, 70] width 478 height 23
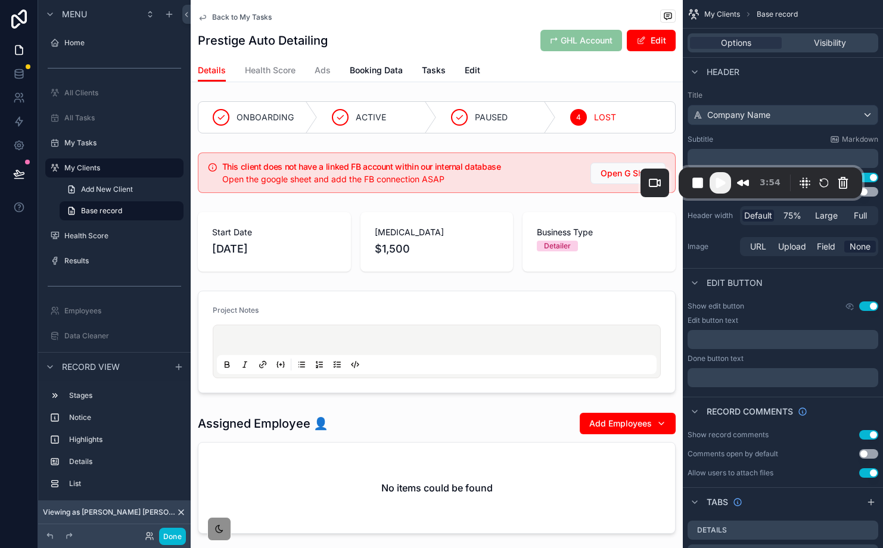
click at [439, 72] on span "Tasks" at bounding box center [434, 70] width 24 height 12
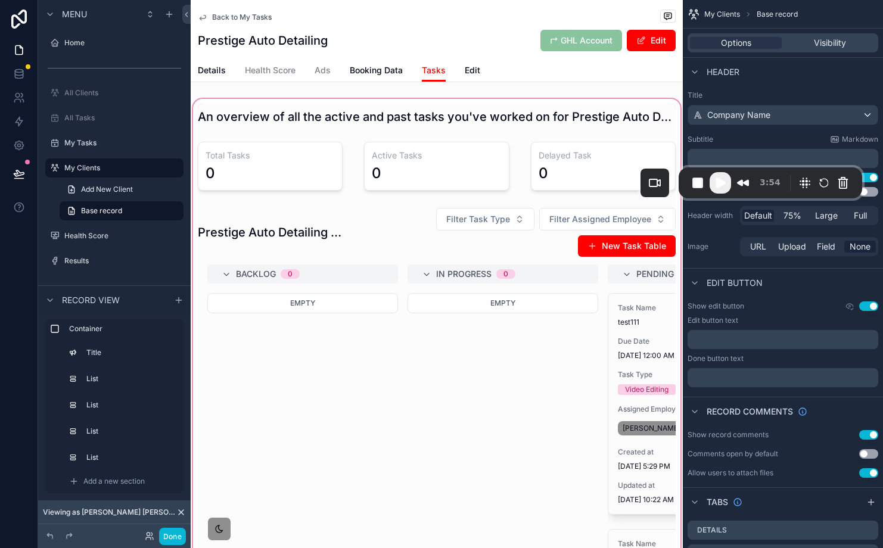
click at [484, 168] on div "scrollable content" at bounding box center [437, 392] width 492 height 591
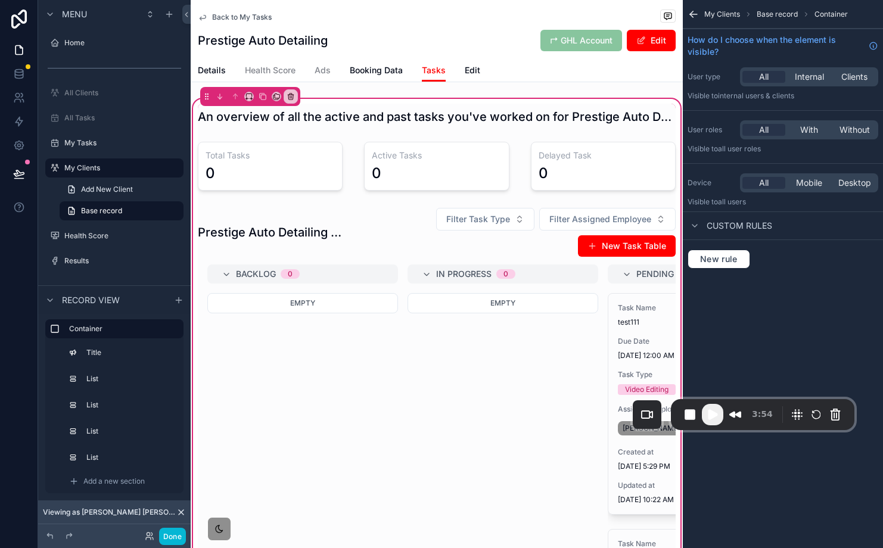
drag, startPoint x: 789, startPoint y: 170, endPoint x: 858, endPoint y: 235, distance: 94.8
click at [791, 399] on div "3:54" at bounding box center [763, 414] width 184 height 31
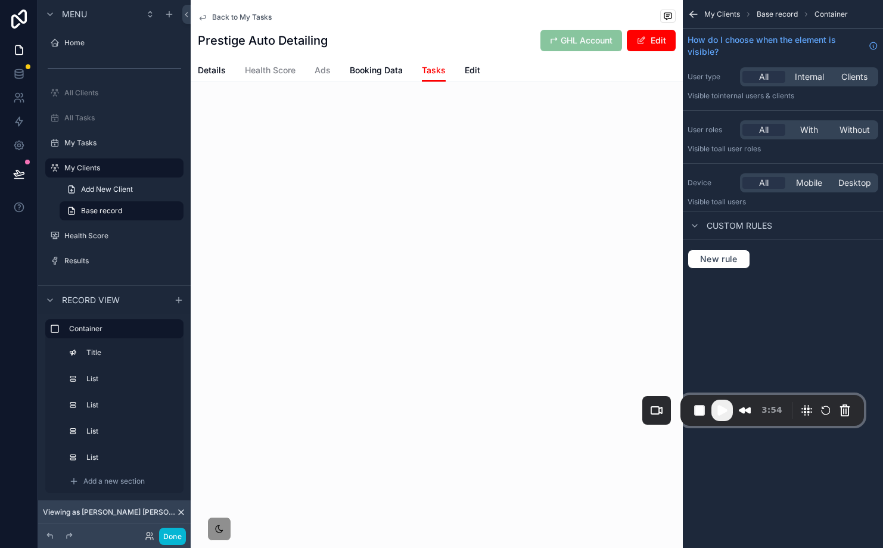
click at [611, 178] on div "scrollable content" at bounding box center [603, 168] width 159 height 62
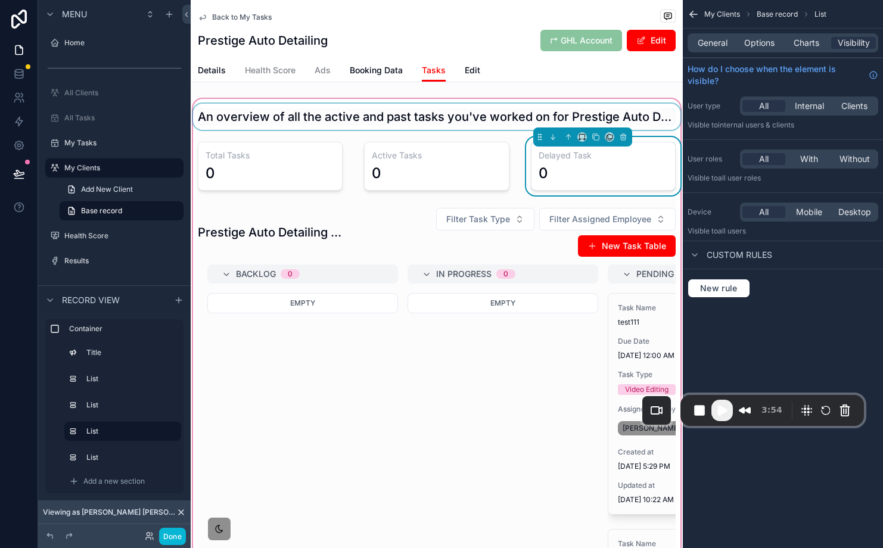
drag, startPoint x: 480, startPoint y: 98, endPoint x: 485, endPoint y: 105, distance: 8.9
click at [481, 99] on div "An overview of all the active and past tasks you've worked on for Prestige Auto…" at bounding box center [437, 392] width 492 height 591
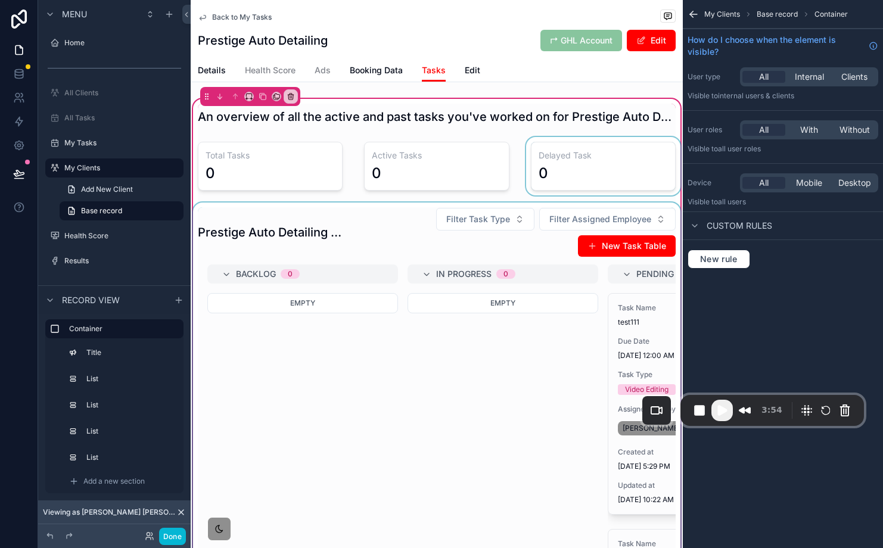
click at [415, 376] on div "scrollable content" at bounding box center [437, 442] width 492 height 478
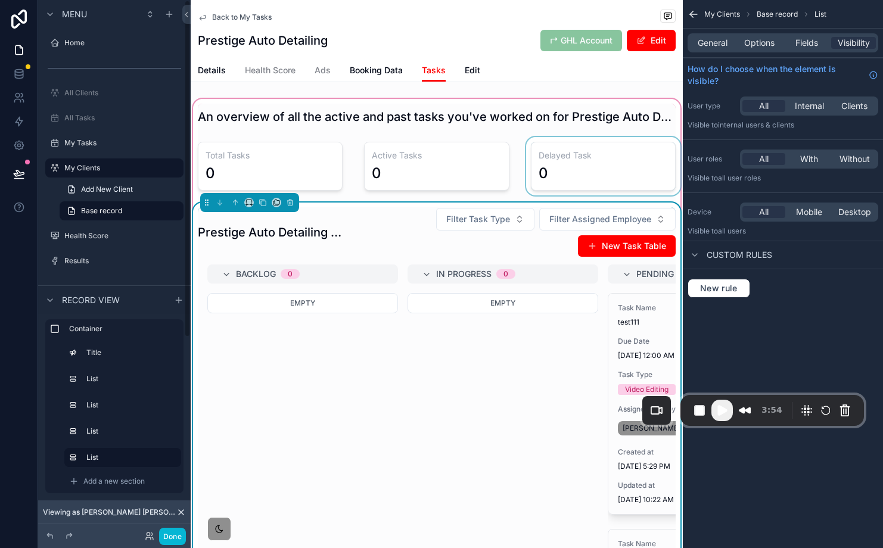
click at [95, 338] on div "scrollable content" at bounding box center [122, 339] width 117 height 2
click at [94, 331] on label "Container" at bounding box center [121, 329] width 105 height 10
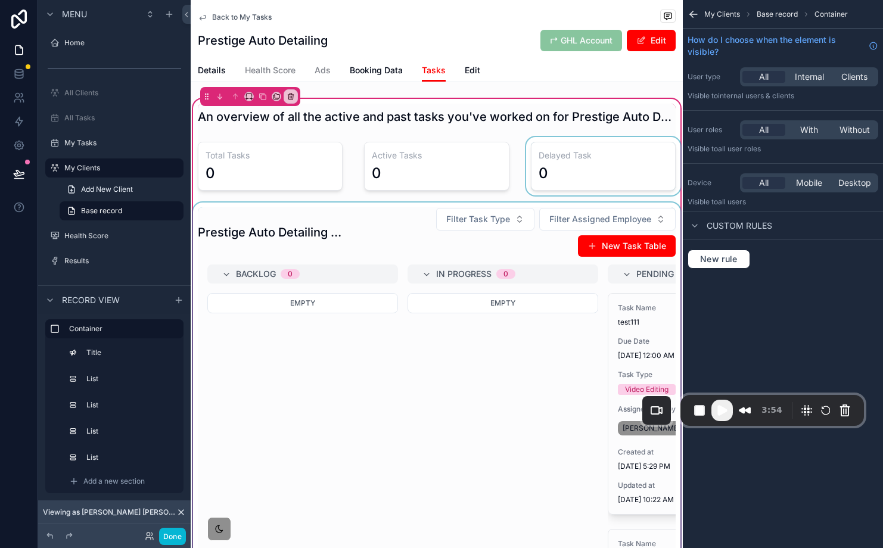
click at [99, 340] on div "scrollable content" at bounding box center [122, 339] width 117 height 2
click at [105, 350] on label "Title" at bounding box center [129, 353] width 83 height 10
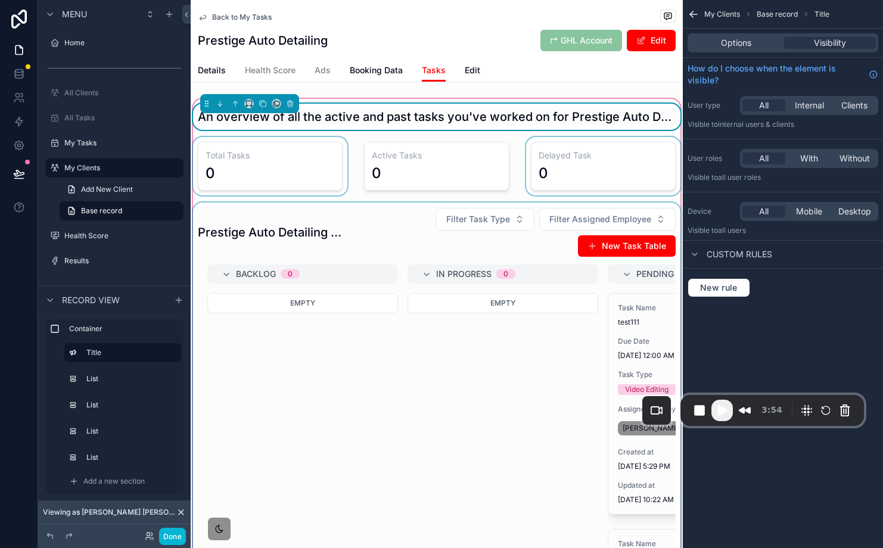
click at [303, 144] on div "scrollable content" at bounding box center [270, 166] width 159 height 58
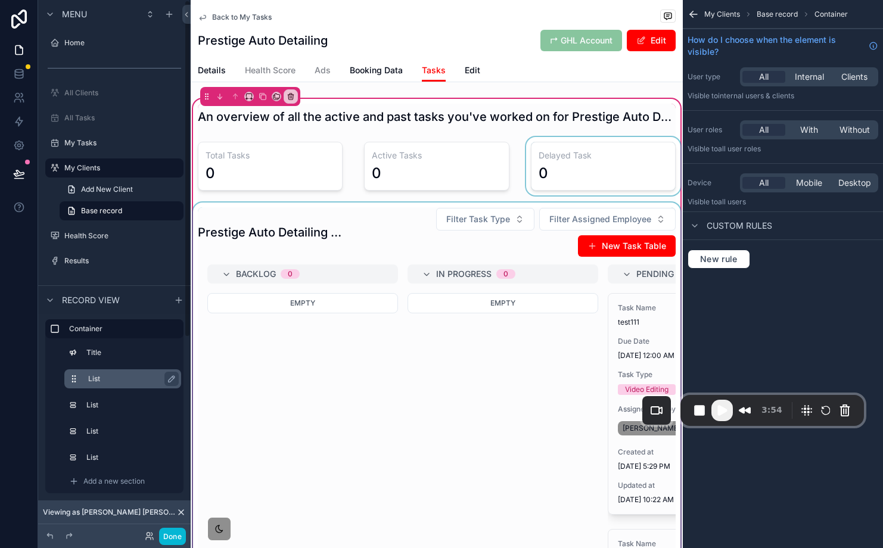
click at [95, 386] on div "List" at bounding box center [122, 378] width 117 height 19
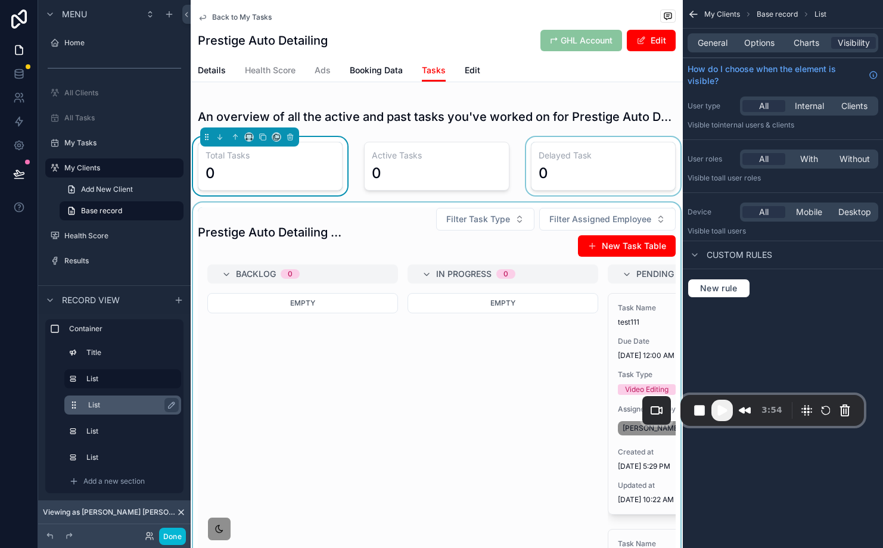
click at [94, 403] on label "List" at bounding box center [129, 405] width 83 height 10
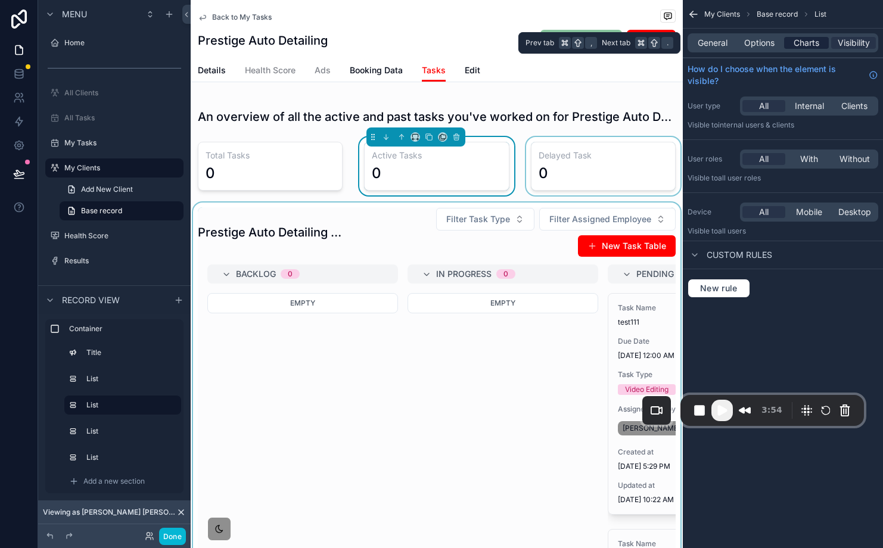
click at [812, 42] on span "Charts" at bounding box center [807, 43] width 26 height 12
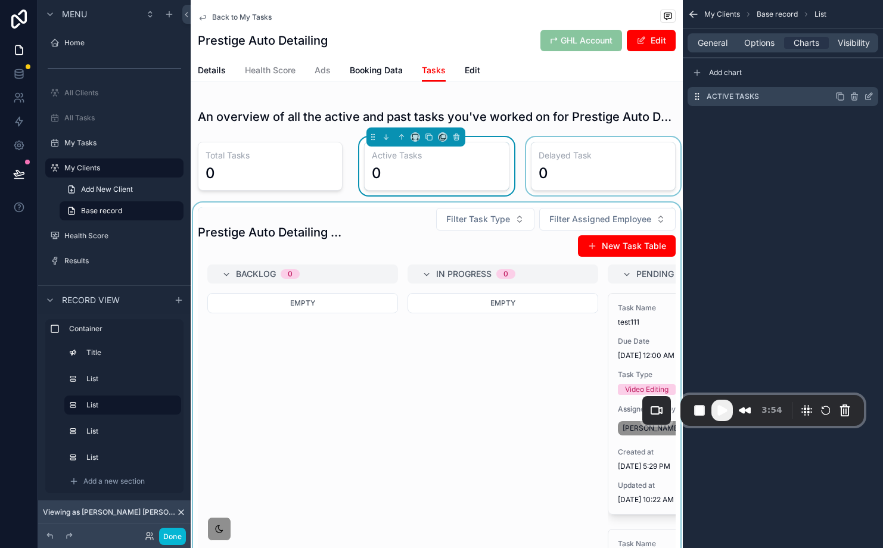
click at [870, 97] on icon "scrollable content" at bounding box center [869, 95] width 5 height 5
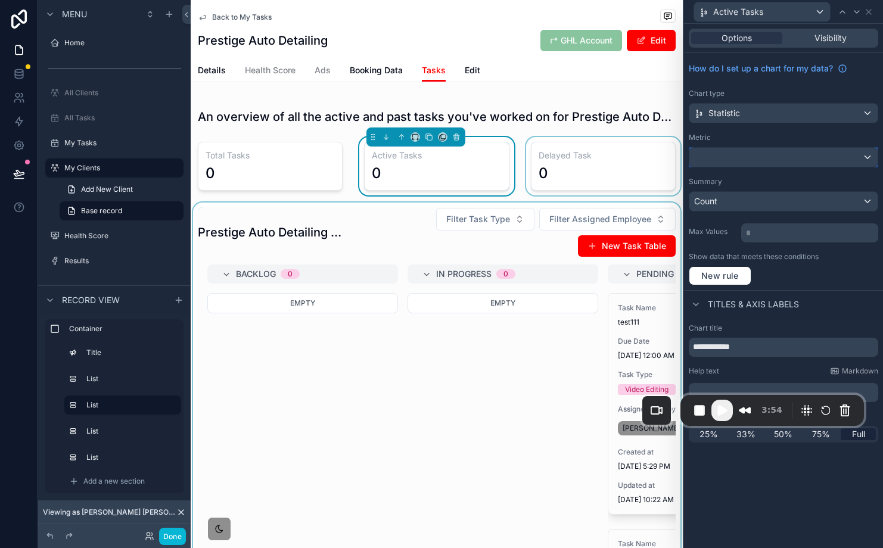
click at [804, 157] on div at bounding box center [783, 157] width 188 height 19
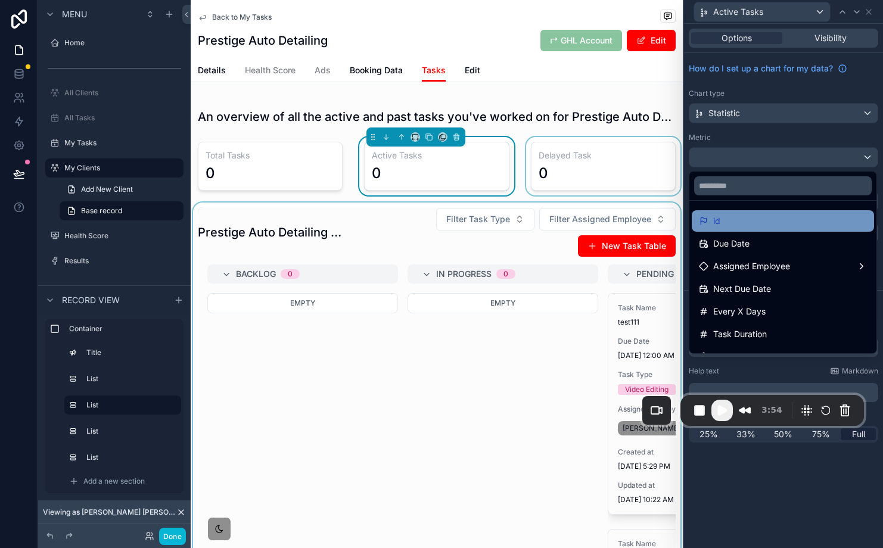
drag, startPoint x: 735, startPoint y: 232, endPoint x: 741, endPoint y: 223, distance: 10.4
click at [741, 223] on ul "id Due Date Assigned Employee Next Due Date Every X Days Task Duration Assigned…" at bounding box center [782, 277] width 187 height 153
click at [741, 223] on div "id" at bounding box center [783, 221] width 168 height 14
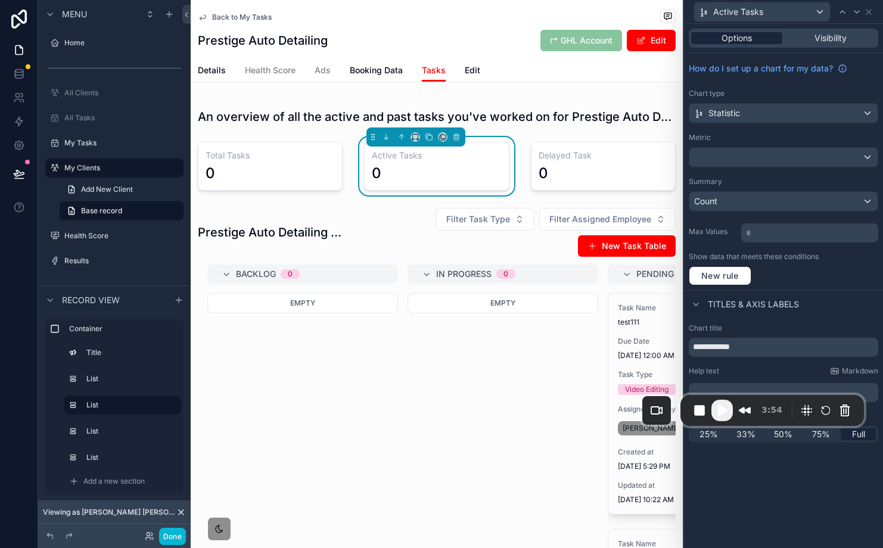
click at [750, 35] on span "Options" at bounding box center [737, 38] width 30 height 12
click at [806, 39] on div "Visibility" at bounding box center [830, 38] width 91 height 12
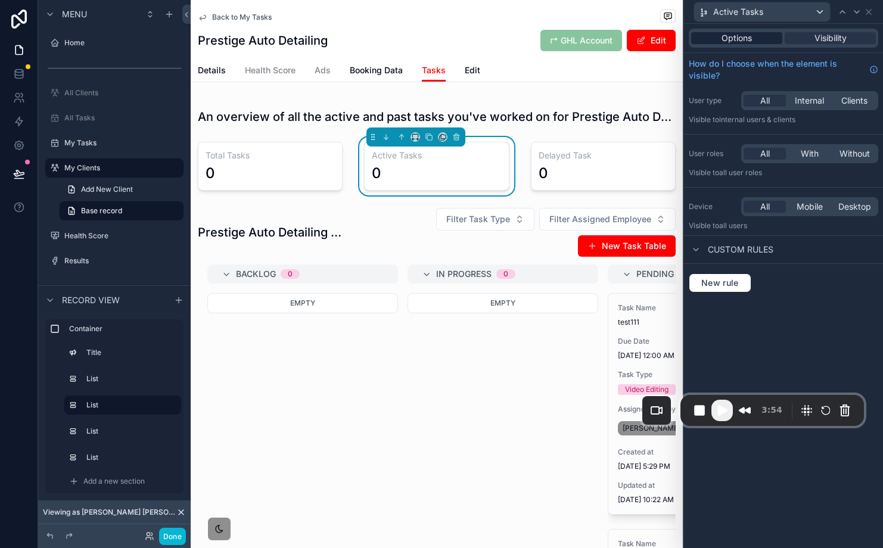
click at [770, 35] on div "Options" at bounding box center [736, 38] width 91 height 12
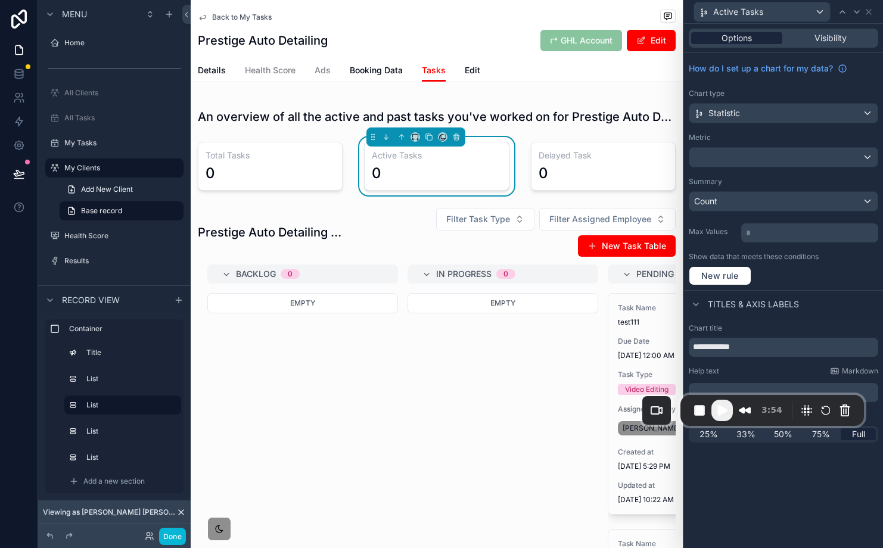
click at [764, 35] on div "Options" at bounding box center [736, 38] width 91 height 12
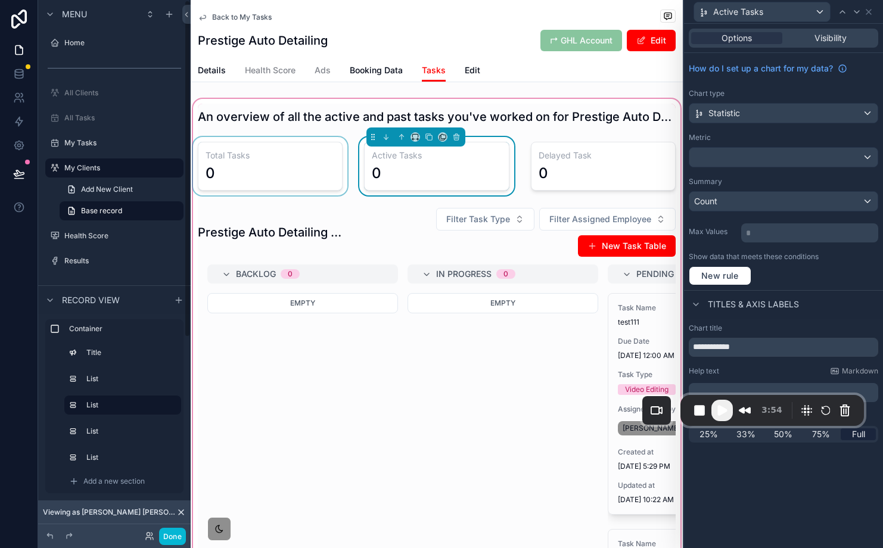
click at [248, 158] on div "scrollable content" at bounding box center [270, 166] width 159 height 58
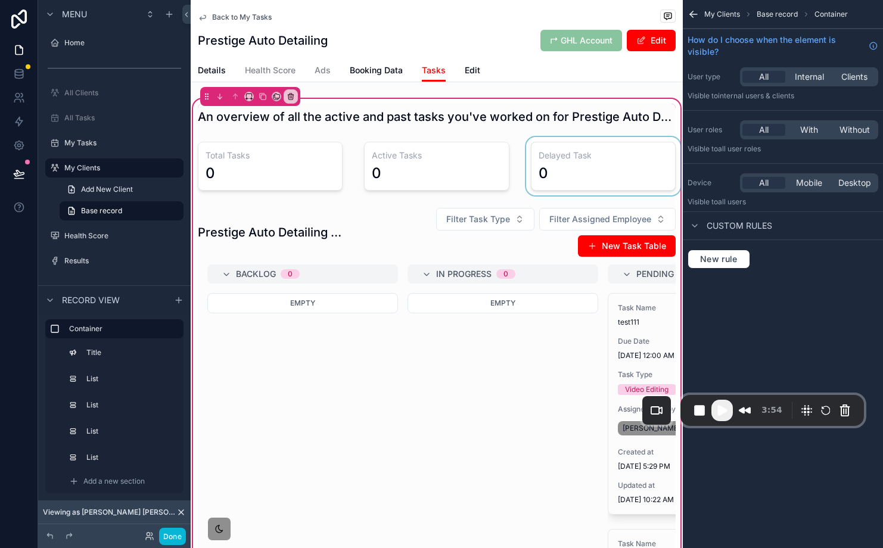
click at [562, 166] on div "scrollable content" at bounding box center [603, 166] width 159 height 58
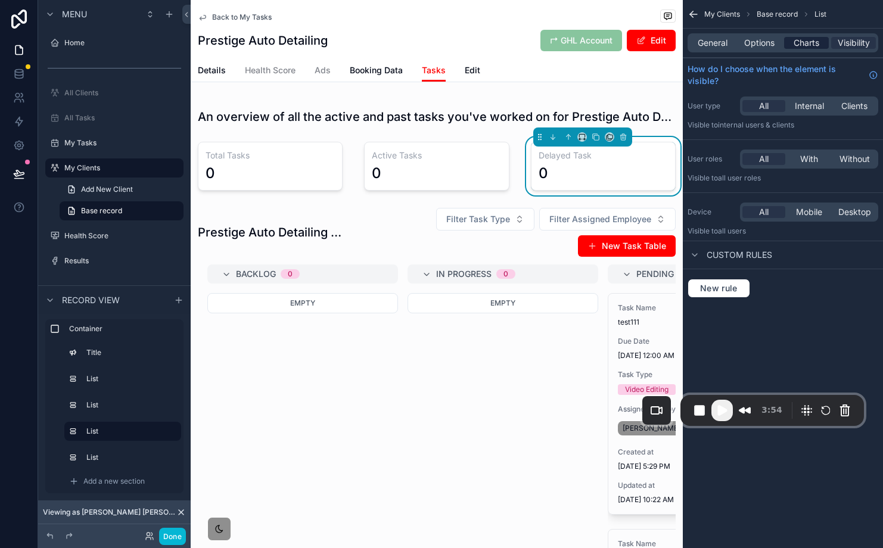
click at [802, 46] on span "Charts" at bounding box center [807, 43] width 26 height 12
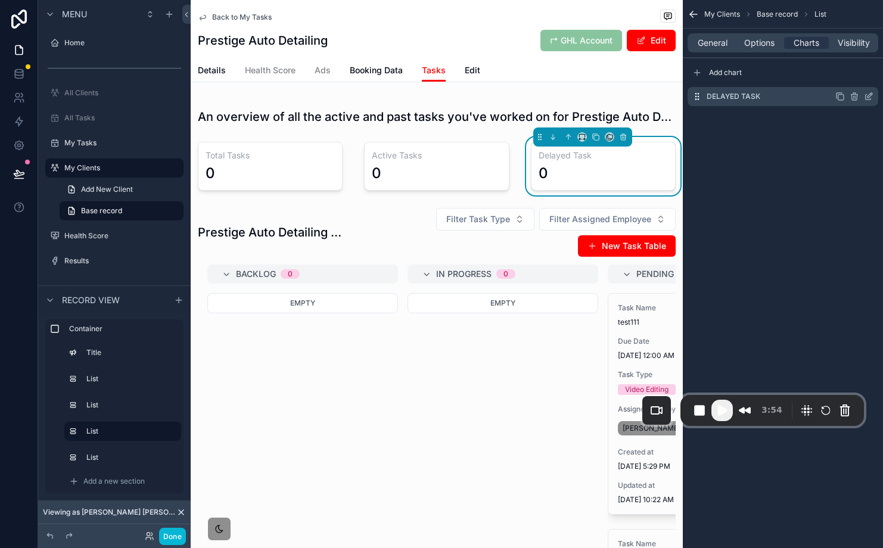
click at [870, 93] on icon "scrollable content" at bounding box center [869, 95] width 5 height 5
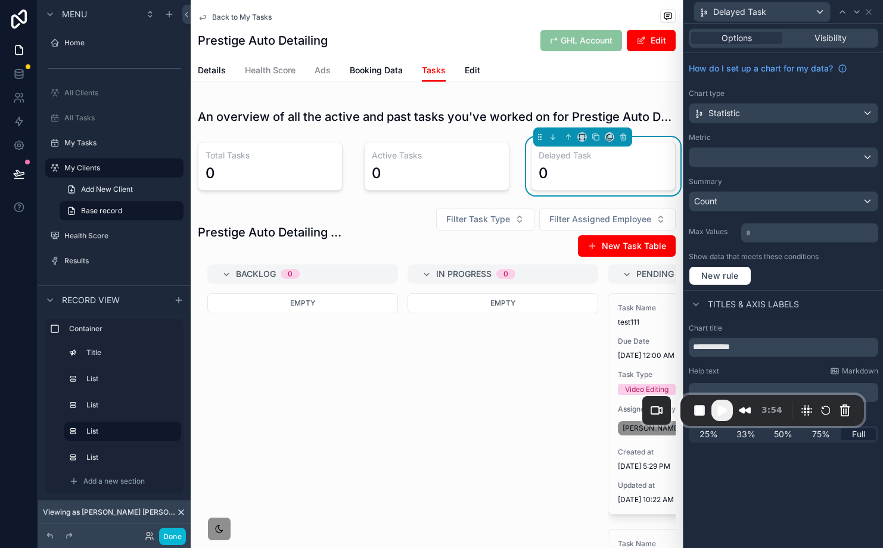
drag, startPoint x: 774, startPoint y: 169, endPoint x: 773, endPoint y: 163, distance: 6.0
click at [774, 169] on div "How do I set up a chart for my data? Chart type Statistic Metric Summary Count …" at bounding box center [783, 171] width 199 height 237
click at [773, 163] on div at bounding box center [783, 157] width 188 height 19
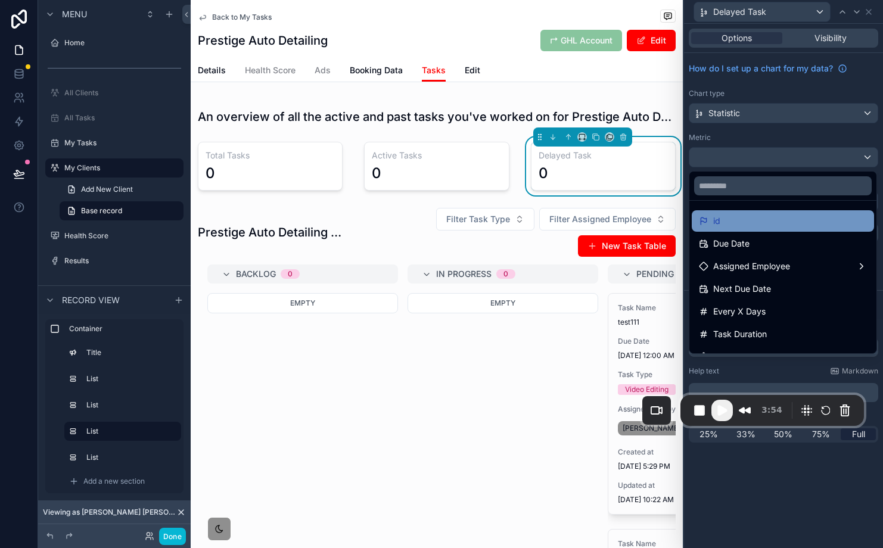
click at [731, 222] on div "id" at bounding box center [783, 221] width 168 height 14
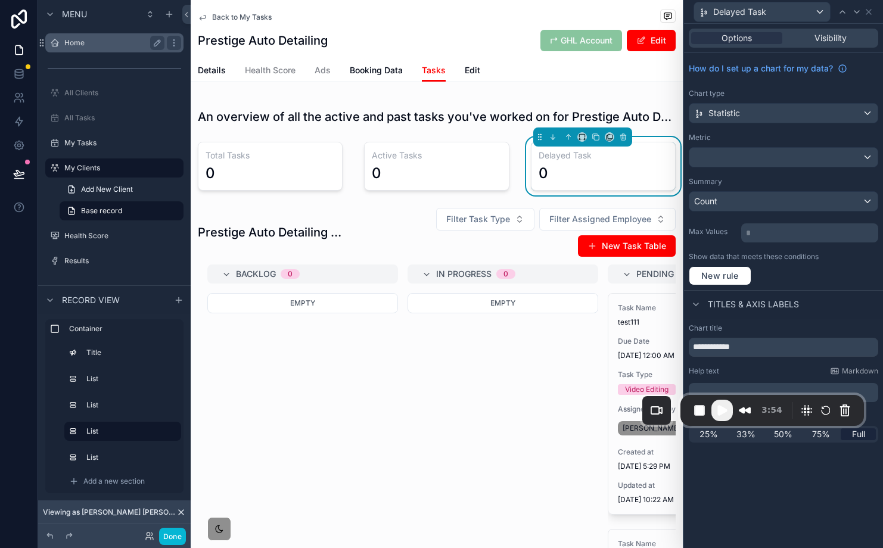
drag, startPoint x: 82, startPoint y: 13, endPoint x: 85, endPoint y: 46, distance: 33.0
click at [752, 149] on div at bounding box center [783, 157] width 188 height 19
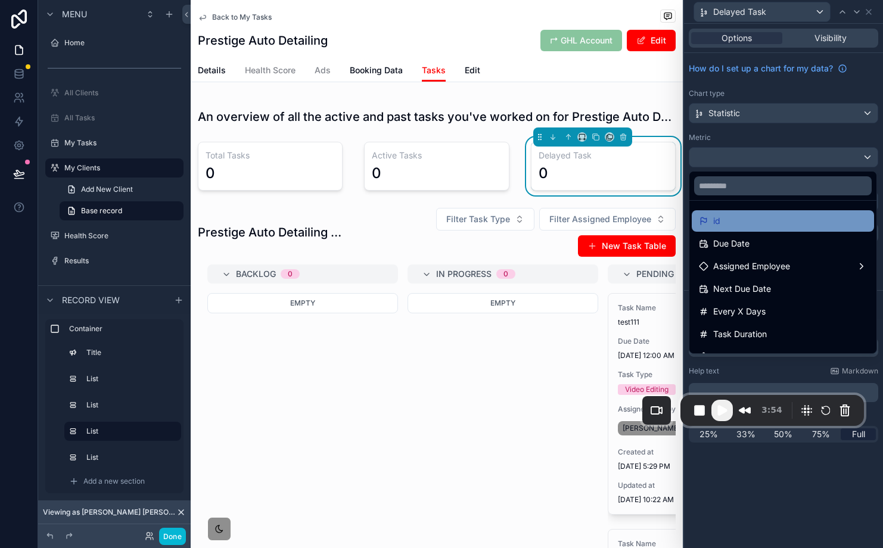
click at [744, 220] on div "id" at bounding box center [783, 221] width 168 height 14
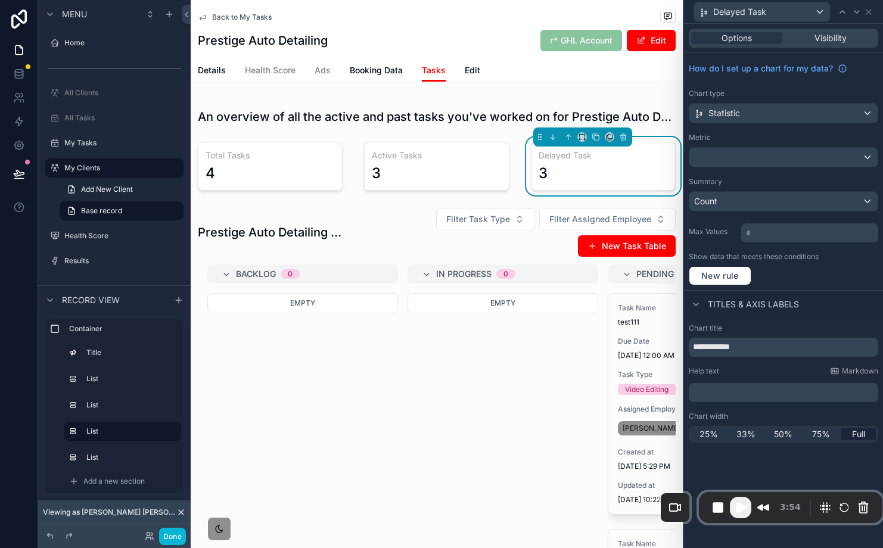
drag, startPoint x: 818, startPoint y: 407, endPoint x: 836, endPoint y: 496, distance: 90.6
click at [836, 496] on div "3:54" at bounding box center [791, 507] width 184 height 31
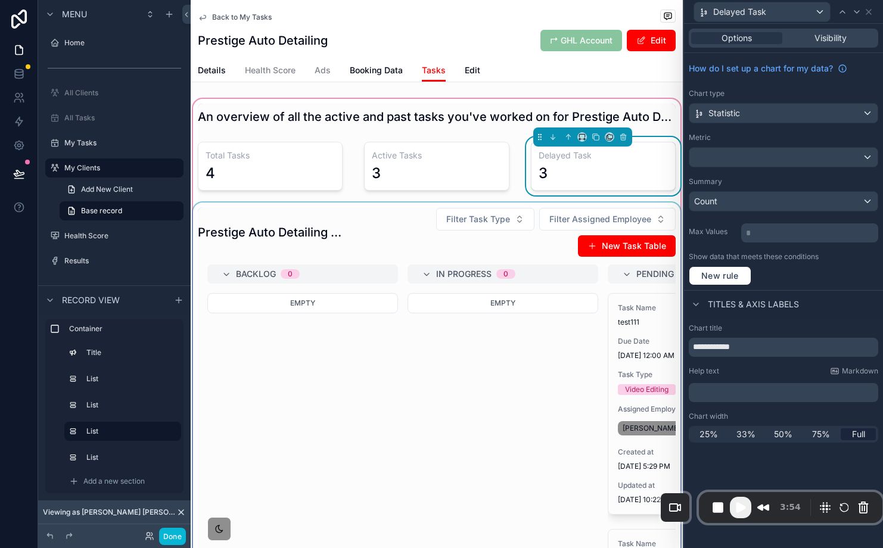
scroll to position [2, 0]
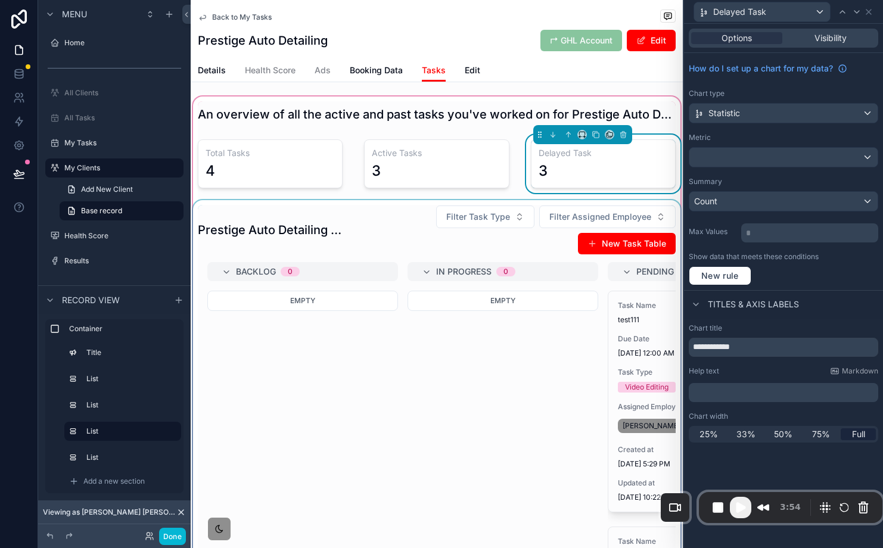
click at [517, 429] on div "scrollable content" at bounding box center [437, 439] width 492 height 478
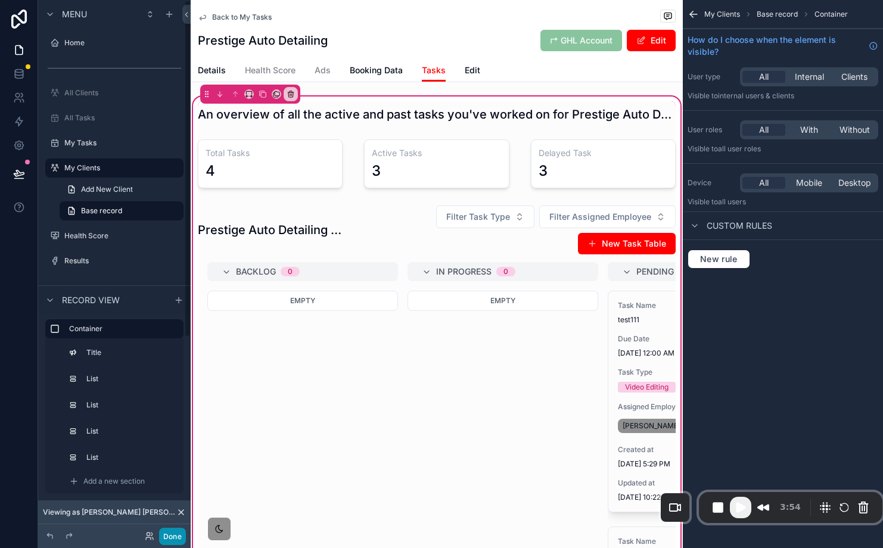
click at [172, 533] on button "Done" at bounding box center [172, 536] width 27 height 17
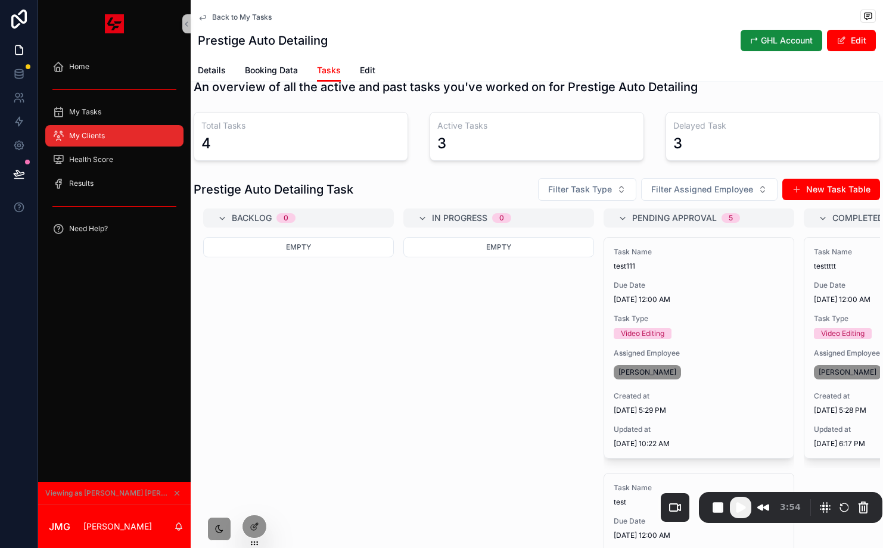
scroll to position [0, 0]
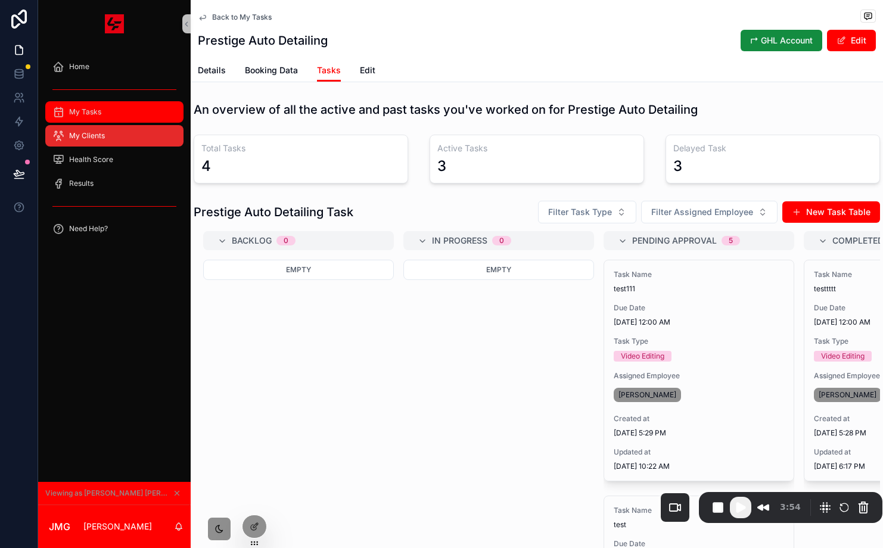
click at [94, 107] on span "My Tasks" at bounding box center [85, 112] width 32 height 10
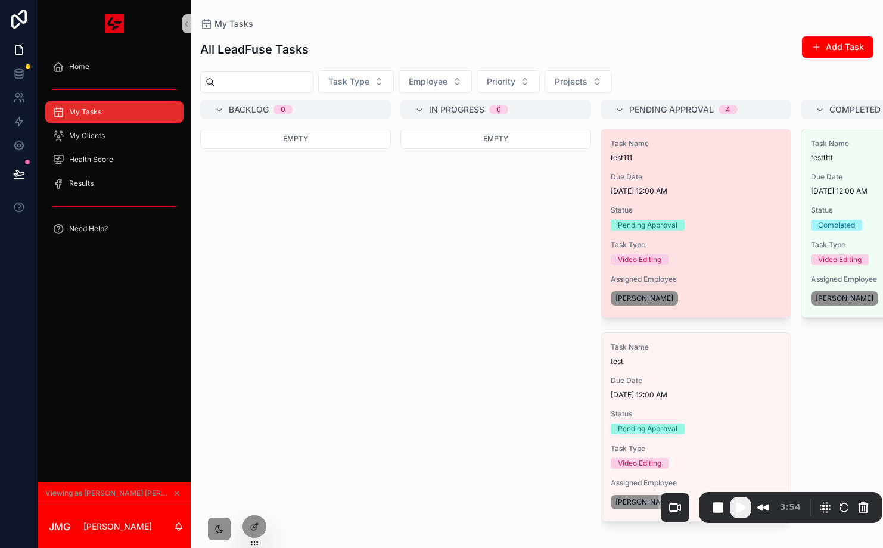
click at [770, 154] on span "test111" at bounding box center [696, 158] width 170 height 10
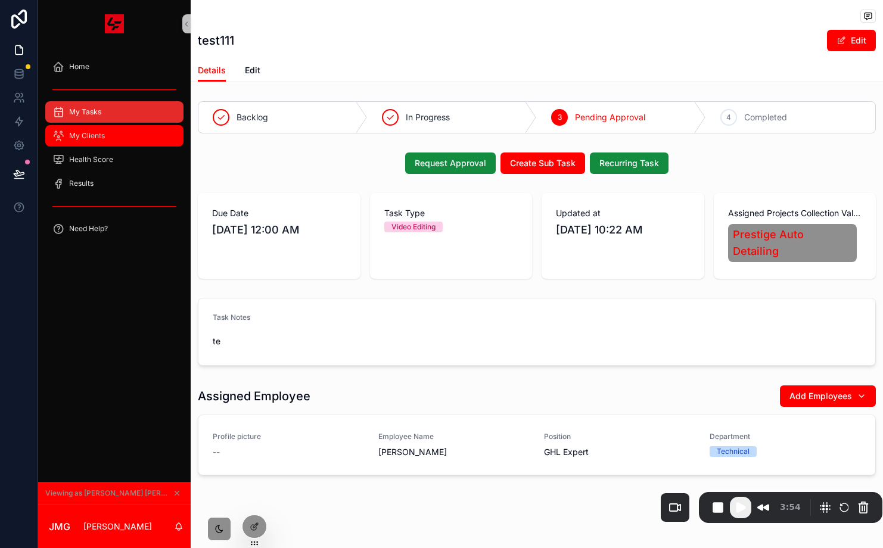
click at [128, 137] on div "My Clients" at bounding box center [114, 135] width 124 height 19
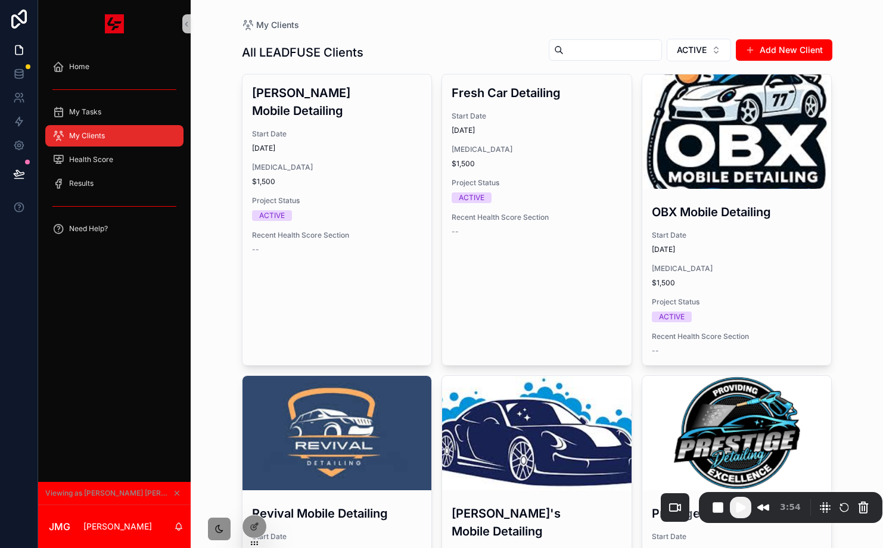
click at [104, 92] on div "scrollable content" at bounding box center [114, 89] width 138 height 19
click at [95, 115] on span "My Tasks" at bounding box center [85, 112] width 32 height 10
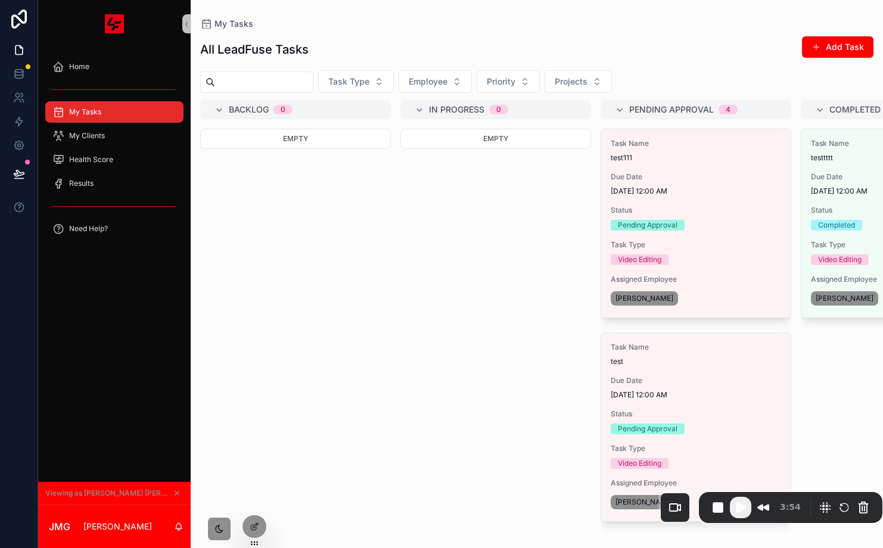
click at [716, 169] on div "Task Name test111 Due Date 8/13/2025 12:00 AM Status Pending Approval Task Type…" at bounding box center [695, 223] width 189 height 188
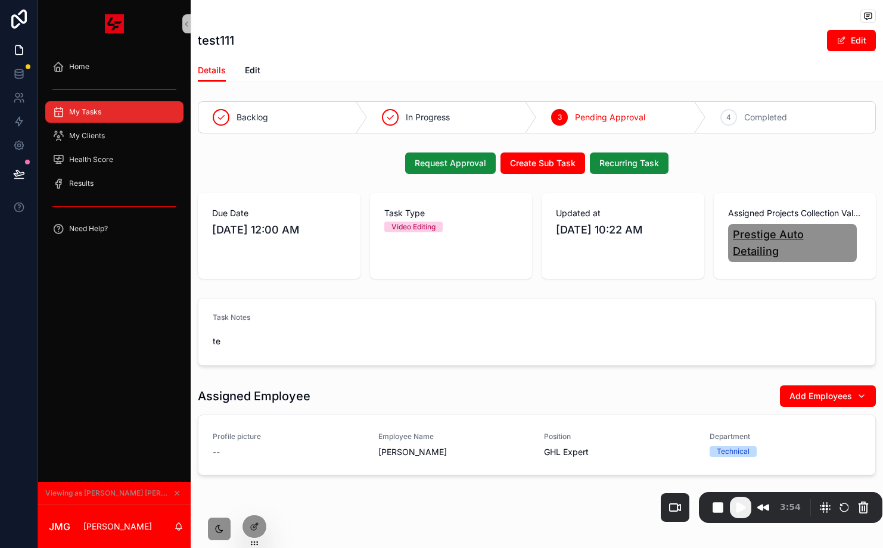
click at [785, 240] on span "Prestige Auto Detailing" at bounding box center [793, 242] width 120 height 33
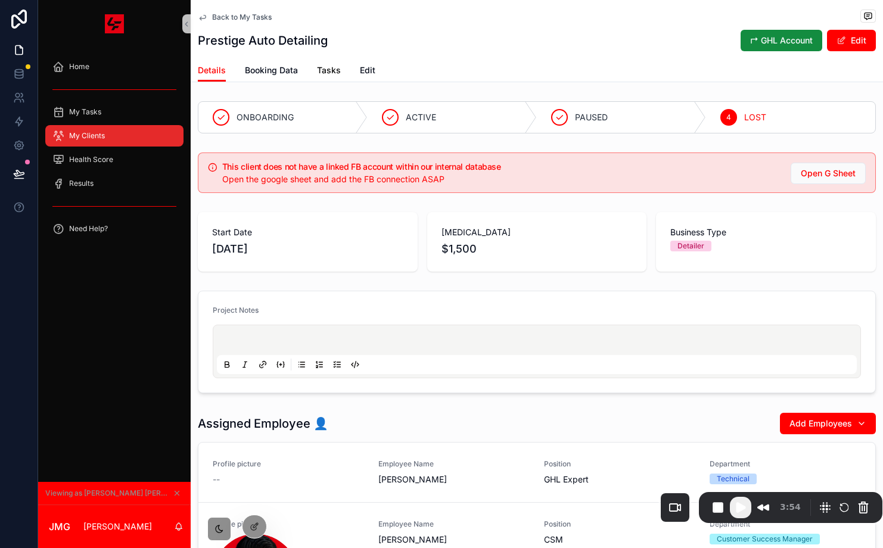
click at [322, 71] on span "Tasks" at bounding box center [329, 70] width 24 height 12
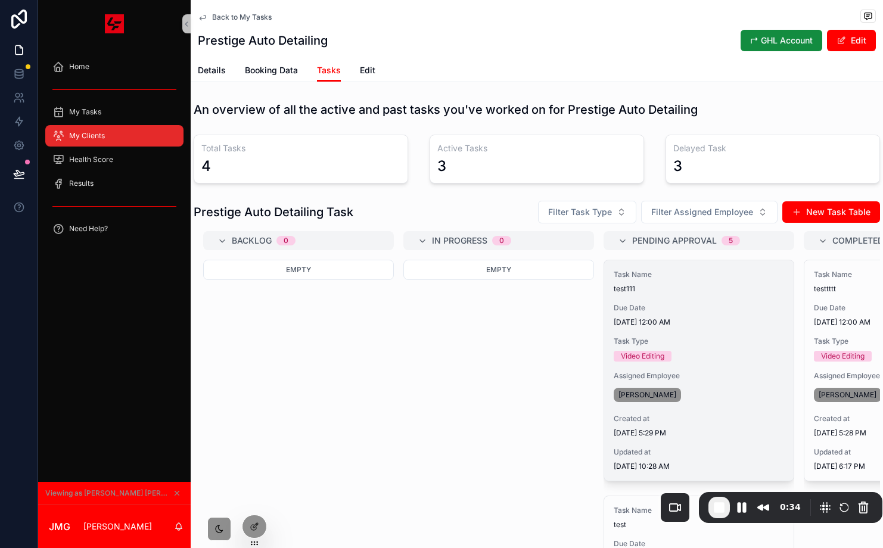
click at [674, 309] on span "Due Date" at bounding box center [699, 308] width 170 height 10
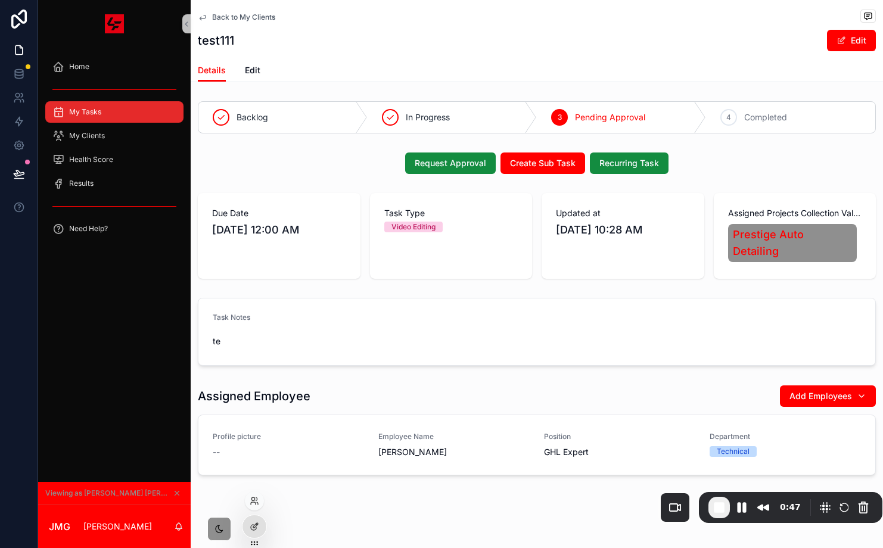
click at [248, 537] on div at bounding box center [254, 526] width 24 height 23
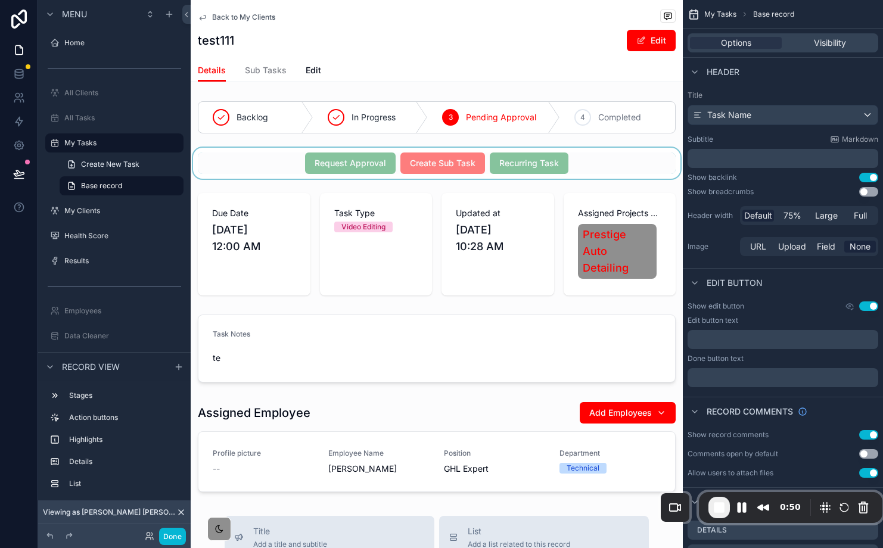
click at [595, 173] on div "scrollable content" at bounding box center [437, 163] width 492 height 31
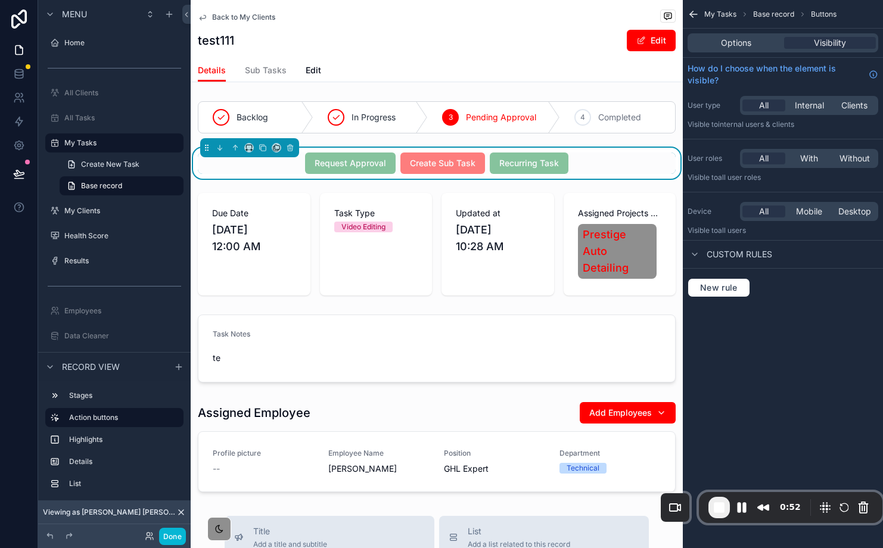
click at [458, 162] on span "Create Sub Task" at bounding box center [442, 163] width 85 height 12
click at [462, 160] on span "Create Sub Task" at bounding box center [442, 163] width 85 height 12
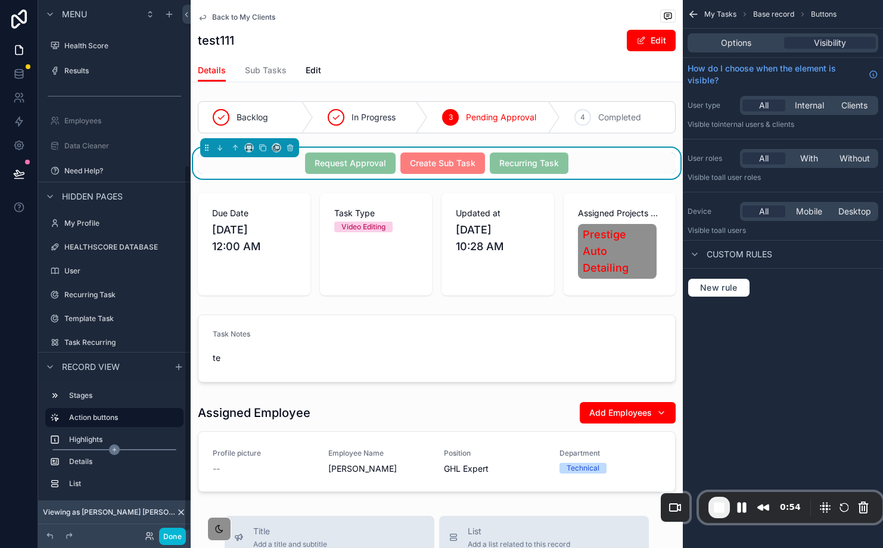
scroll to position [244, 0]
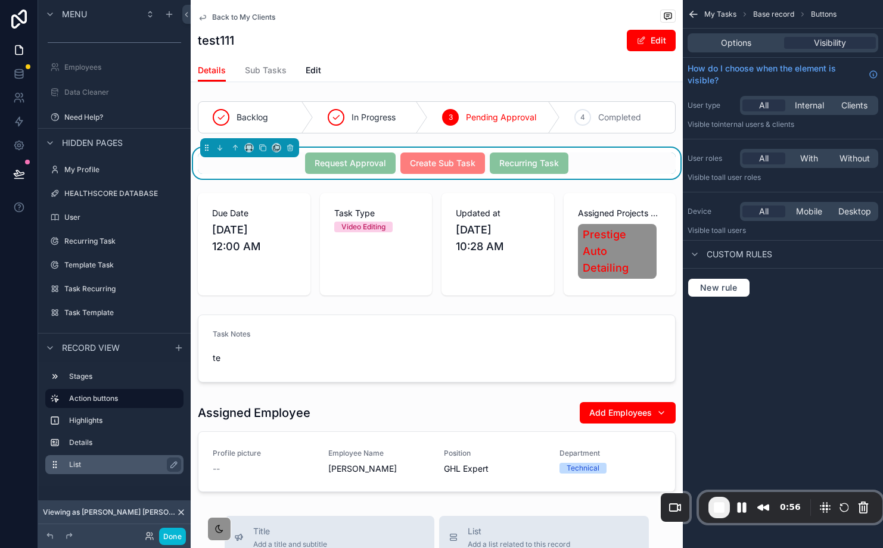
click at [81, 465] on label "List" at bounding box center [121, 465] width 105 height 10
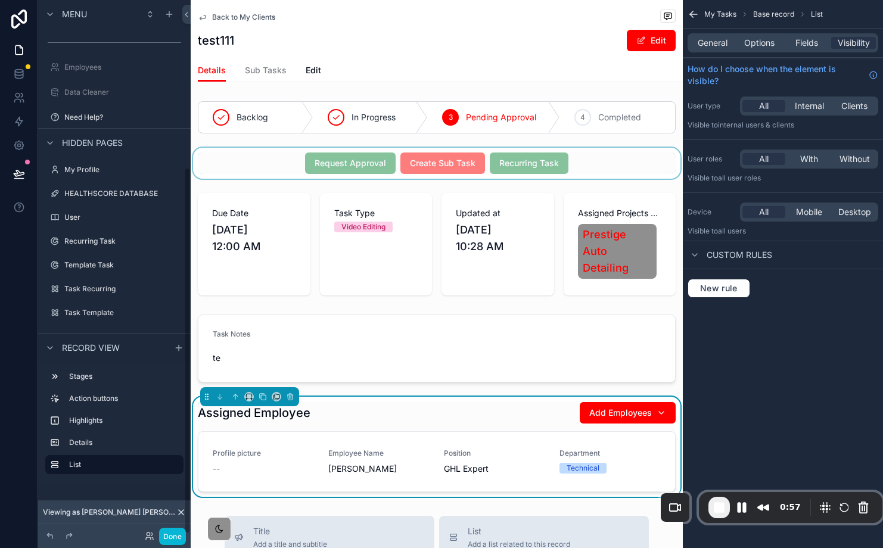
click at [449, 166] on div "scrollable content" at bounding box center [437, 163] width 492 height 31
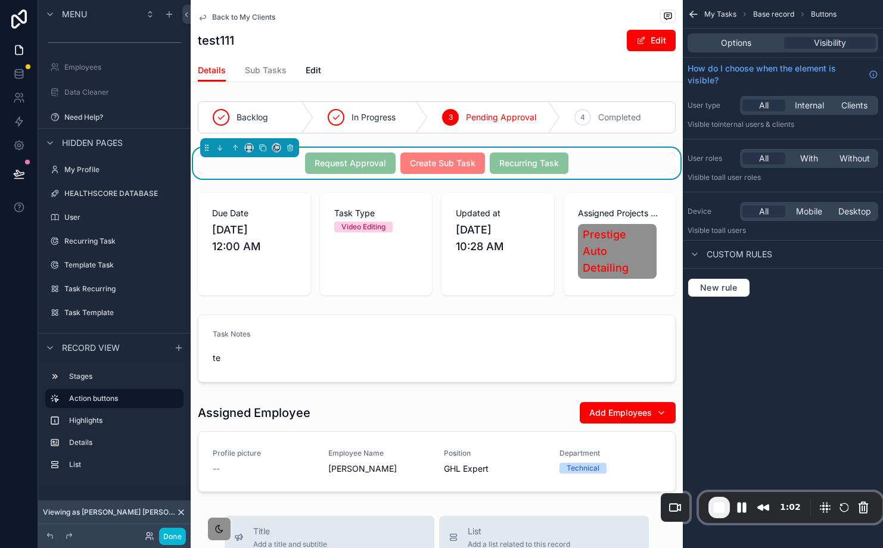
click at [289, 170] on div "Request Approval Create Sub Task Recurring Task" at bounding box center [437, 163] width 478 height 21
click at [325, 163] on span "Request Approval" at bounding box center [350, 163] width 91 height 12
click at [738, 50] on div "Options Visibility" at bounding box center [783, 42] width 191 height 19
click at [736, 500] on button "Pause Recording" at bounding box center [741, 507] width 19 height 19
click at [59, 355] on div "Record view" at bounding box center [114, 347] width 153 height 29
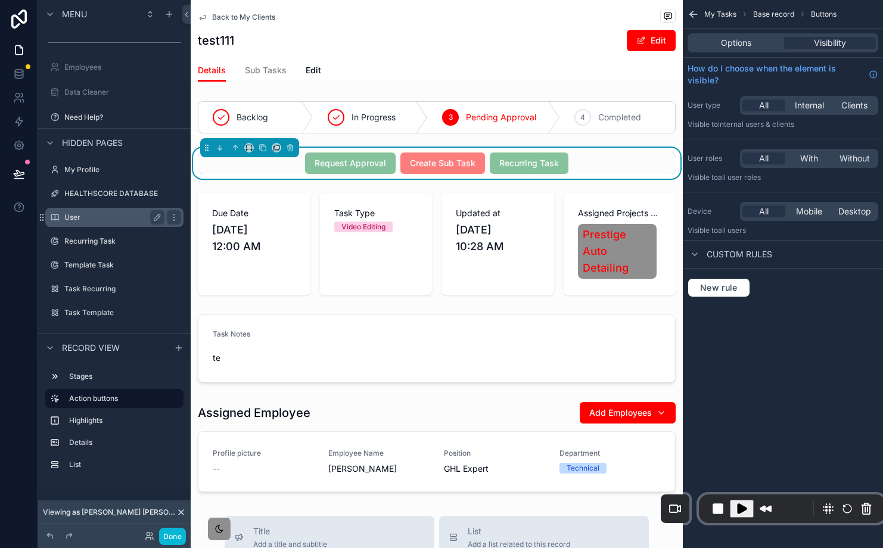
click at [56, 351] on div "scrollable content" at bounding box center [50, 348] width 14 height 14
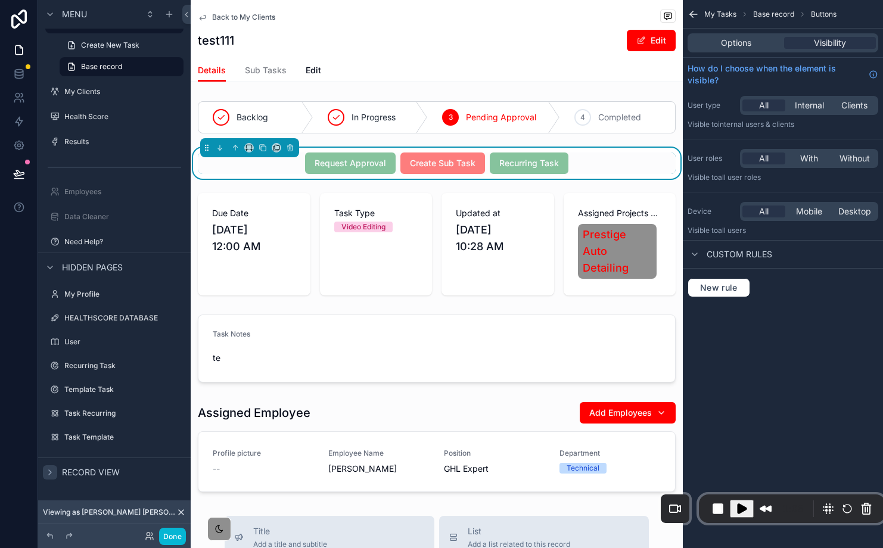
click at [45, 474] on icon "scrollable content" at bounding box center [50, 473] width 10 height 10
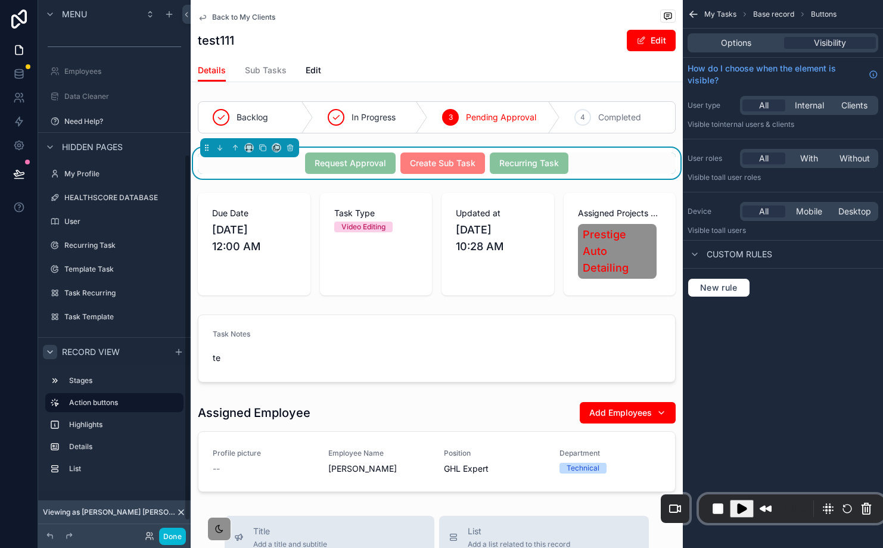
scroll to position [244, 0]
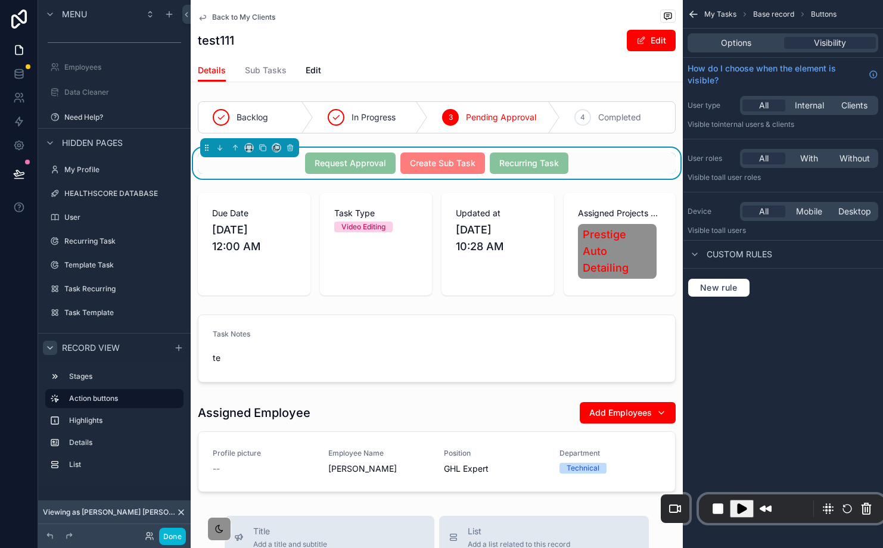
drag, startPoint x: 484, startPoint y: 163, endPoint x: 445, endPoint y: 160, distance: 39.4
click at [483, 163] on div "Request Approval Create Sub Task Recurring Task" at bounding box center [437, 163] width 478 height 21
click at [444, 160] on span "Create Sub Task" at bounding box center [442, 163] width 85 height 12
click at [763, 42] on div "Options" at bounding box center [736, 43] width 92 height 12
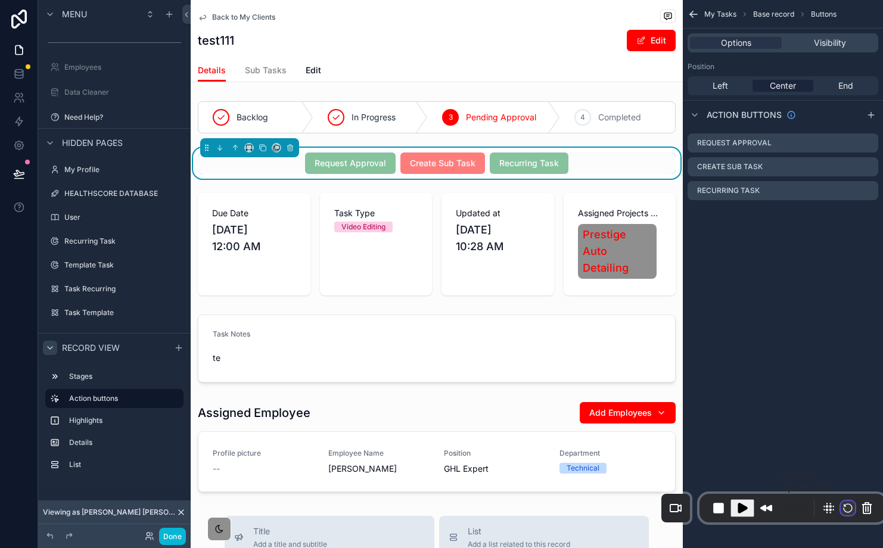
click at [841, 508] on button "Restart Recording" at bounding box center [848, 508] width 14 height 14
click at [870, 166] on icon "scrollable content" at bounding box center [869, 167] width 10 height 10
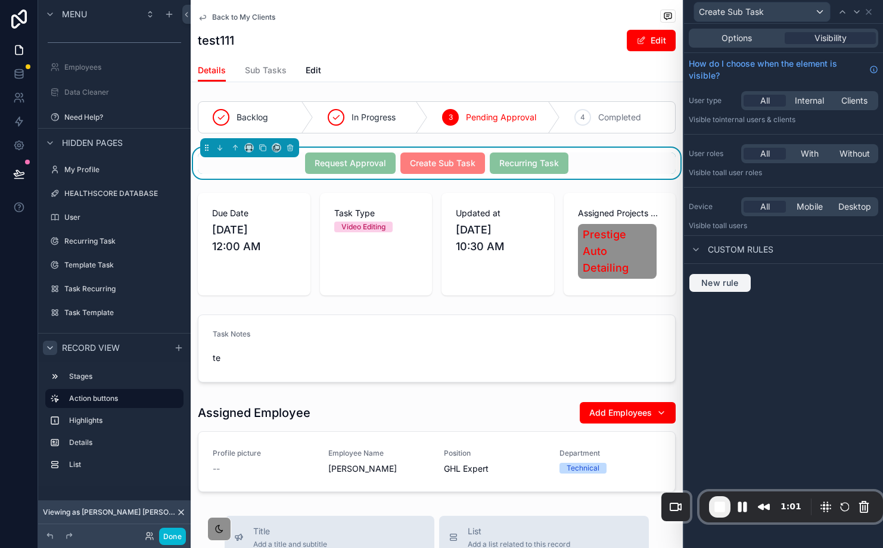
click at [738, 289] on button "New rule" at bounding box center [720, 282] width 63 height 19
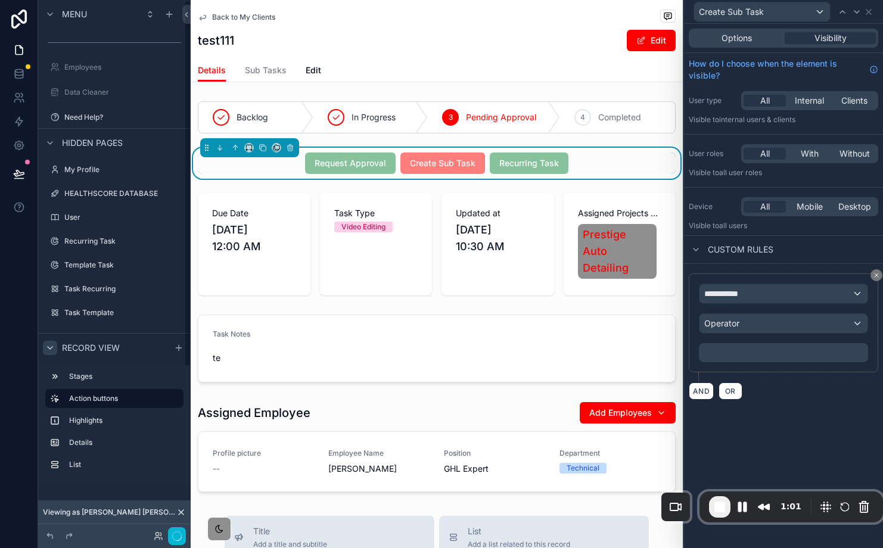
scroll to position [0, 0]
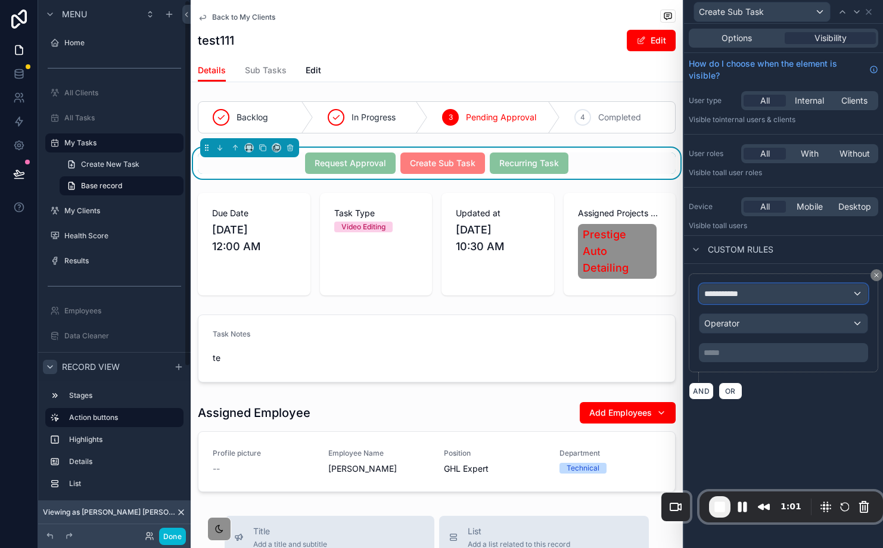
click at [741, 297] on span "**********" at bounding box center [726, 294] width 44 height 12
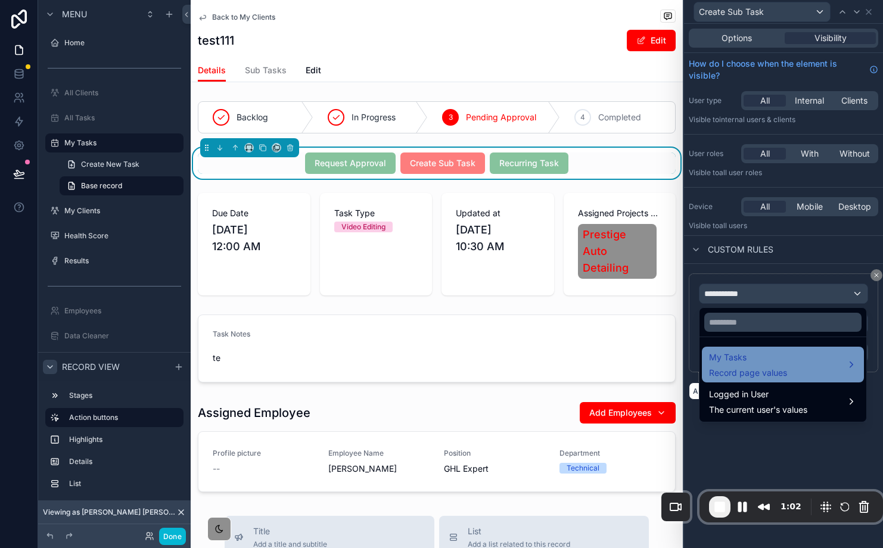
click at [758, 362] on span "My Tasks" at bounding box center [748, 357] width 78 height 14
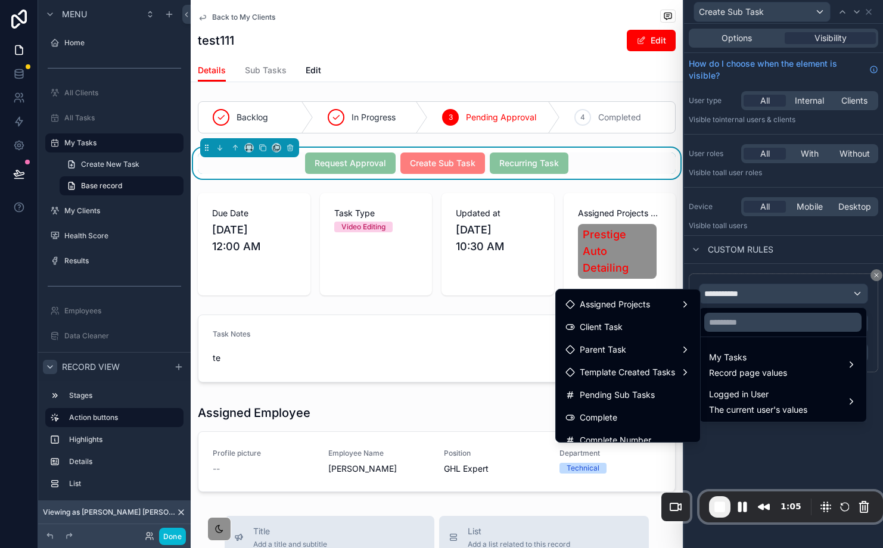
scroll to position [443, 0]
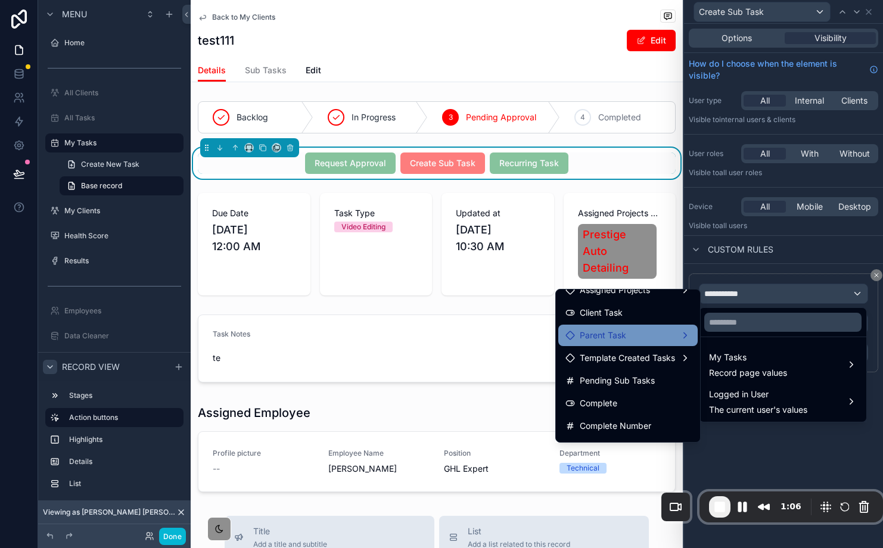
click at [660, 337] on div "Parent Task" at bounding box center [627, 335] width 125 height 14
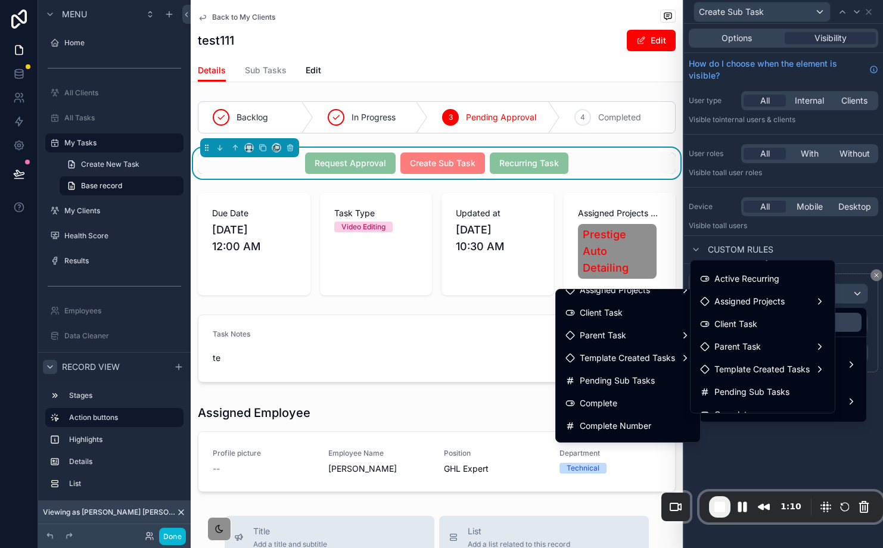
scroll to position [405, 0]
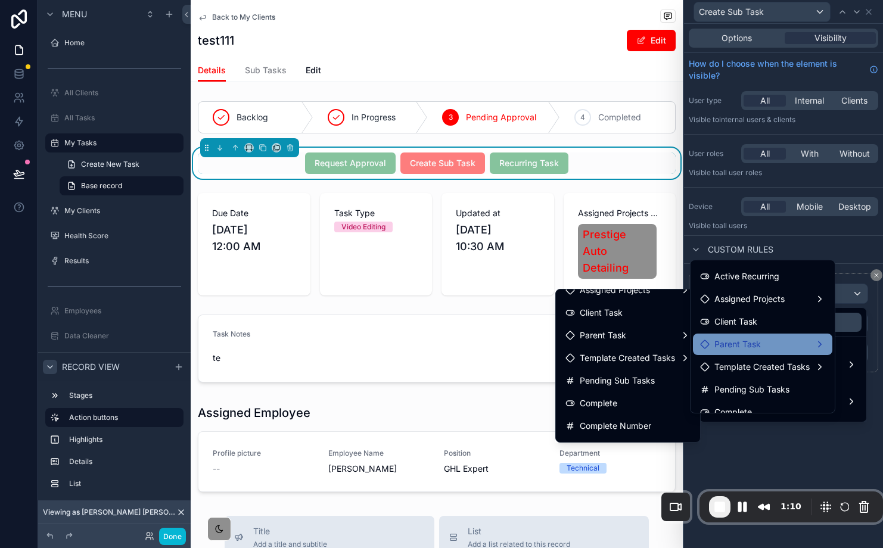
click at [793, 347] on div "Parent Task" at bounding box center [762, 344] width 125 height 14
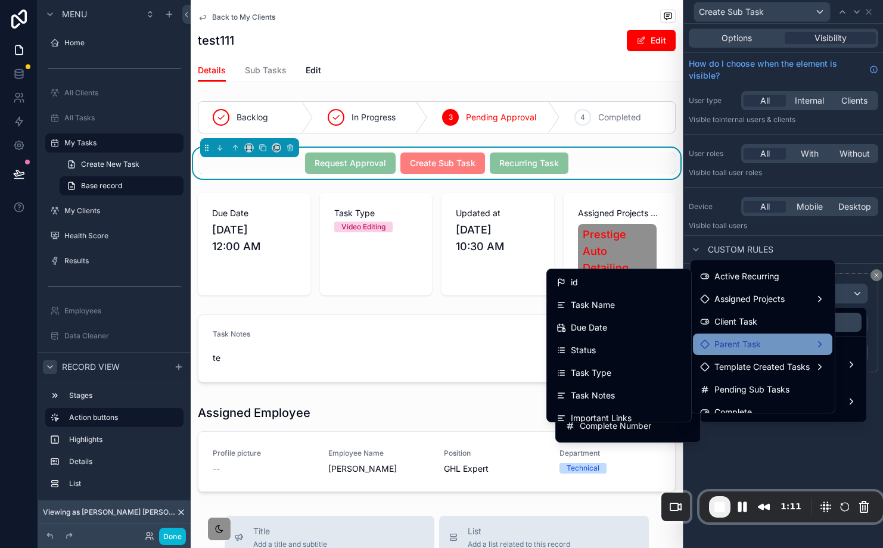
click at [780, 468] on div at bounding box center [783, 274] width 199 height 548
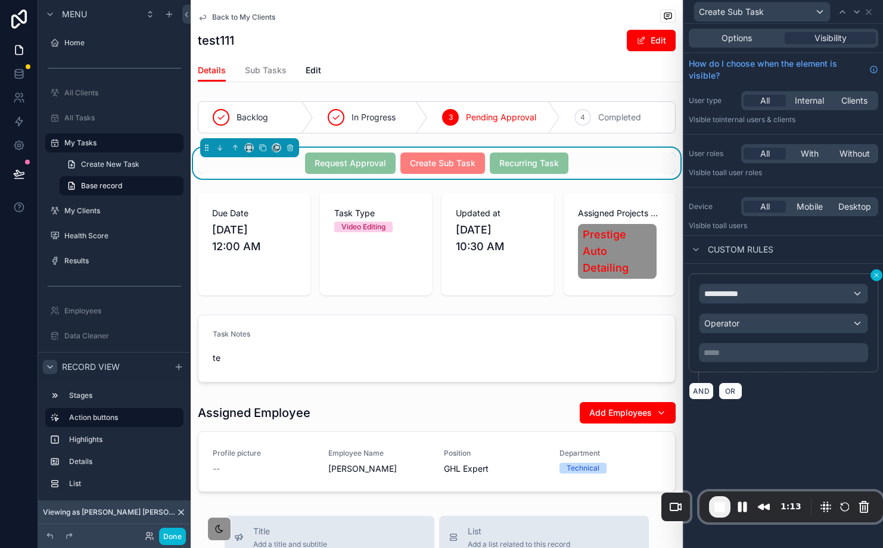
click at [875, 277] on icon at bounding box center [876, 275] width 7 height 7
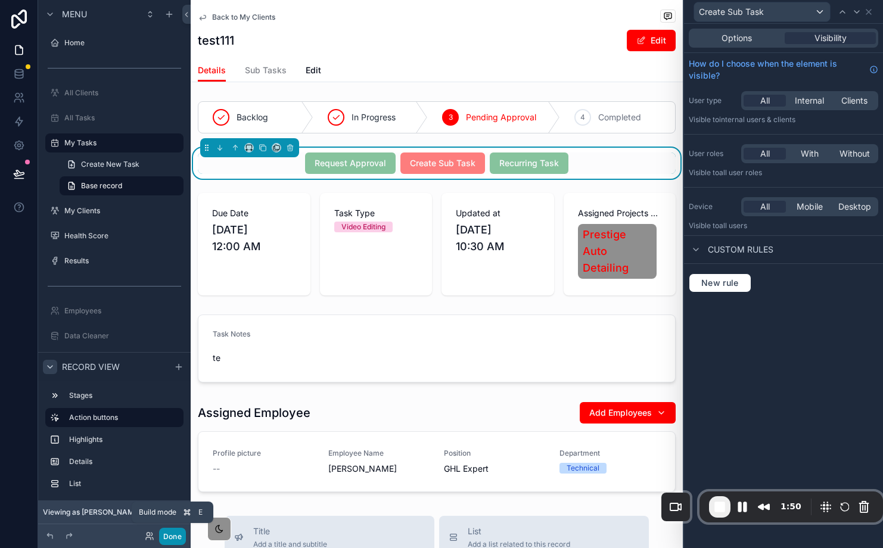
click at [174, 531] on button "Done" at bounding box center [172, 536] width 27 height 17
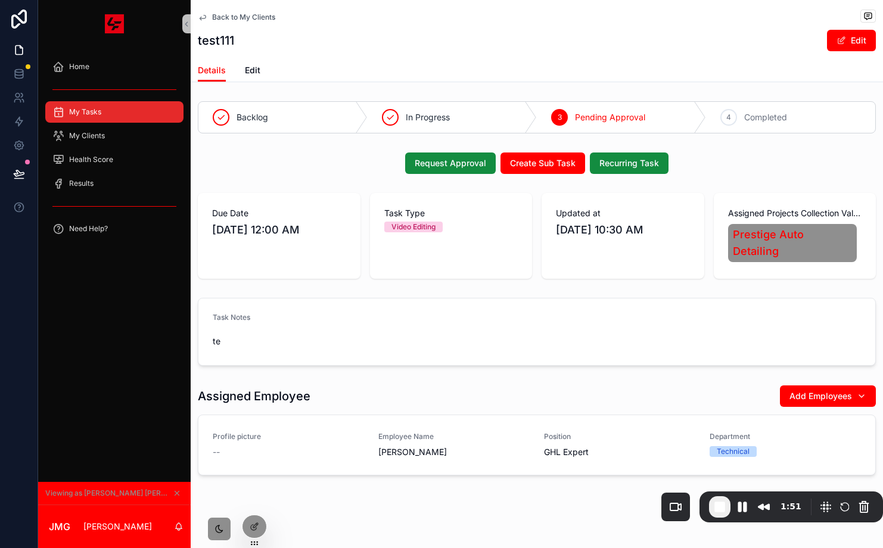
click at [814, 235] on span "Prestige Auto Detailing" at bounding box center [793, 242] width 120 height 33
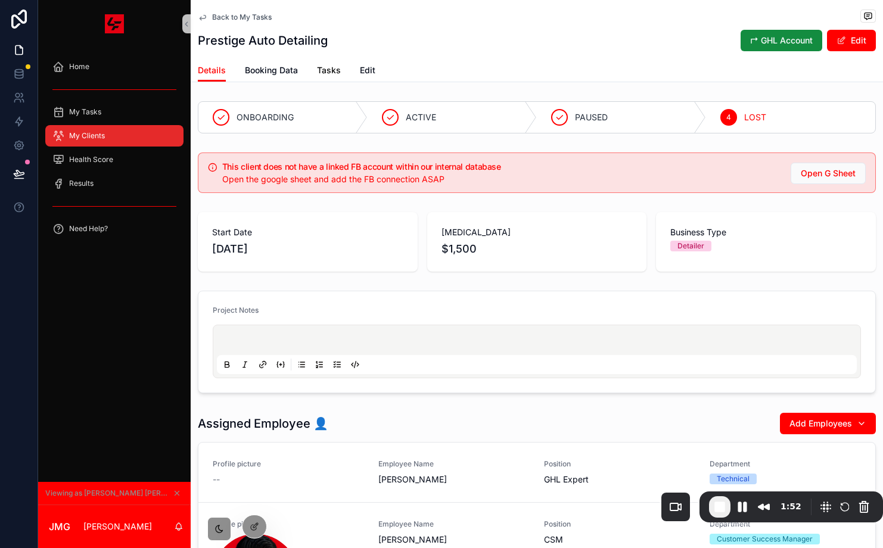
click at [326, 67] on span "Tasks" at bounding box center [329, 70] width 24 height 12
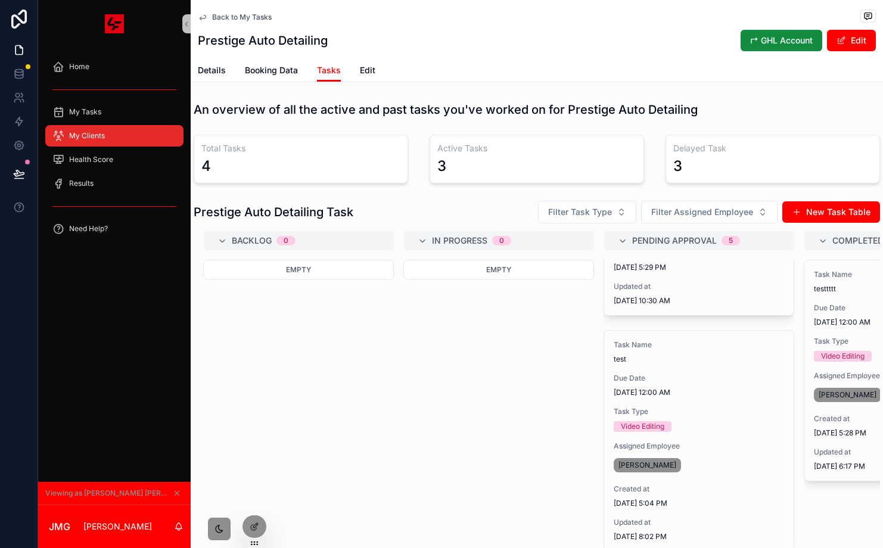
click at [562, 10] on div "Back to My Tasks" at bounding box center [537, 17] width 678 height 15
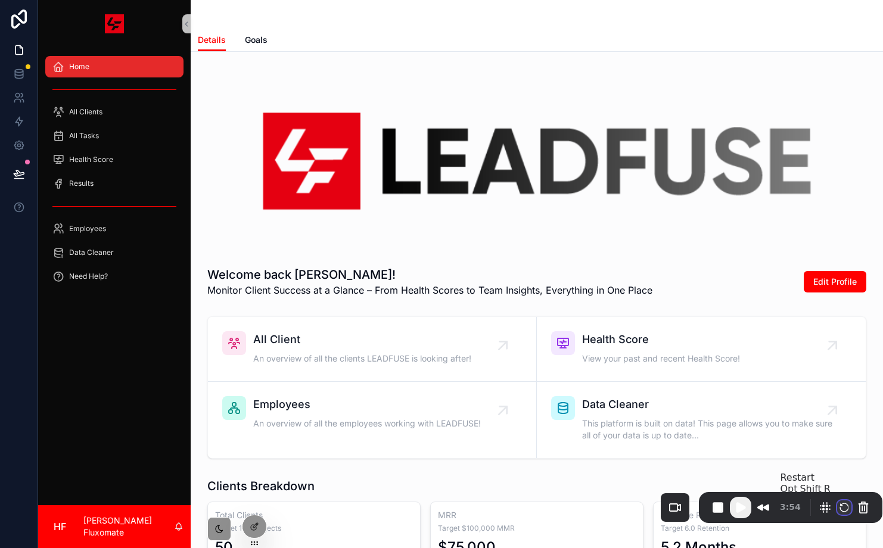
click at [842, 509] on button "Restart Recording" at bounding box center [844, 507] width 14 height 14
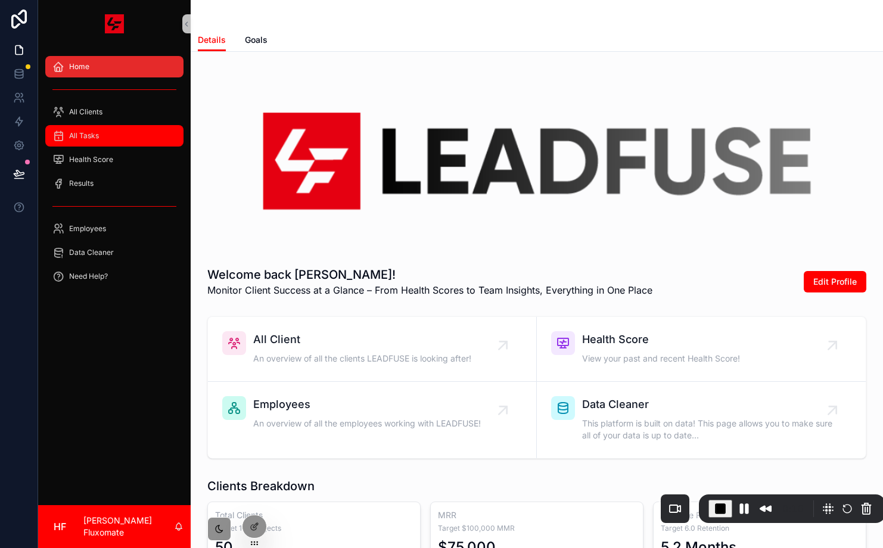
click at [132, 135] on div "All Tasks" at bounding box center [114, 135] width 124 height 19
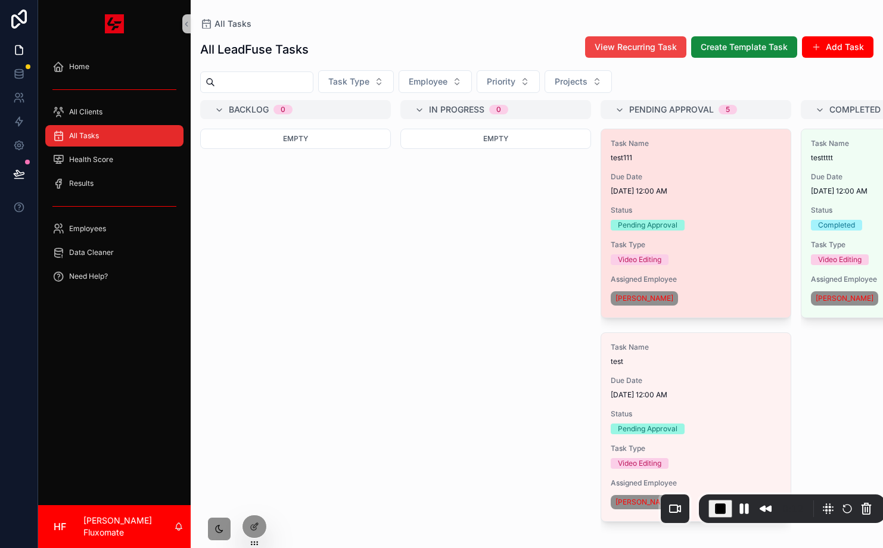
click at [659, 151] on div "Task Name test111" at bounding box center [696, 151] width 170 height 24
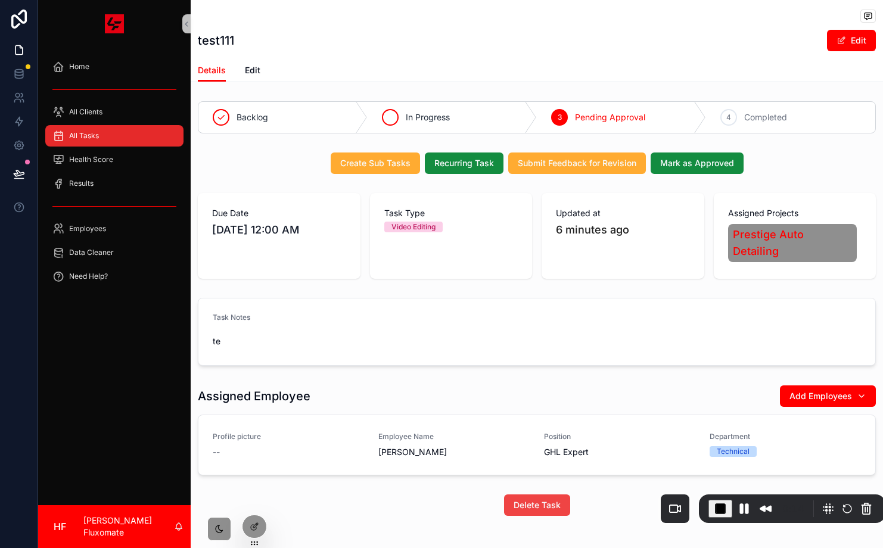
click at [416, 120] on span "In Progress" at bounding box center [428, 117] width 44 height 12
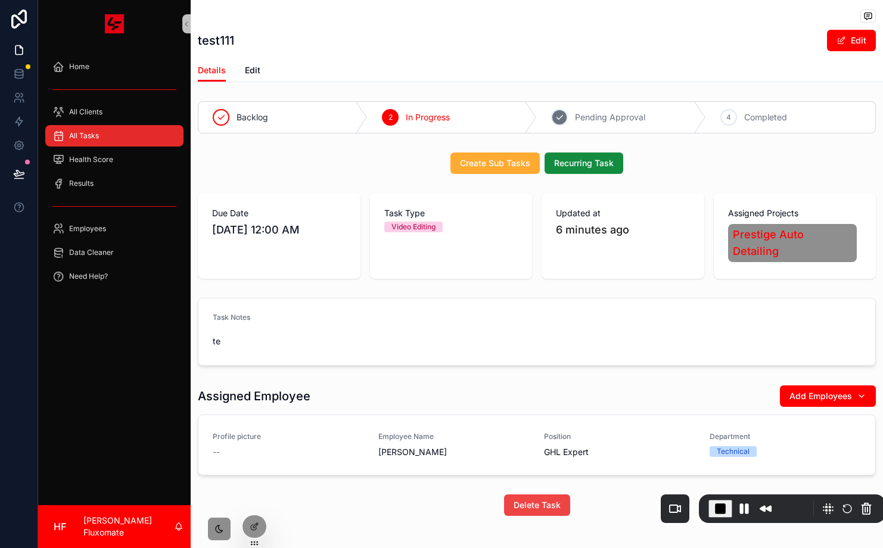
click at [635, 122] on span "Pending Approval" at bounding box center [610, 117] width 70 height 12
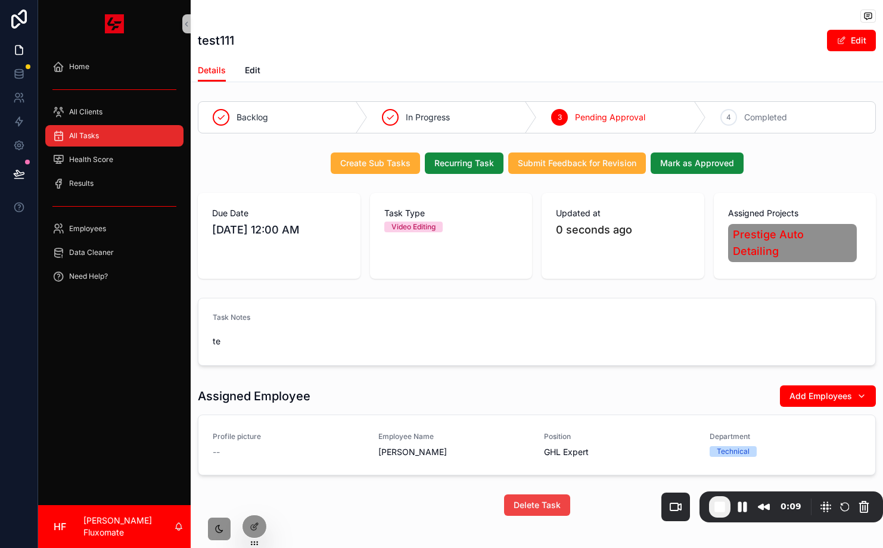
click at [90, 135] on span "All Tasks" at bounding box center [84, 136] width 30 height 10
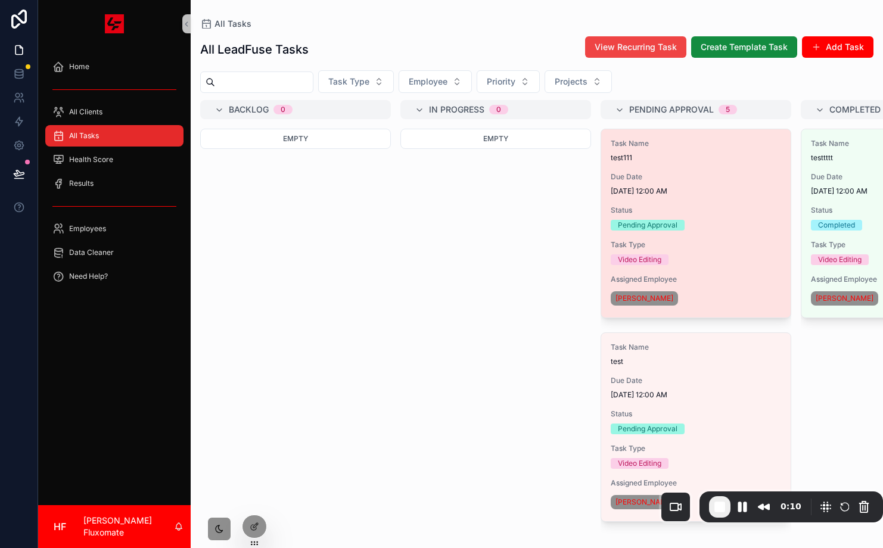
click at [722, 152] on div "Task Name test111" at bounding box center [696, 151] width 170 height 24
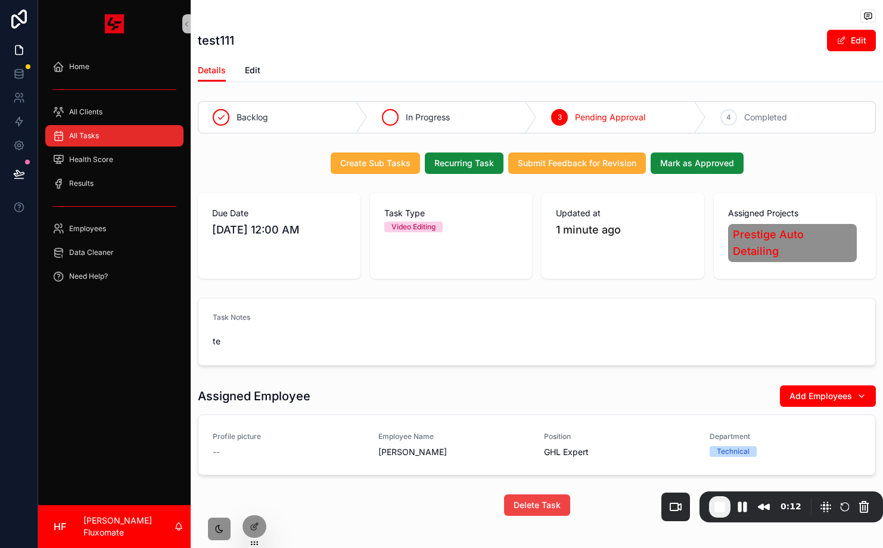
click at [418, 119] on span "In Progress" at bounding box center [428, 117] width 44 height 12
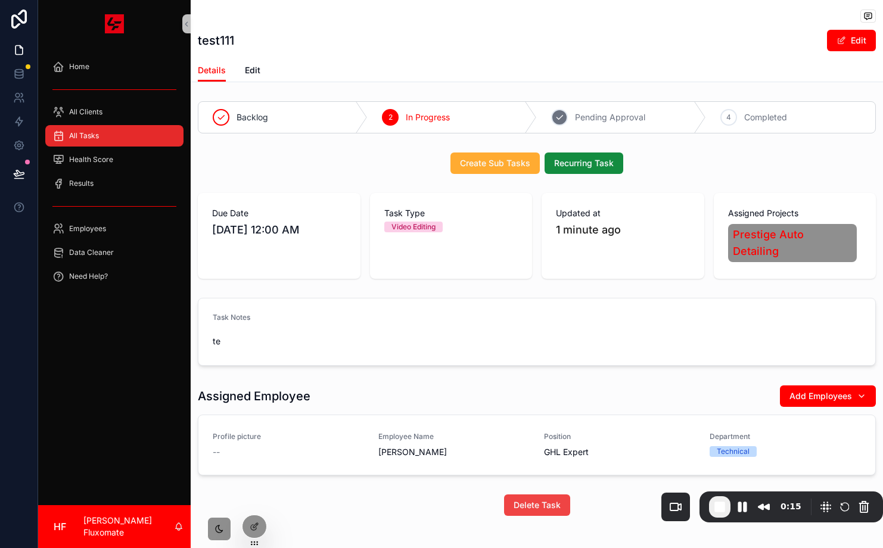
click at [601, 115] on span "Pending Approval" at bounding box center [610, 117] width 70 height 12
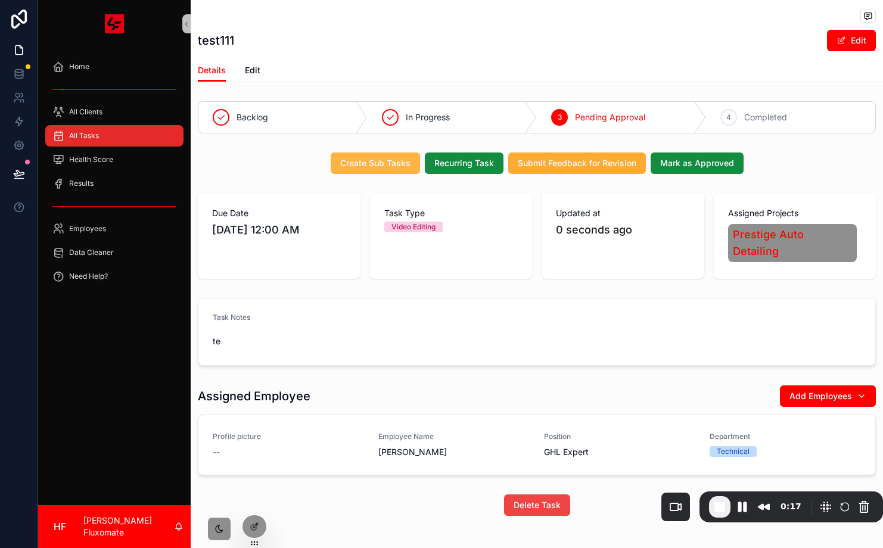
scroll to position [2, 0]
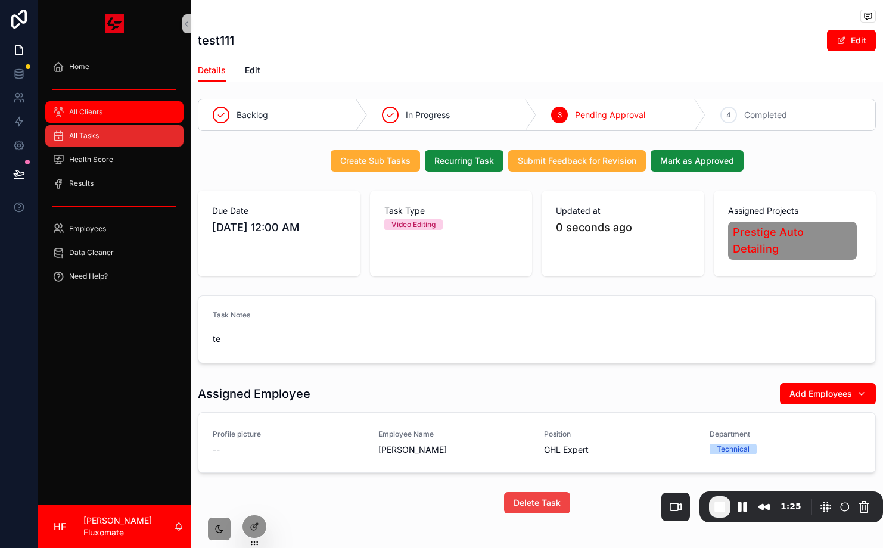
click at [90, 116] on span "All Clients" at bounding box center [85, 112] width 33 height 10
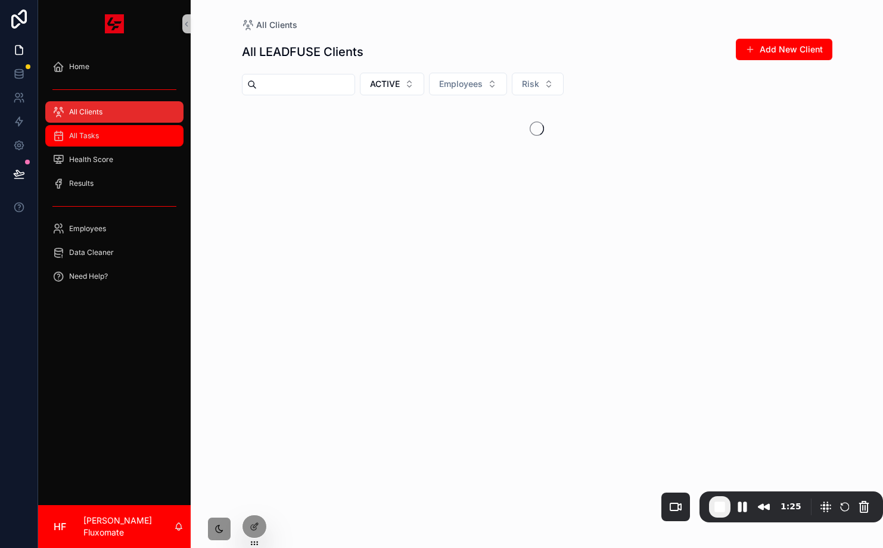
click at [92, 135] on span "All Tasks" at bounding box center [84, 136] width 30 height 10
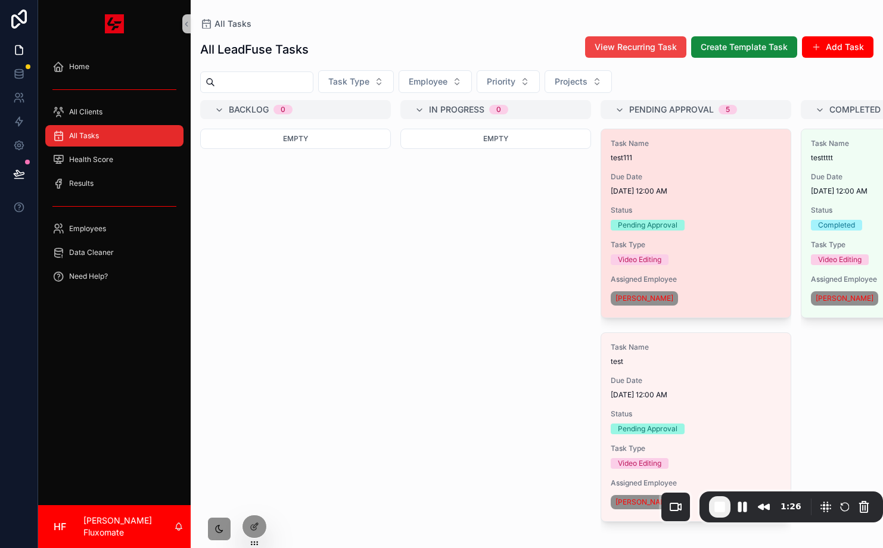
click at [655, 212] on span "Status" at bounding box center [696, 211] width 170 height 10
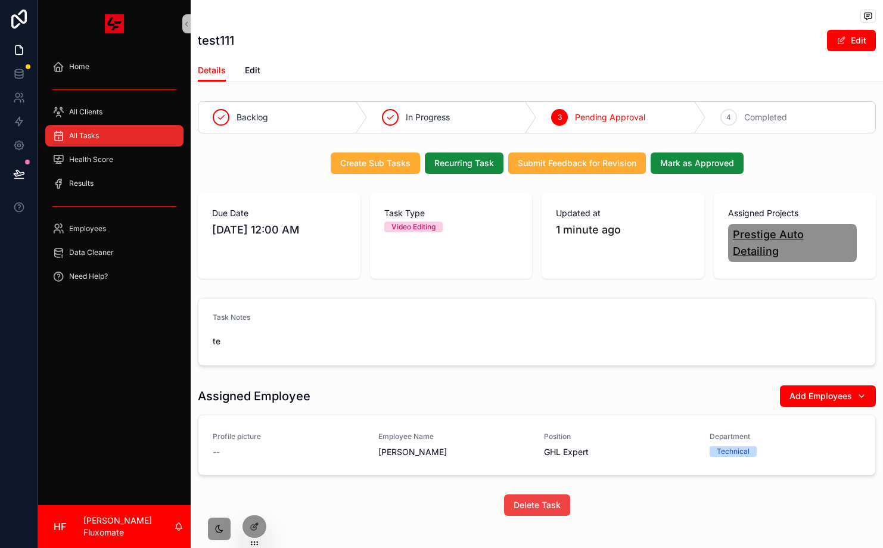
click at [744, 232] on span "Prestige Auto Detailing" at bounding box center [793, 242] width 120 height 33
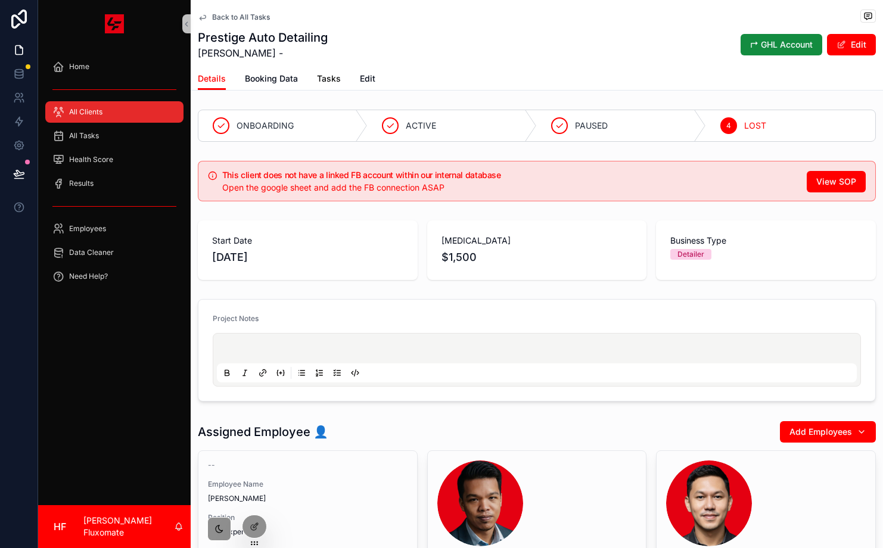
click at [326, 77] on span "Tasks" at bounding box center [329, 79] width 24 height 12
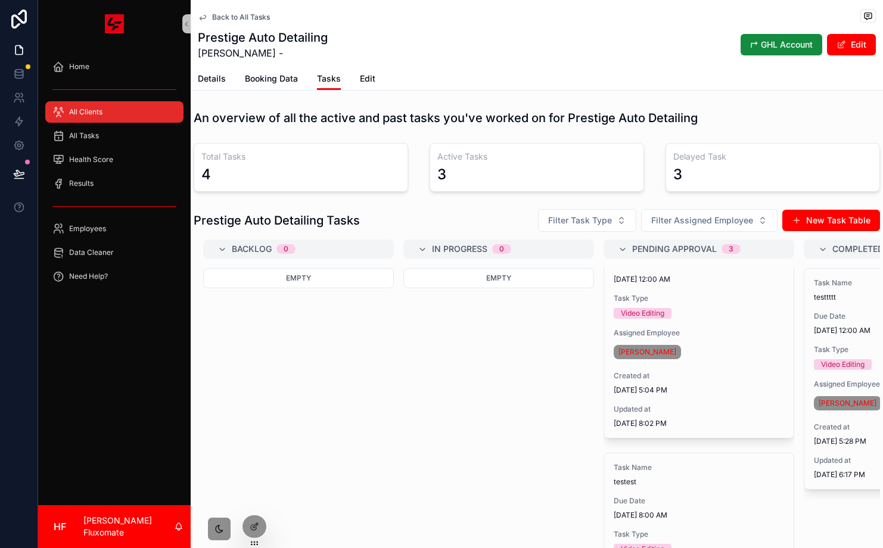
scroll to position [1, 0]
